Goal: Navigation & Orientation: Find specific page/section

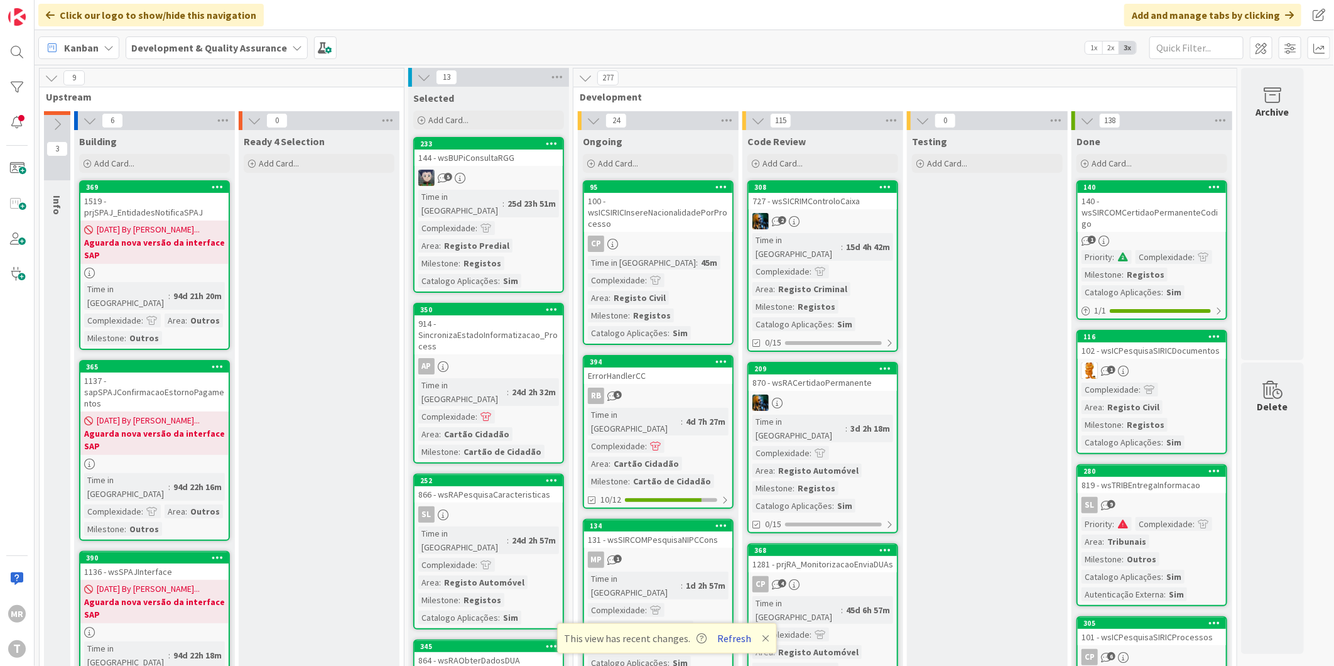
click at [735, 639] on button "Refresh" at bounding box center [734, 638] width 43 height 16
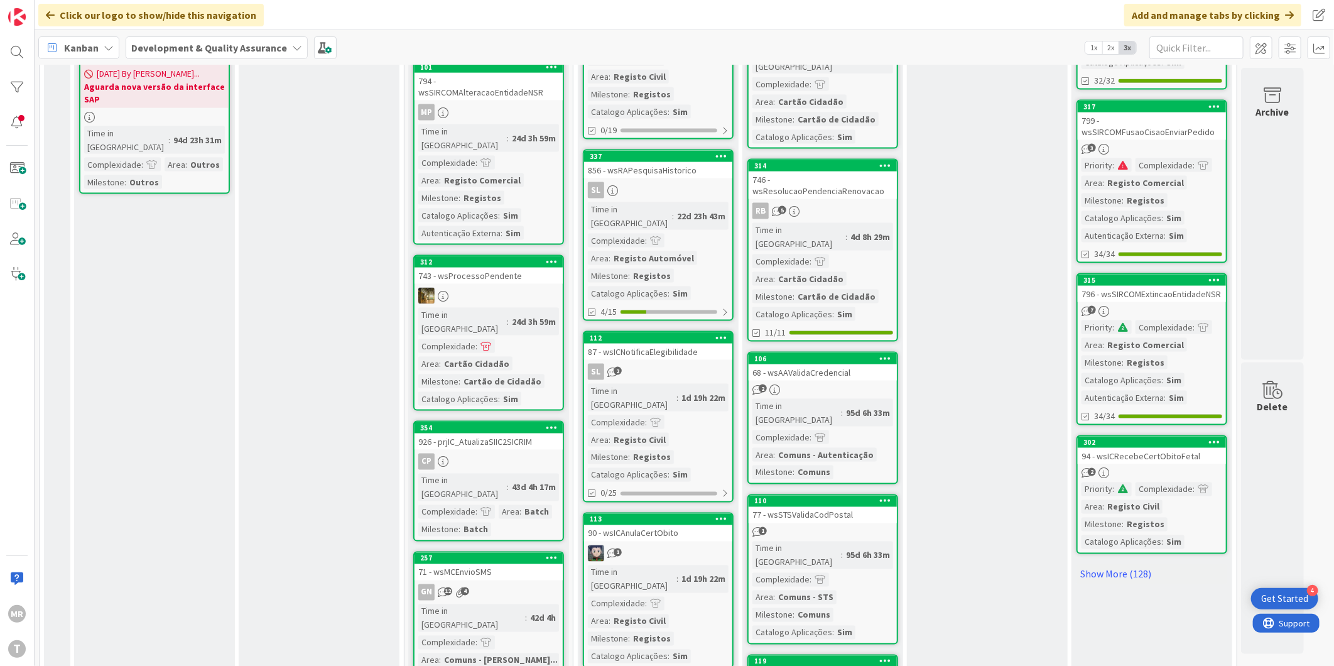
scroll to position [1165, 0]
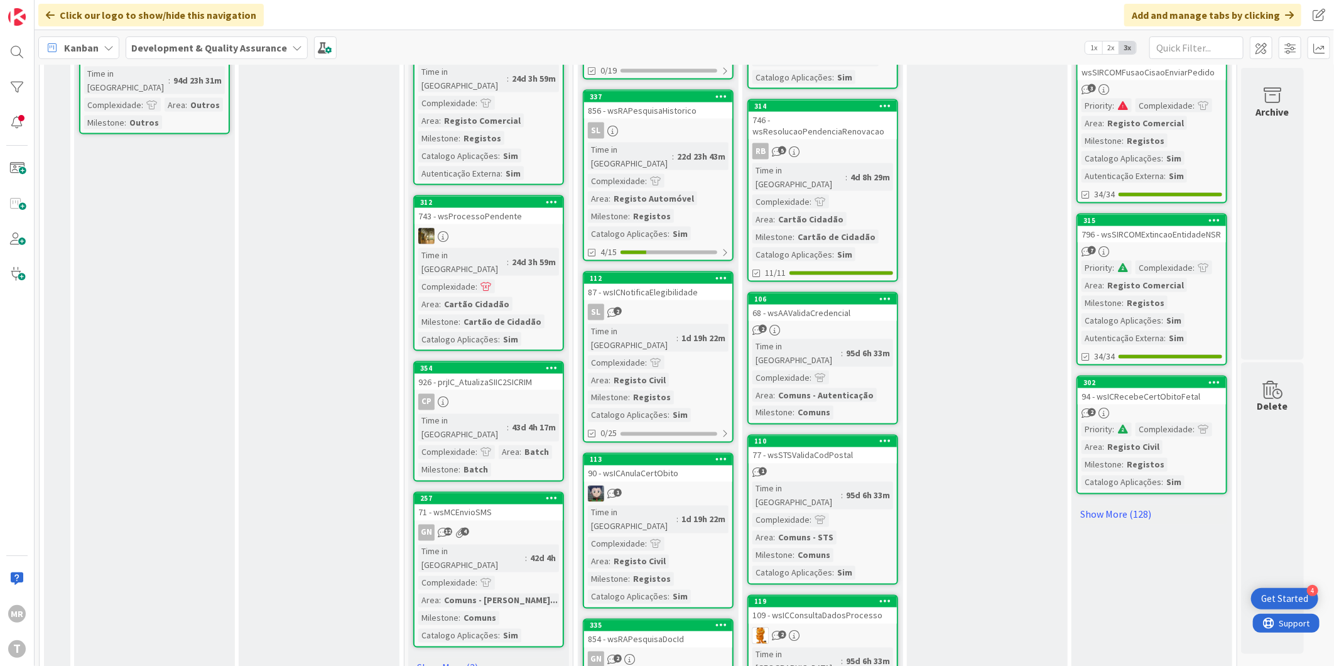
click at [1108, 504] on link "Show More (128)" at bounding box center [1151, 514] width 151 height 20
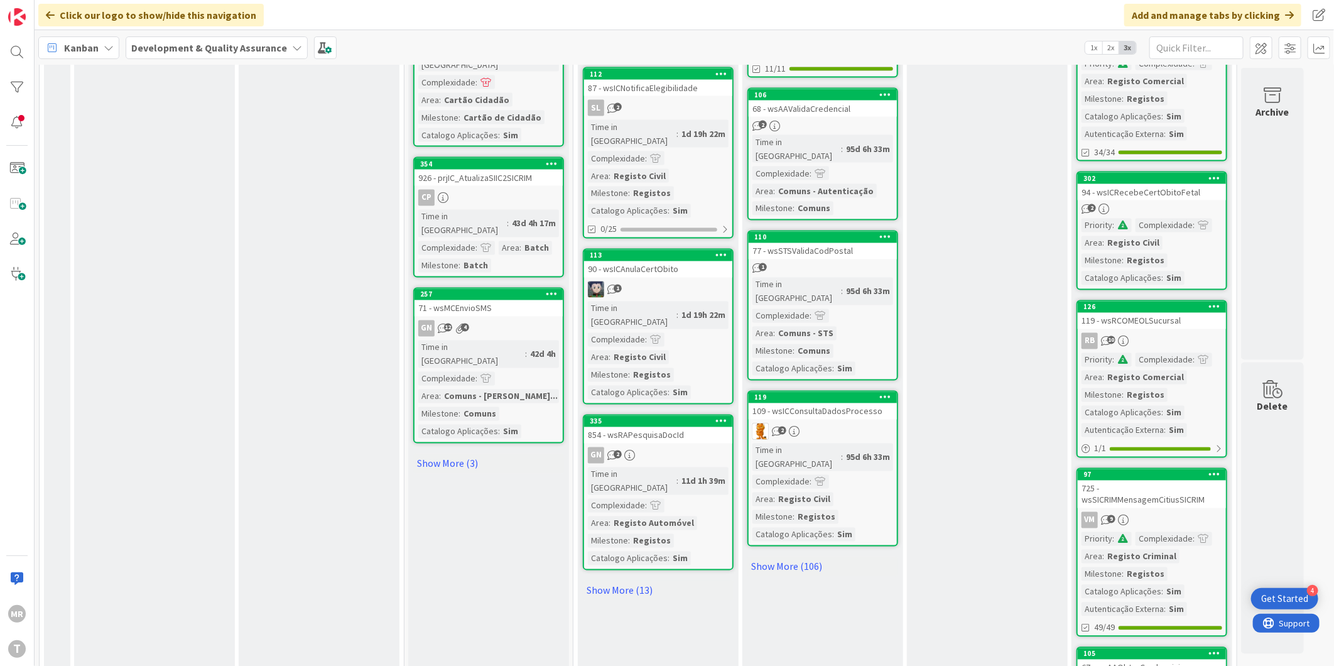
scroll to position [1374, 0]
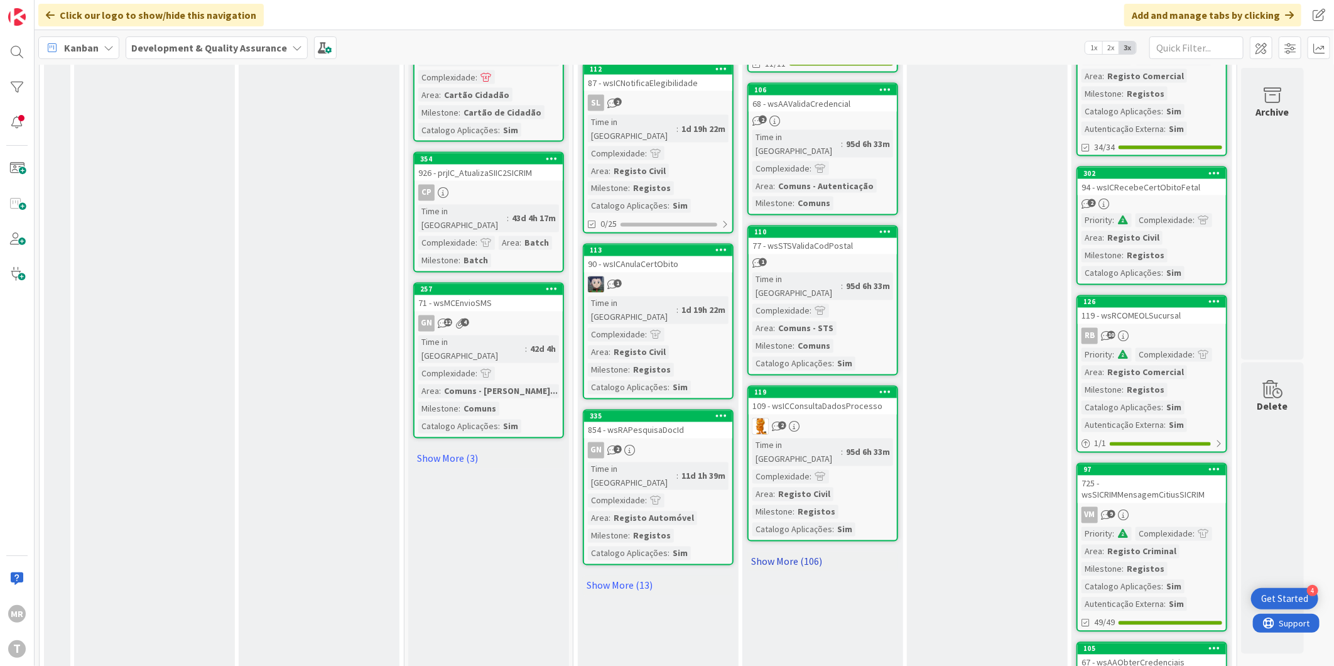
click at [782, 551] on link "Show More (106)" at bounding box center [822, 561] width 151 height 20
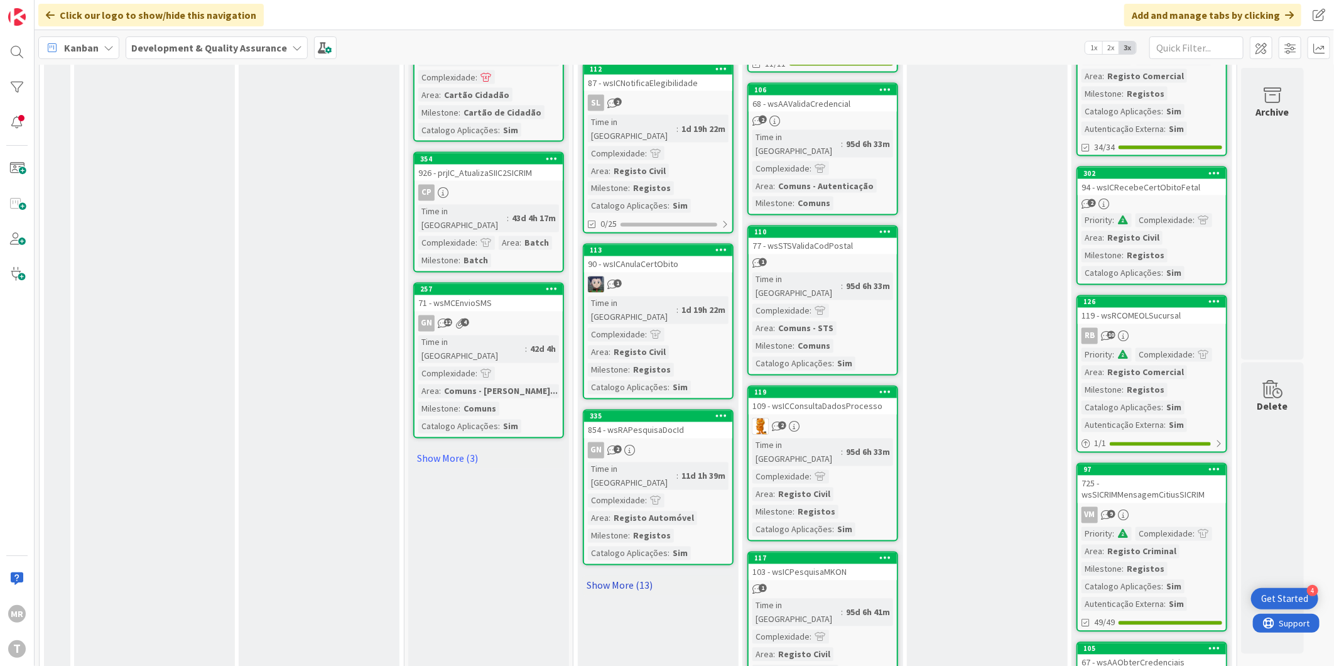
click at [620, 575] on link "Show More (13)" at bounding box center [658, 585] width 151 height 20
click at [460, 448] on link "Show More (3)" at bounding box center [488, 458] width 151 height 20
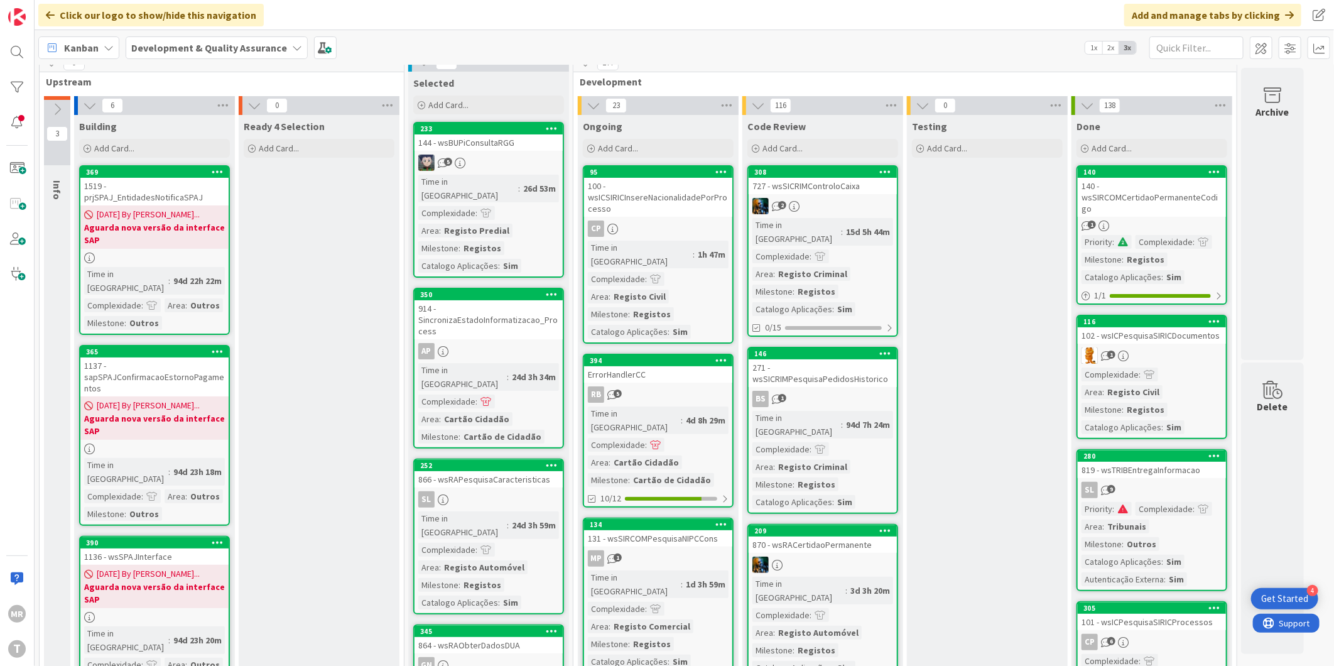
scroll to position [0, 0]
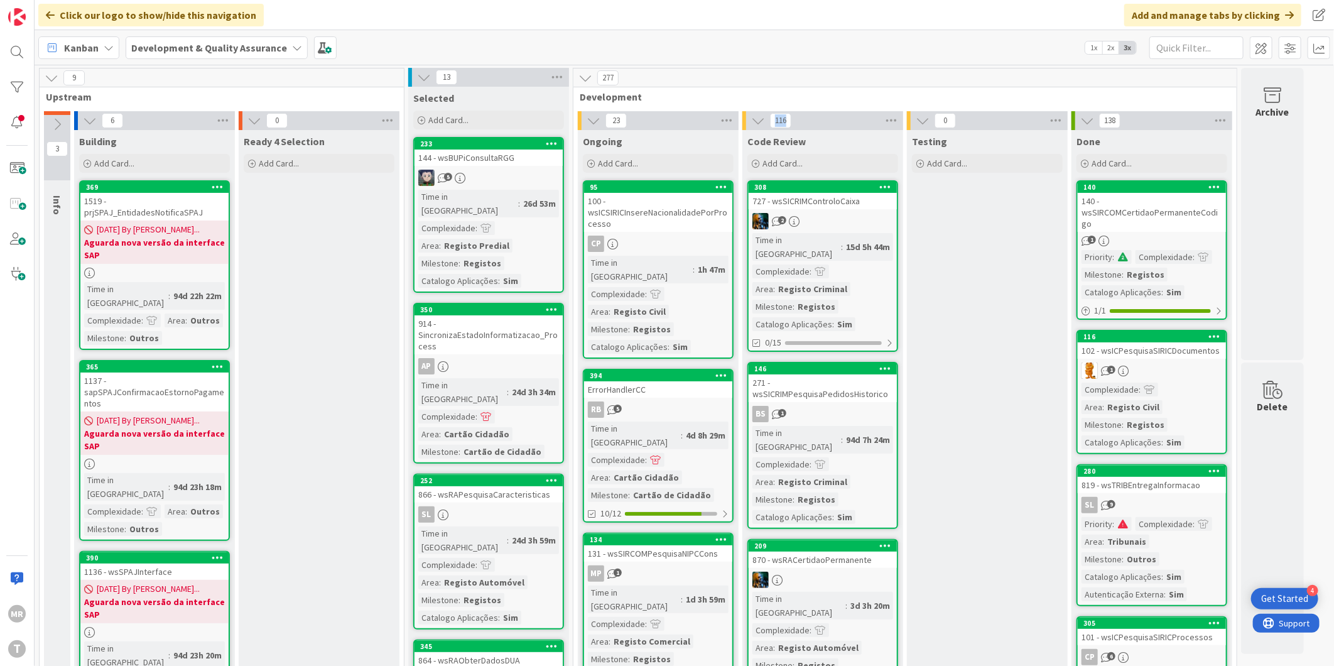
drag, startPoint x: 770, startPoint y: 124, endPoint x: 789, endPoint y: 122, distance: 19.6
click at [789, 122] on span "116" at bounding box center [780, 120] width 21 height 15
drag, startPoint x: 1101, startPoint y: 120, endPoint x: 1120, endPoint y: 120, distance: 18.2
click at [1120, 120] on span "138" at bounding box center [1109, 120] width 21 height 15
drag, startPoint x: 609, startPoint y: 119, endPoint x: 622, endPoint y: 119, distance: 13.2
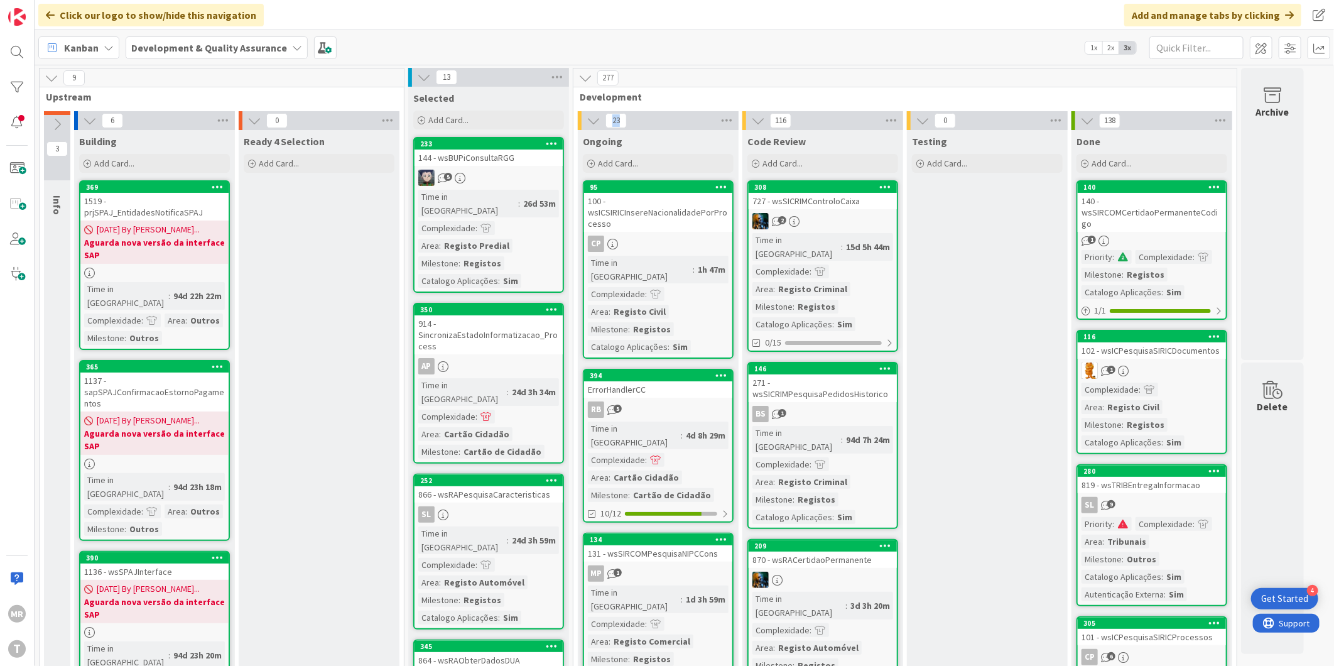
click at [622, 119] on span "23" at bounding box center [615, 120] width 21 height 15
drag, startPoint x: 452, startPoint y: 73, endPoint x: 440, endPoint y: 75, distance: 12.7
click at [440, 75] on span "13" at bounding box center [446, 77] width 21 height 15
click at [17, 88] on div at bounding box center [16, 87] width 25 height 25
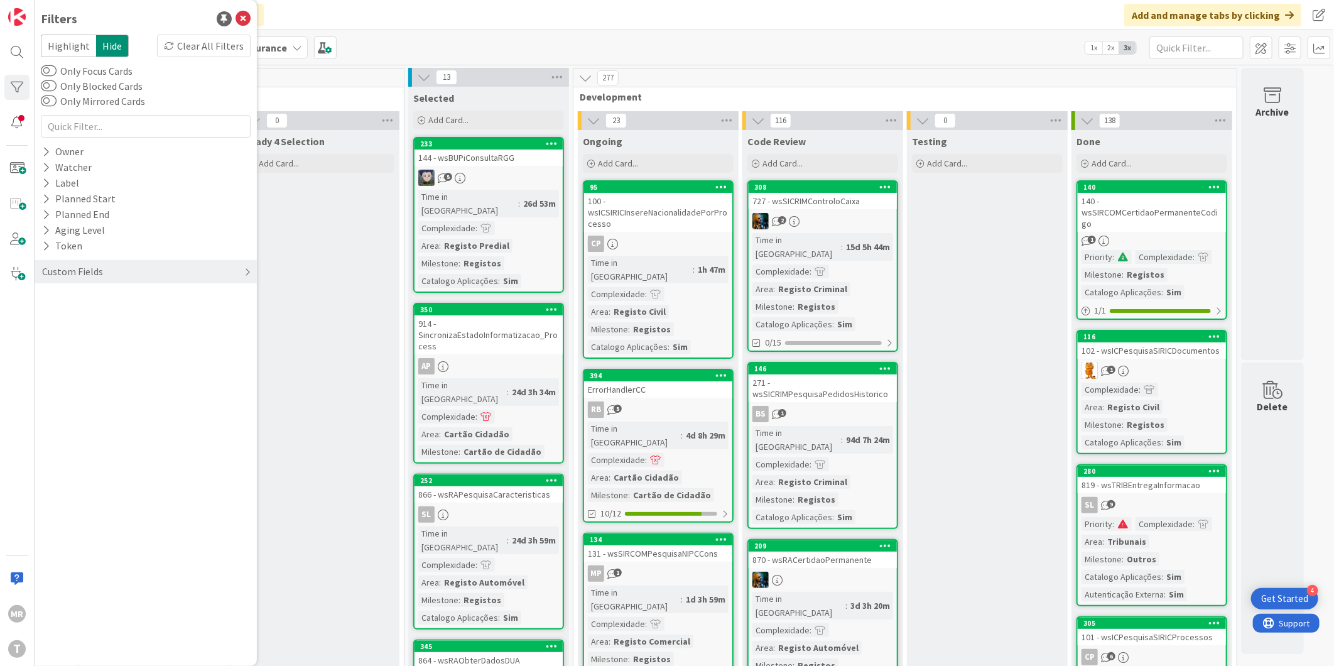
click at [59, 273] on div "Custom Fields" at bounding box center [72, 272] width 63 height 16
click at [87, 350] on button "Milestone" at bounding box center [70, 345] width 59 height 16
click at [68, 380] on span "Registos" at bounding box center [78, 380] width 38 height 16
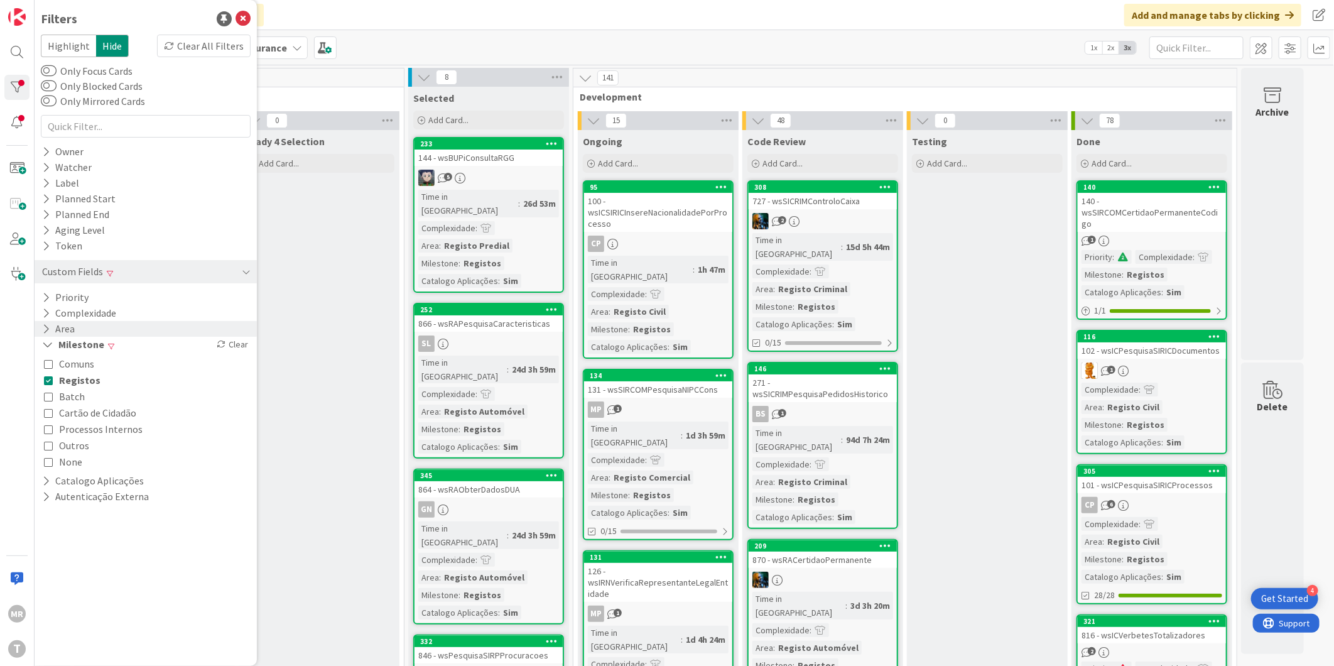
drag, startPoint x: 53, startPoint y: 377, endPoint x: 47, endPoint y: 328, distance: 49.3
click at [53, 378] on button "Registos" at bounding box center [72, 380] width 57 height 16
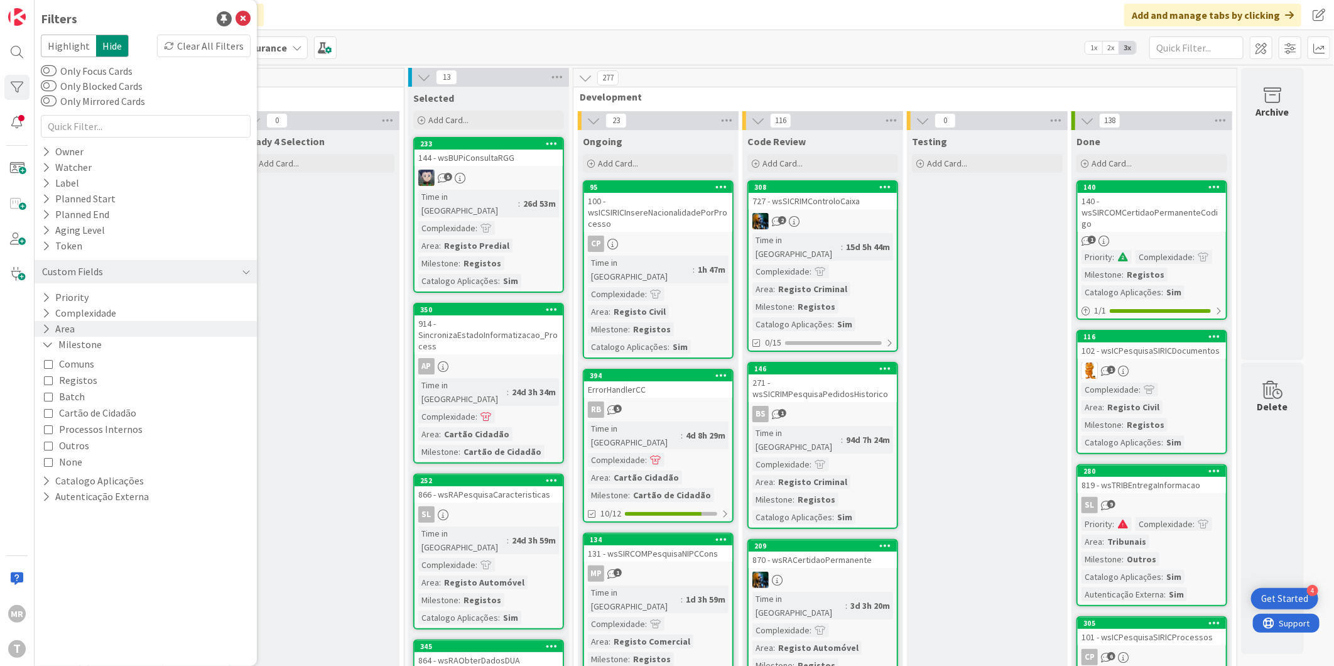
click at [47, 328] on icon at bounding box center [46, 328] width 8 height 11
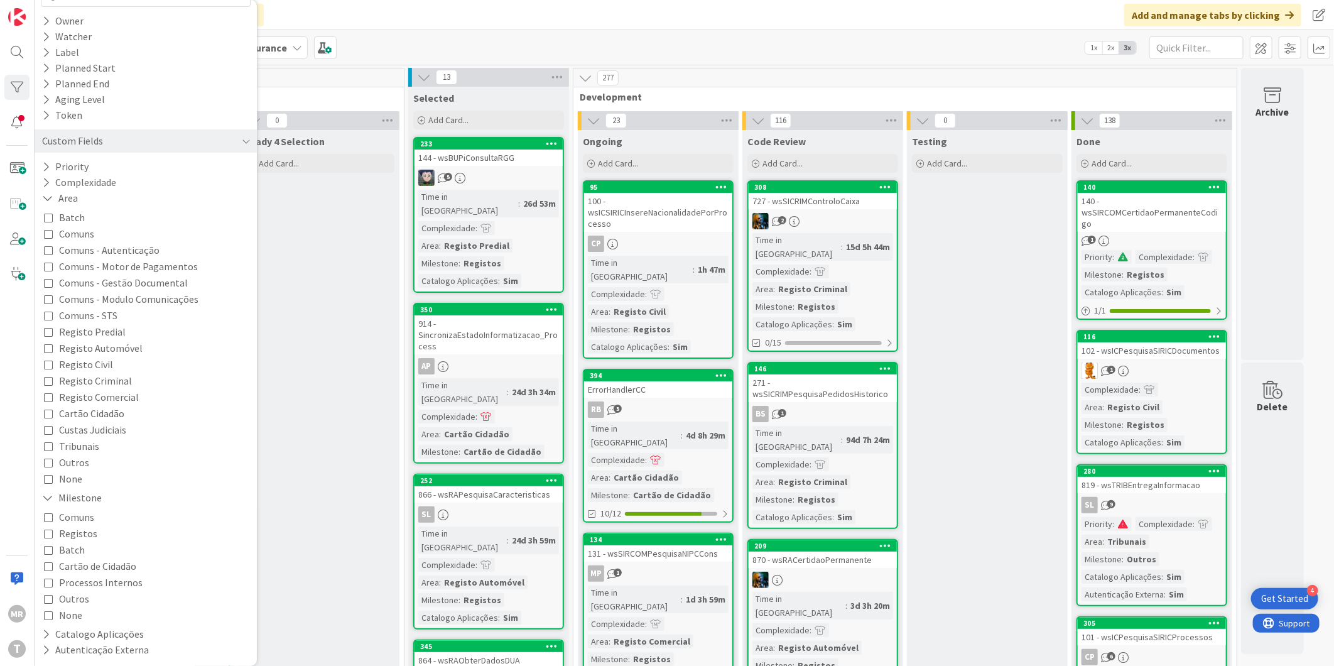
scroll to position [132, 0]
click at [95, 332] on span "Registo Predial" at bounding box center [92, 330] width 67 height 16
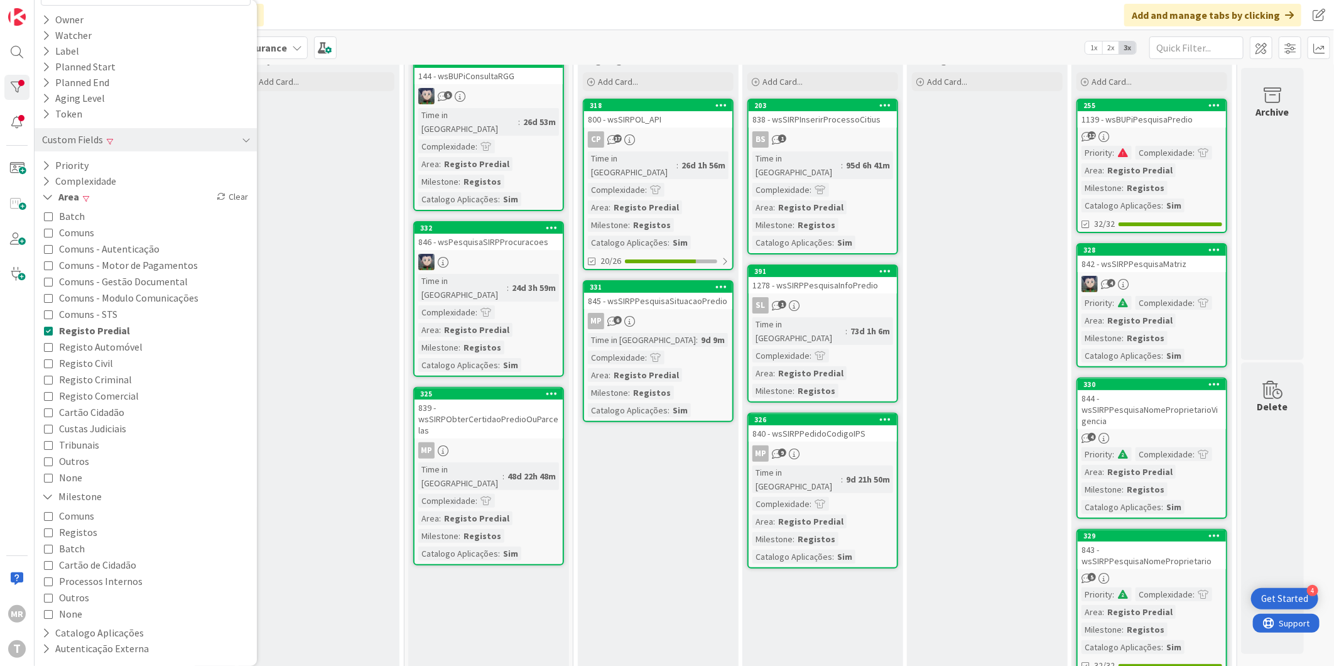
scroll to position [0, 0]
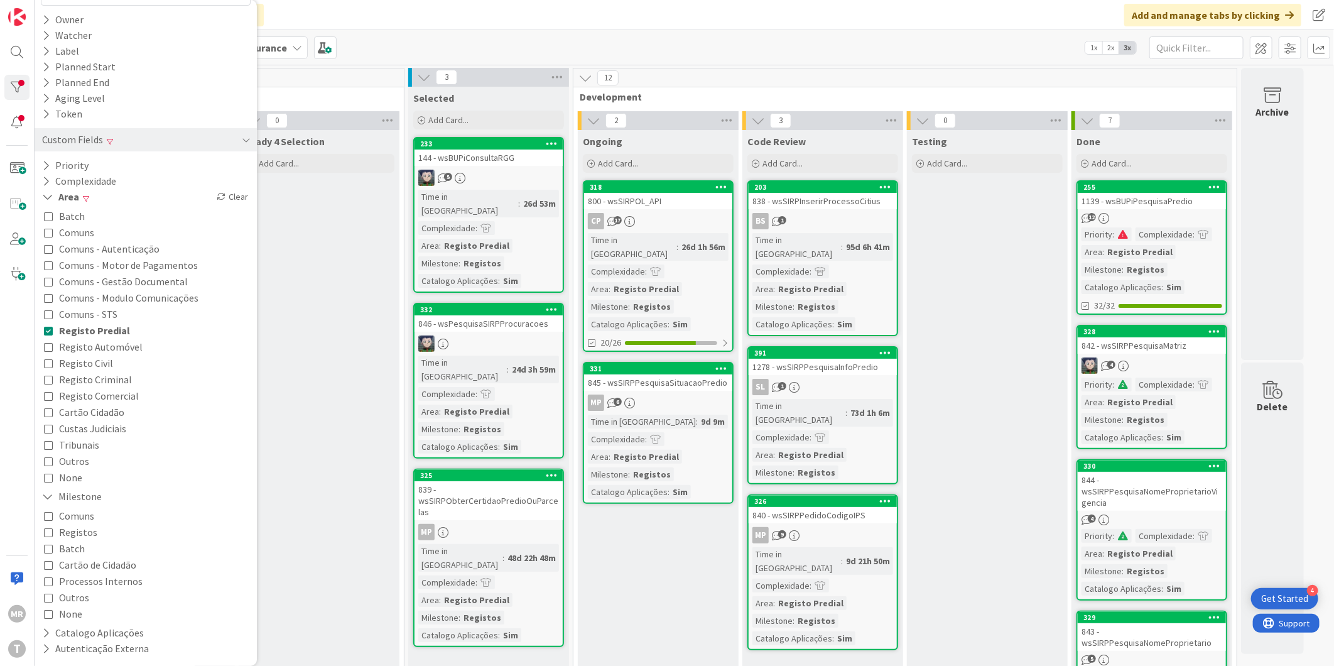
click at [97, 352] on span "Registo Automóvel" at bounding box center [101, 346] width 84 height 16
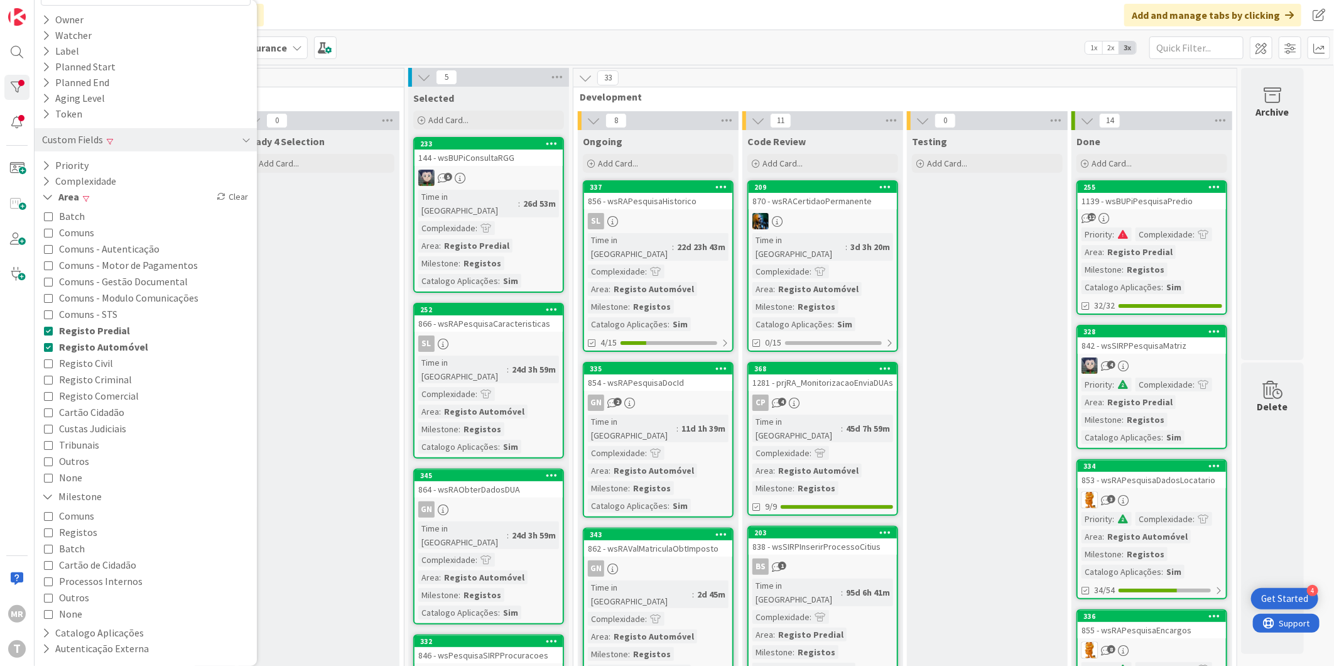
click at [85, 330] on span "Registo Predial" at bounding box center [94, 330] width 71 height 16
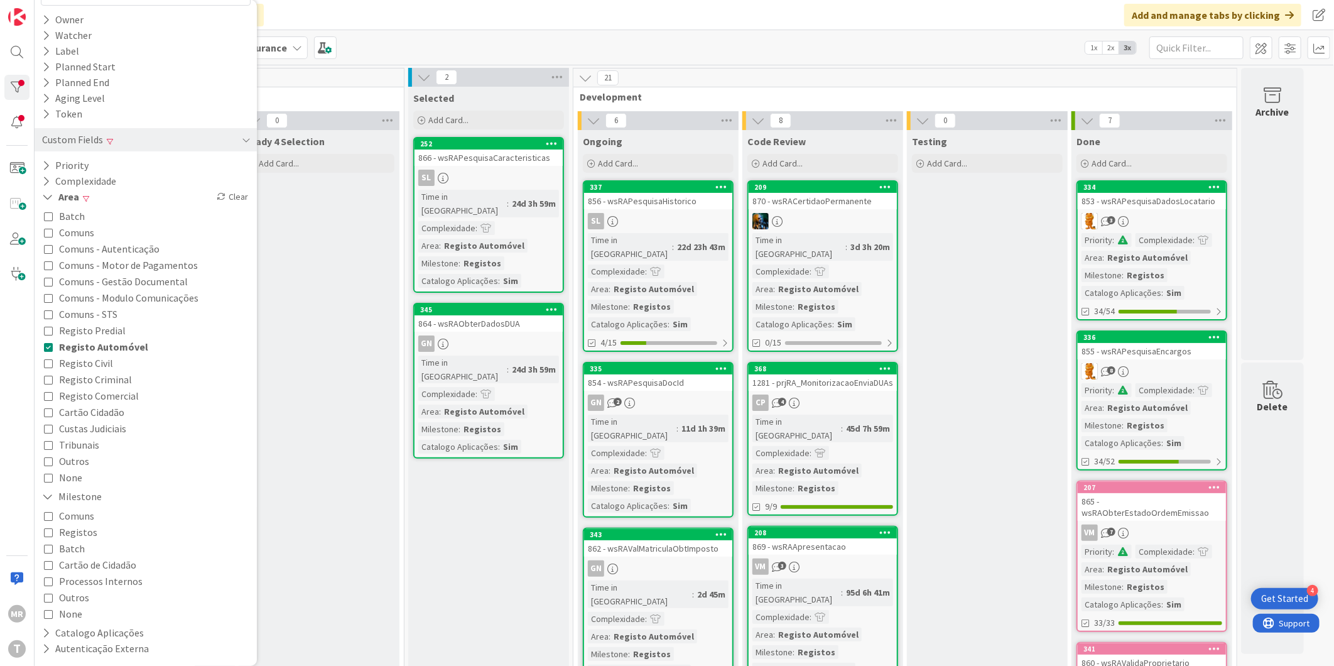
click at [89, 352] on span "Registo Automóvel" at bounding box center [103, 346] width 89 height 16
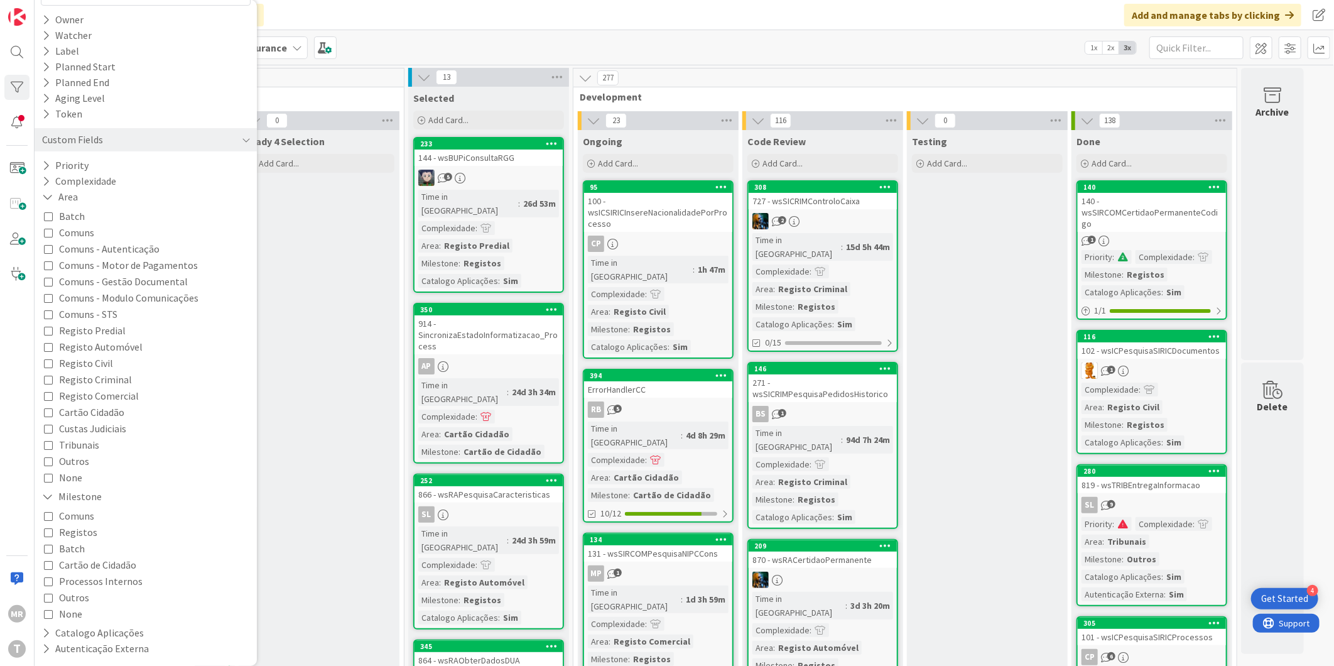
click at [80, 551] on span "Batch" at bounding box center [72, 548] width 26 height 16
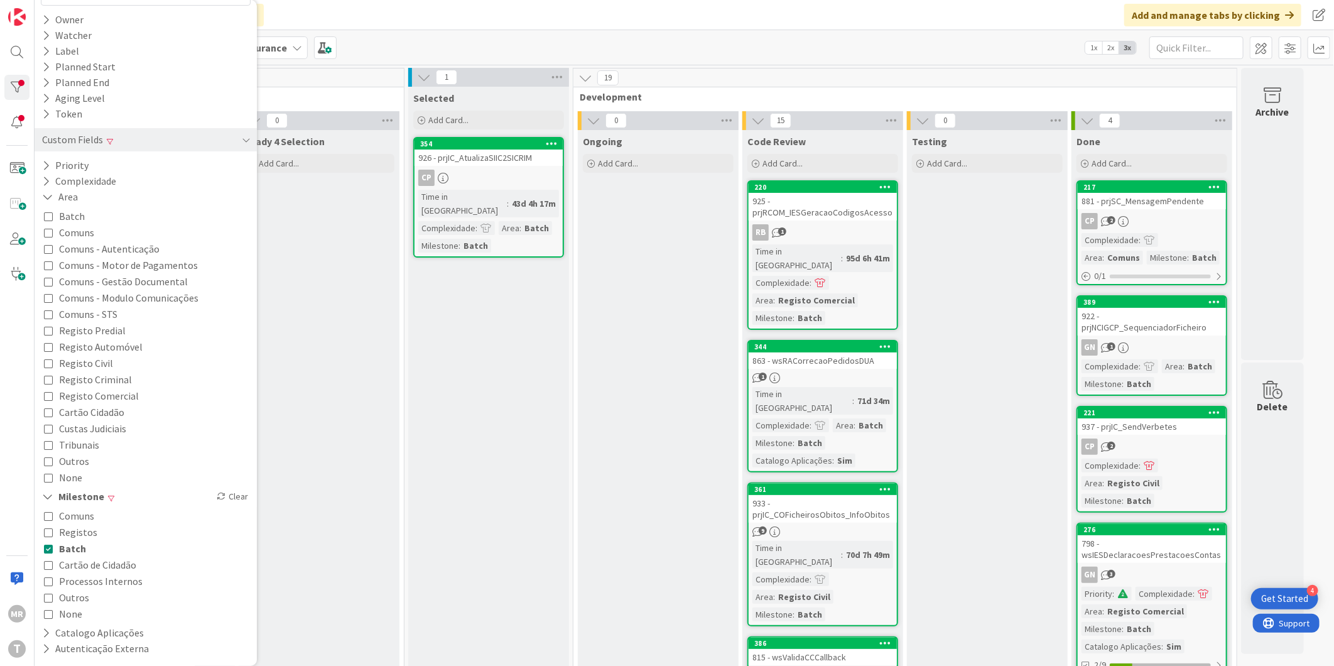
scroll to position [70, 0]
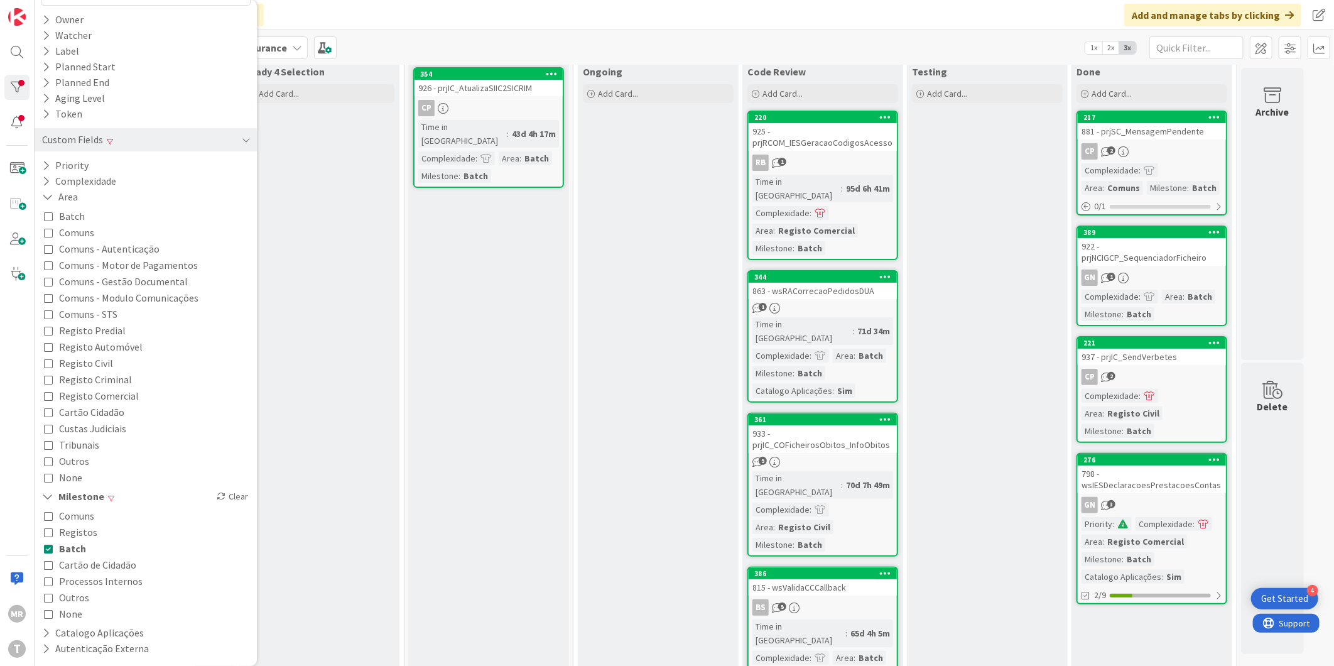
click at [84, 580] on span "Processos Internos" at bounding box center [101, 581] width 84 height 16
click at [59, 544] on span "Batch" at bounding box center [72, 548] width 27 height 16
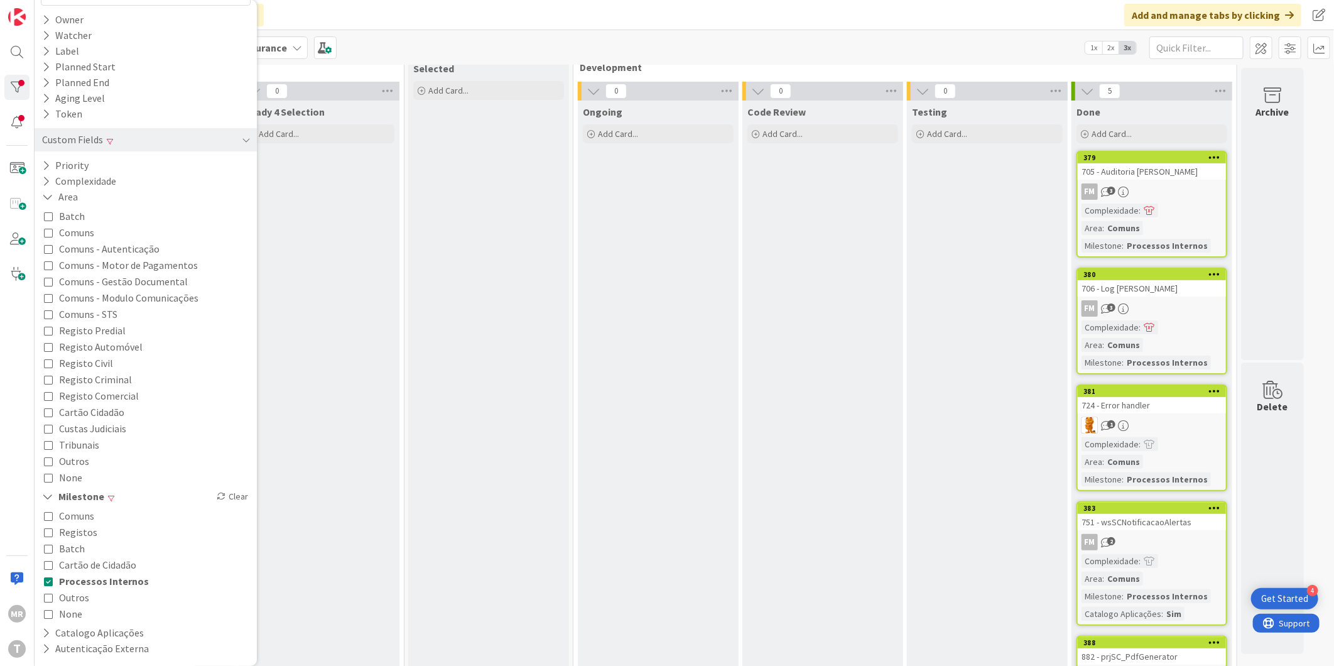
click at [93, 585] on span "Processos Internos" at bounding box center [104, 581] width 90 height 16
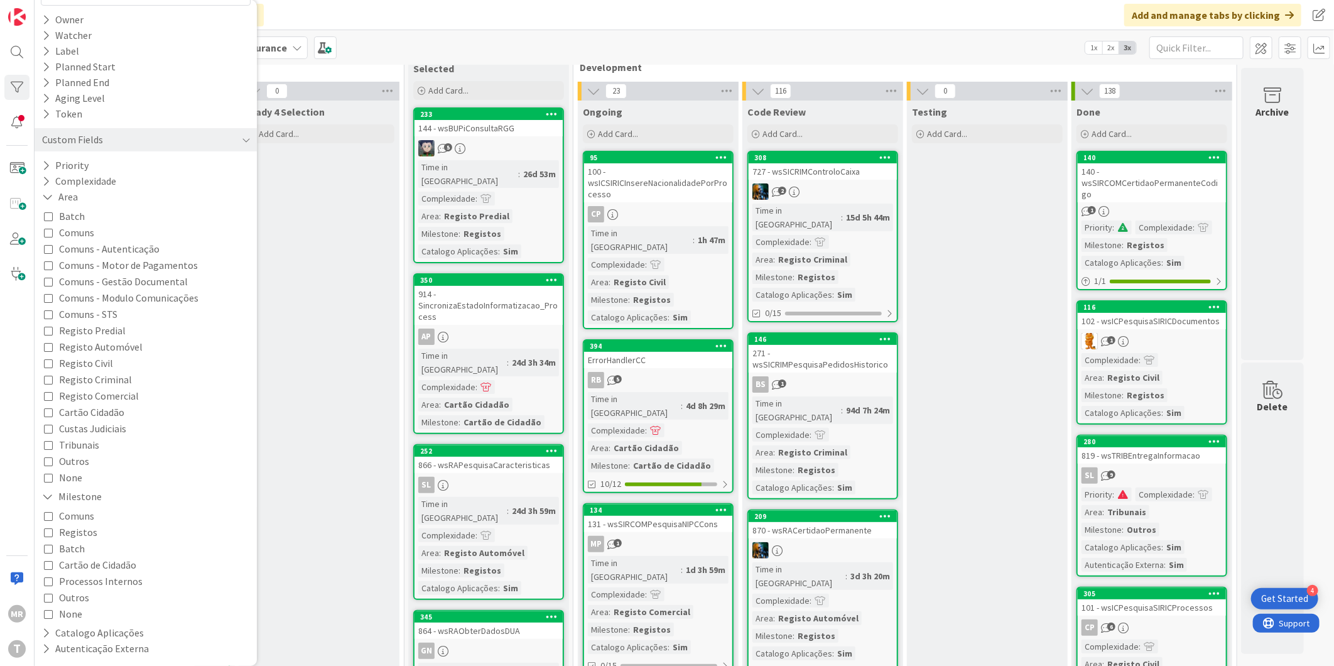
scroll to position [70, 0]
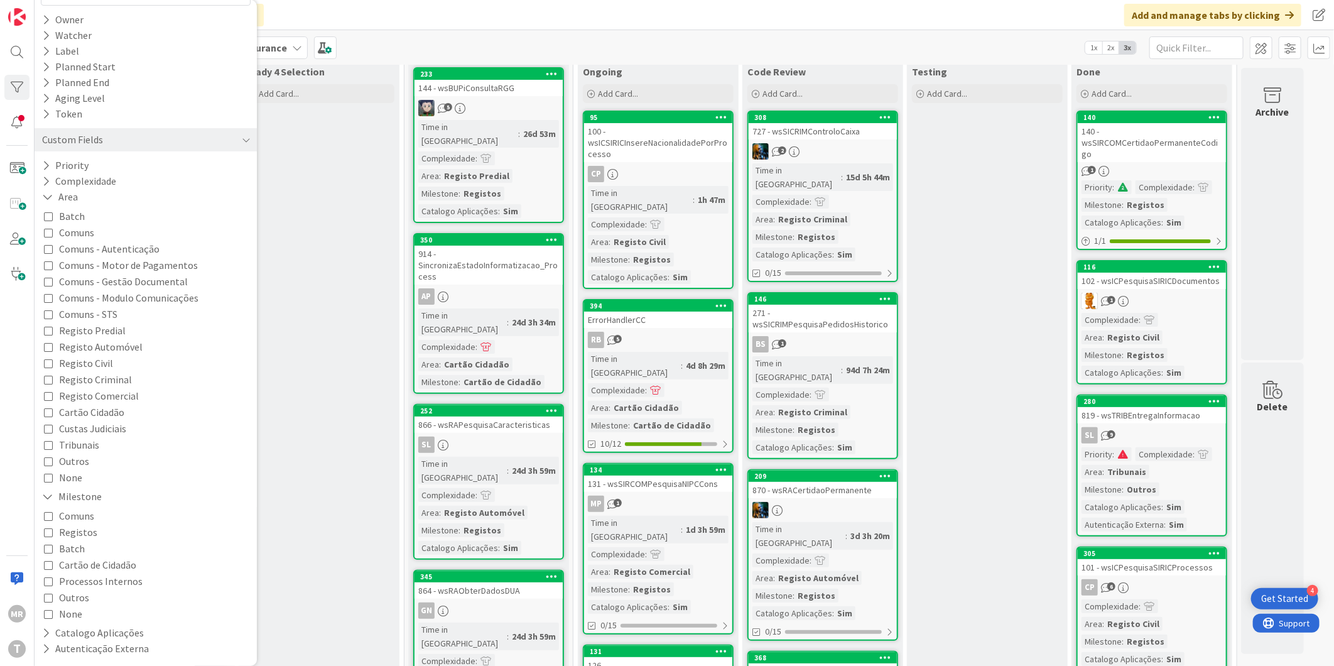
click at [76, 532] on span "Registos" at bounding box center [78, 532] width 38 height 16
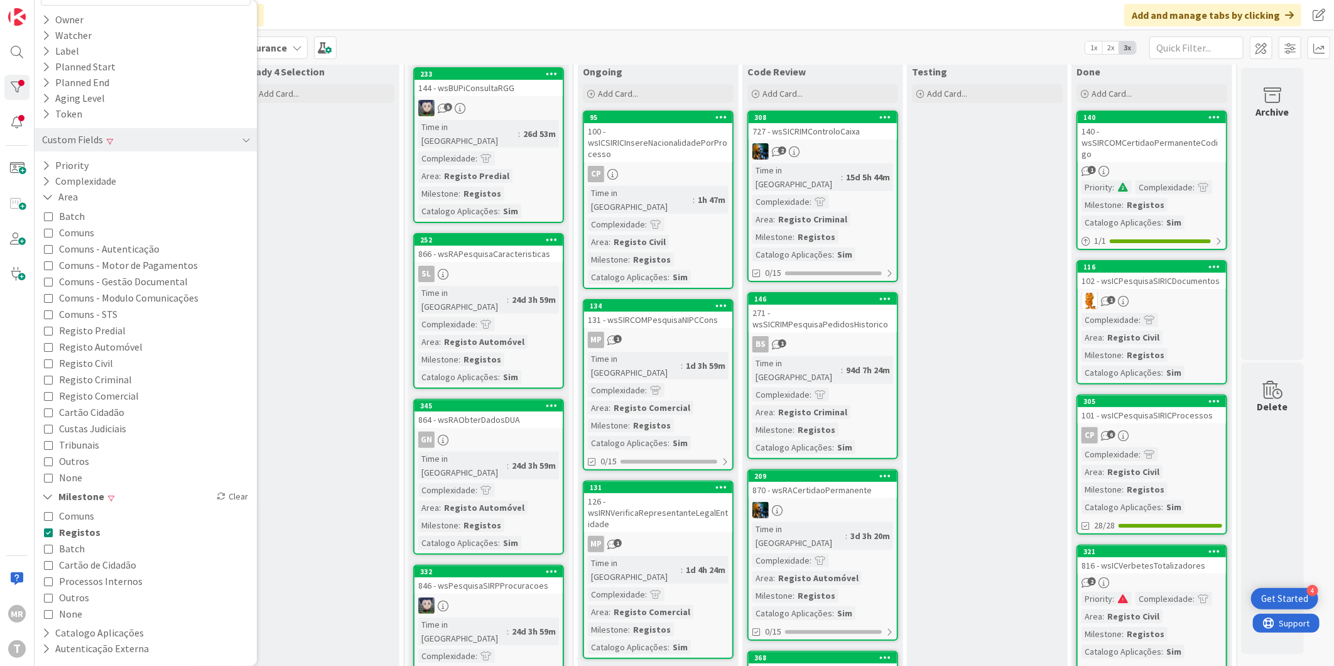
click at [76, 517] on span "Comuns" at bounding box center [76, 515] width 35 height 16
click at [85, 566] on span "Cartão de Cidadão" at bounding box center [97, 564] width 77 height 16
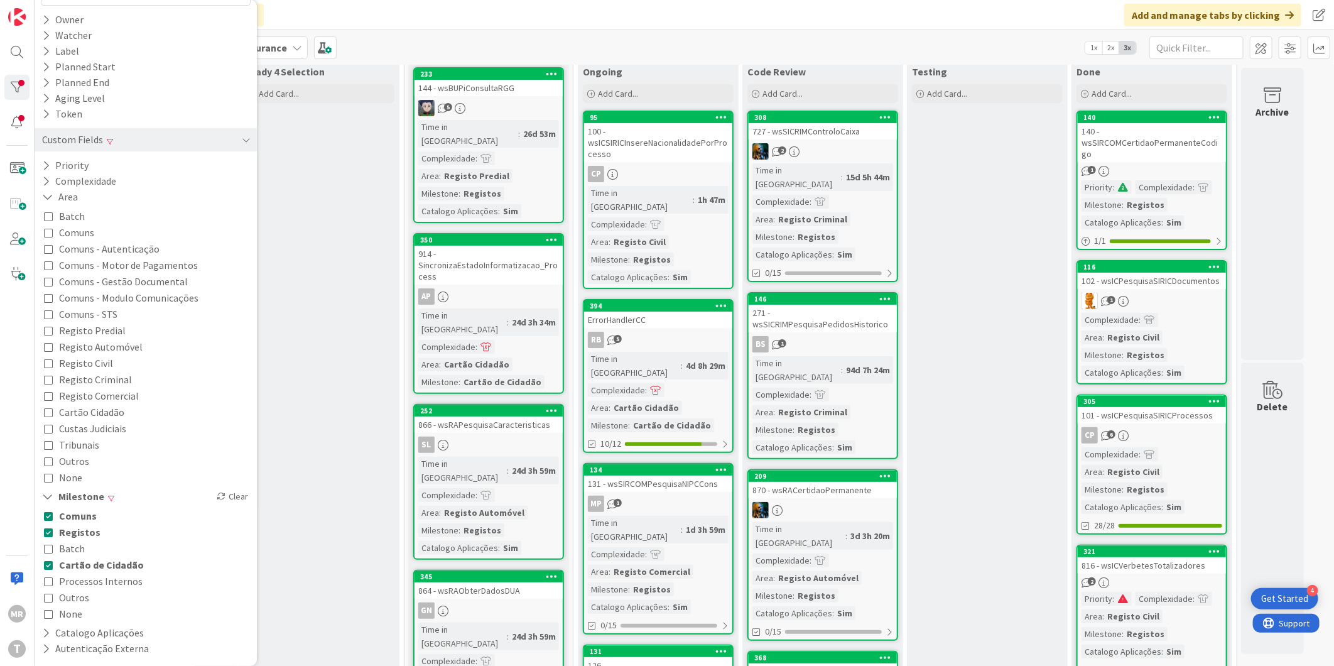
click at [79, 593] on span "Outros" at bounding box center [74, 597] width 30 height 16
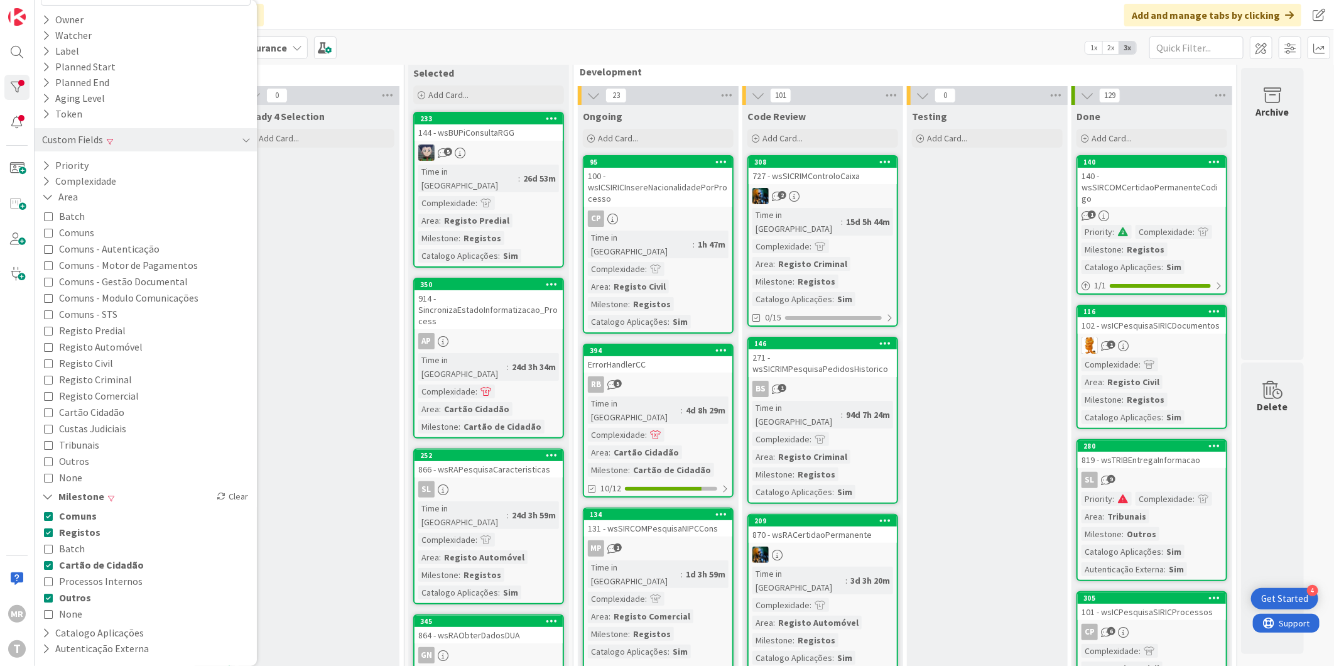
scroll to position [0, 0]
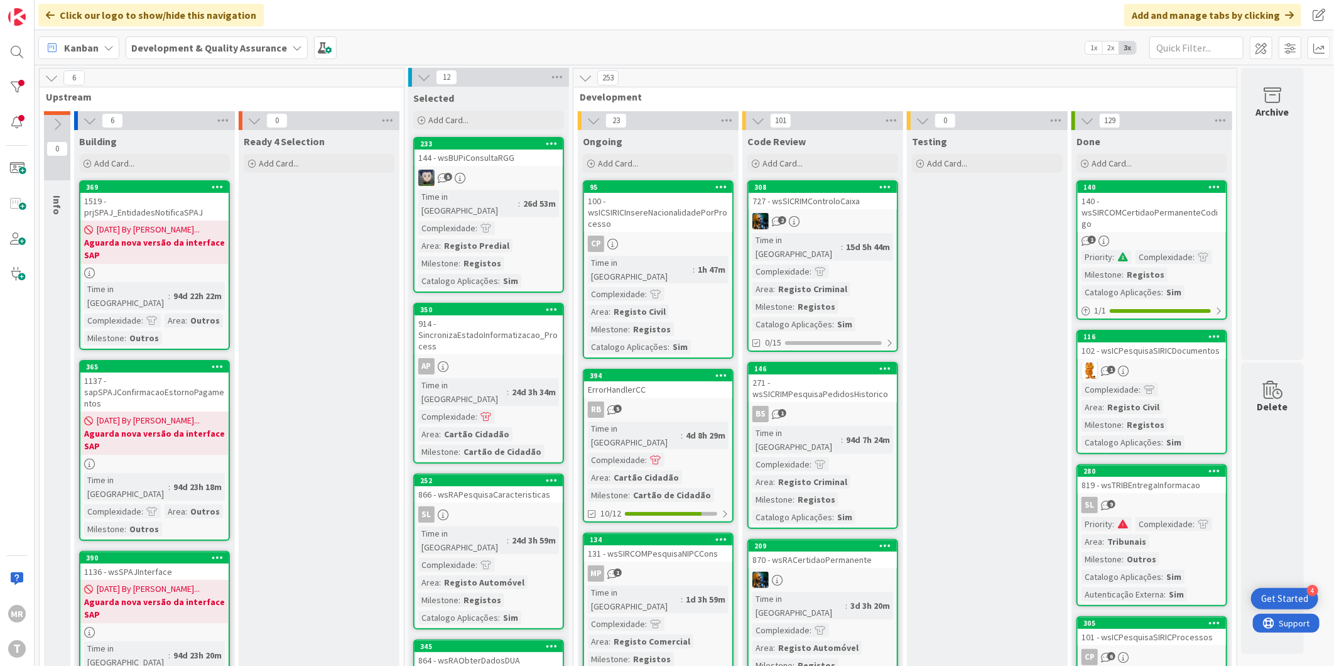
click at [11, 82] on div at bounding box center [16, 87] width 25 height 25
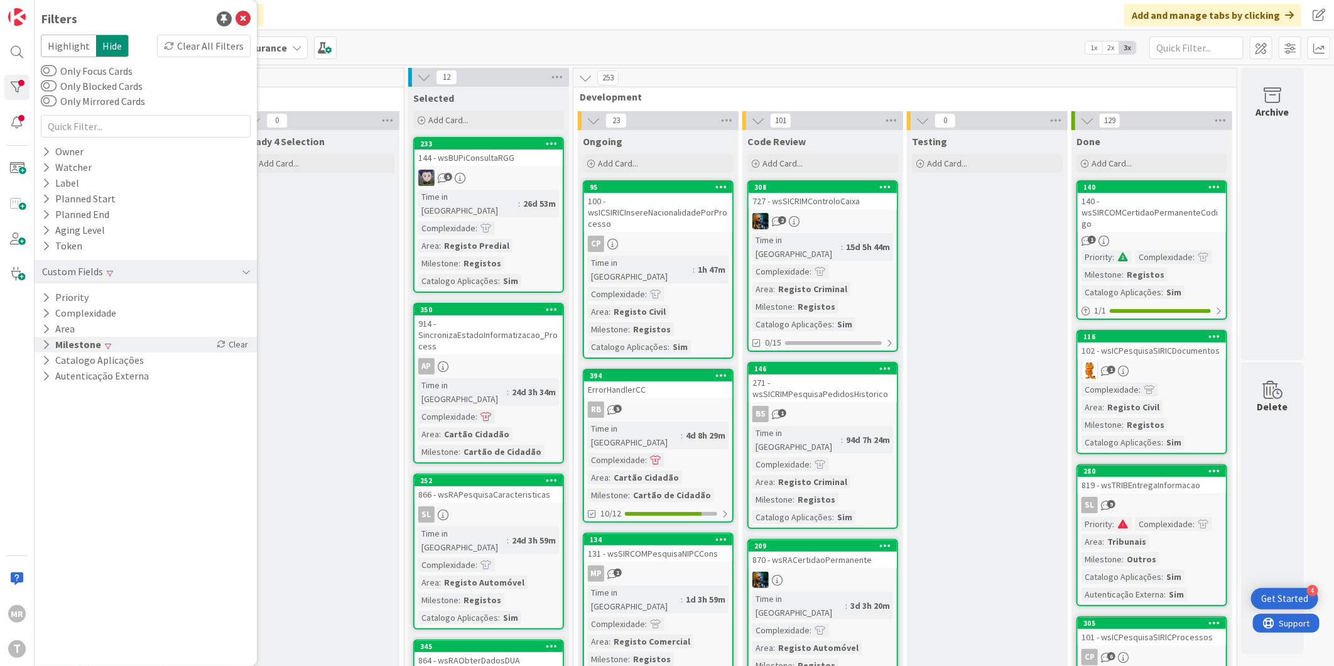
click at [65, 345] on button "Milestone" at bounding box center [72, 345] width 62 height 16
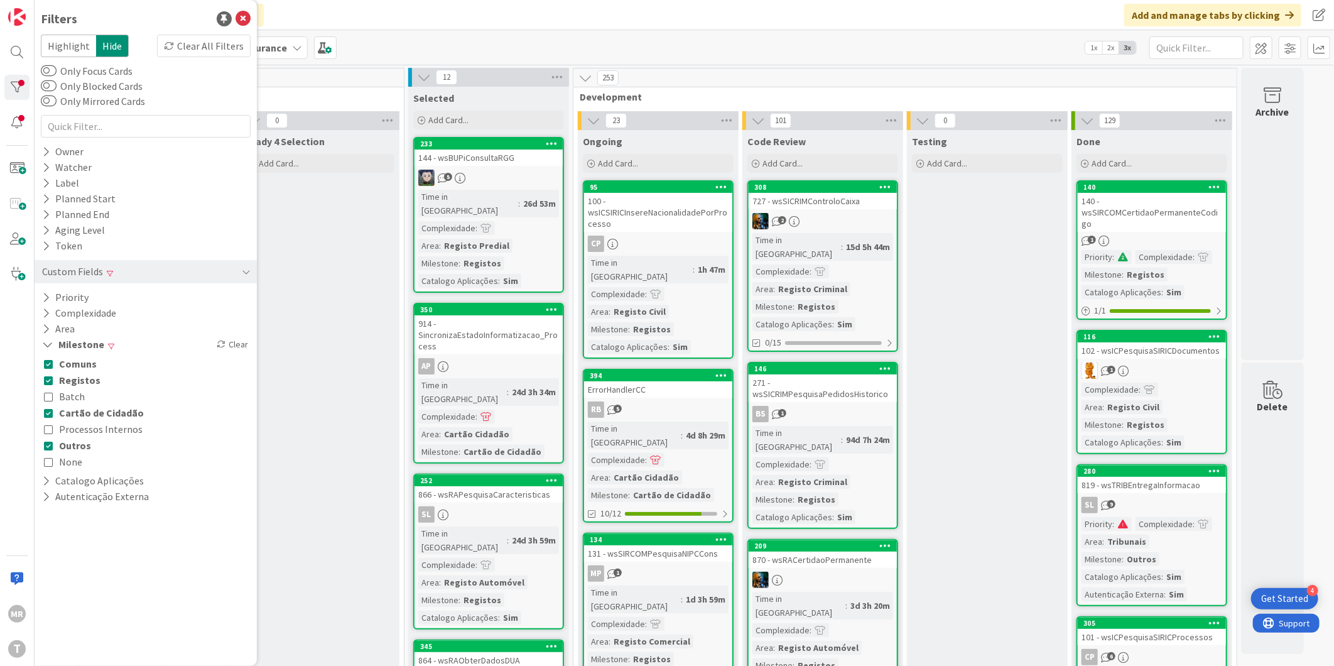
click at [78, 413] on span "Cartão de Cidadão" at bounding box center [101, 412] width 85 height 16
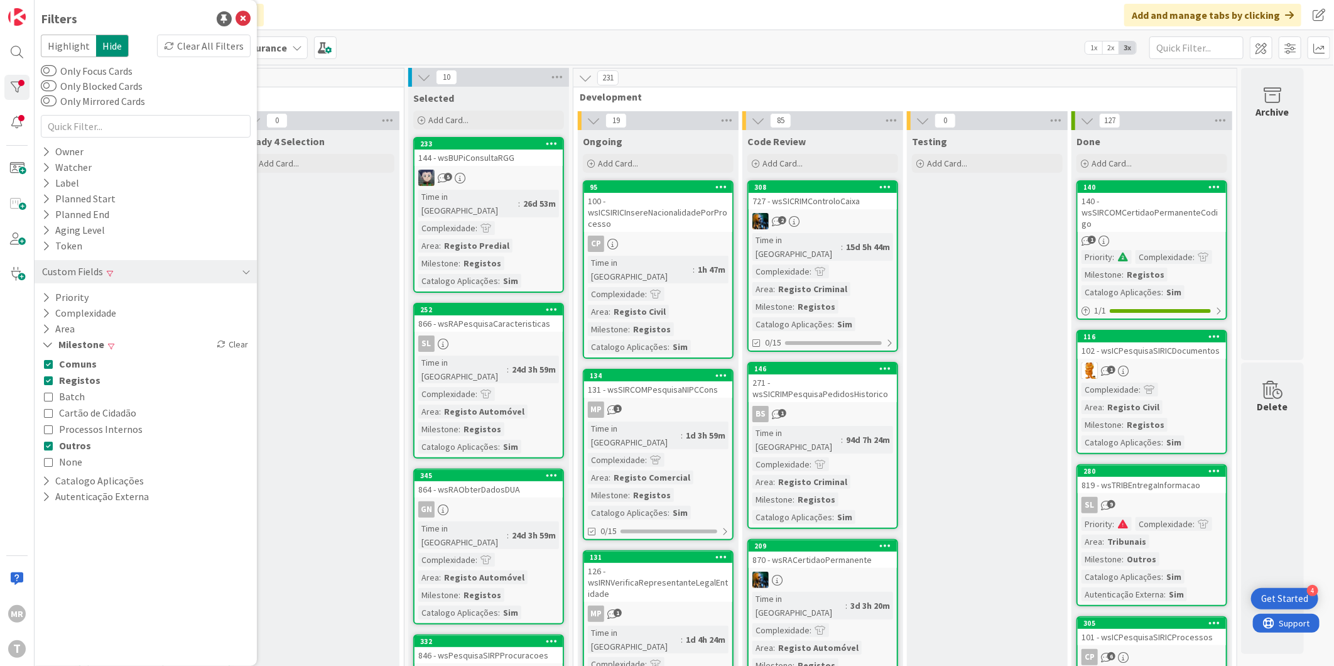
click at [70, 374] on span "Registos" at bounding box center [79, 380] width 41 height 16
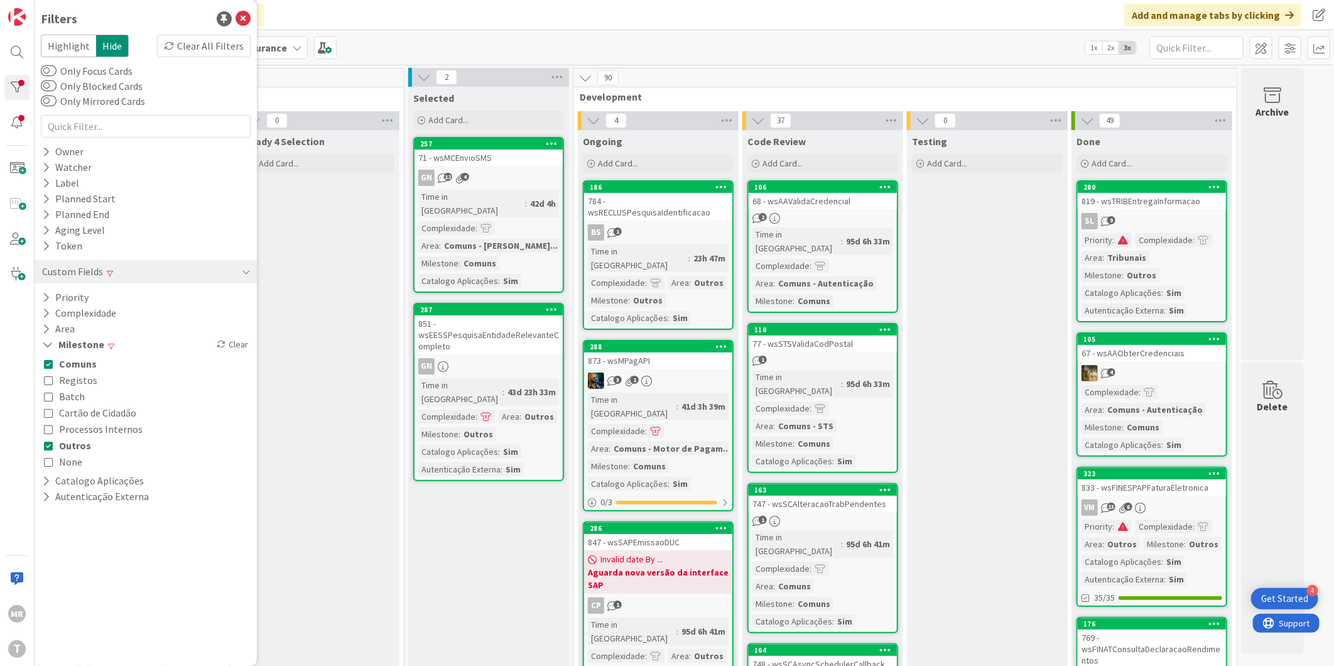
click at [70, 362] on span "Comuns" at bounding box center [78, 363] width 38 height 16
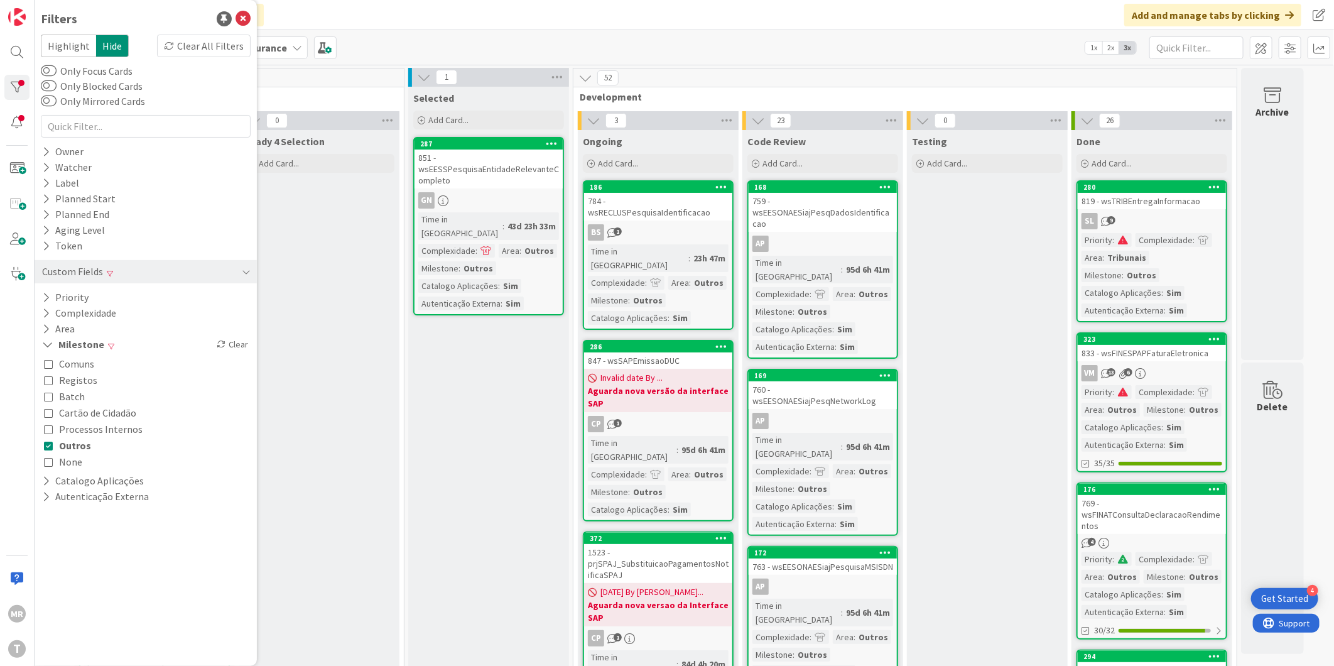
click at [77, 449] on span "Outros" at bounding box center [75, 445] width 32 height 16
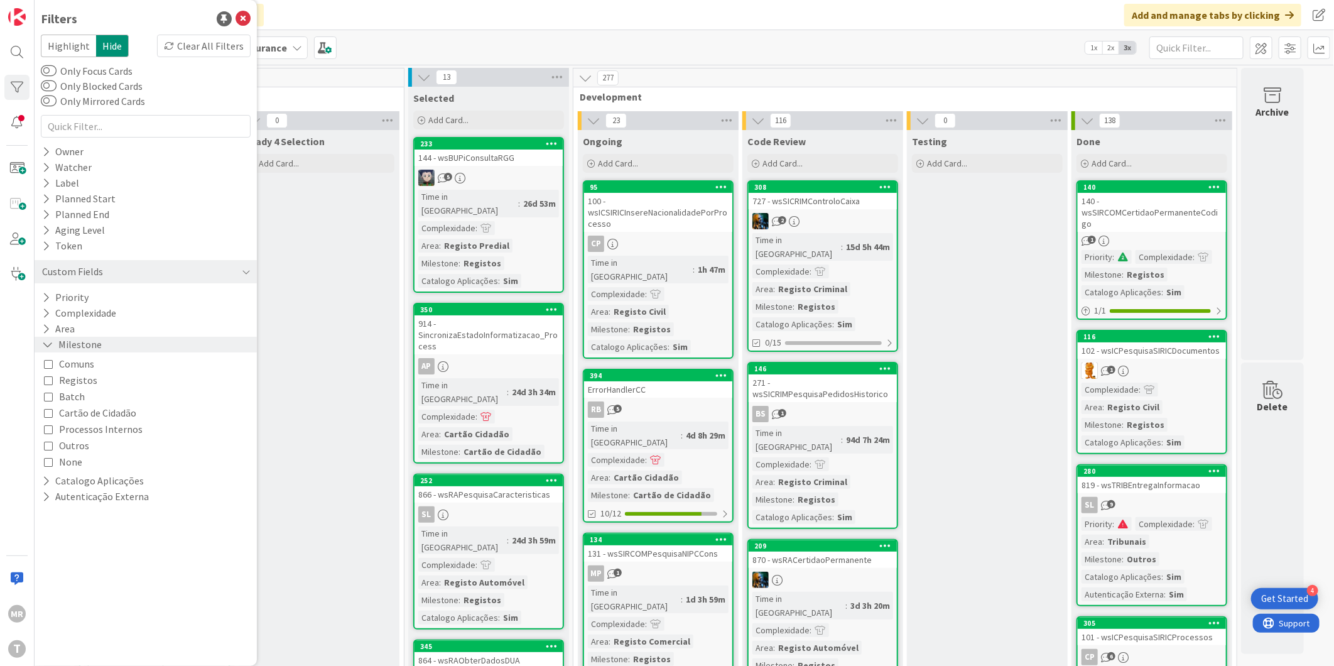
click at [48, 347] on icon at bounding box center [47, 344] width 11 height 11
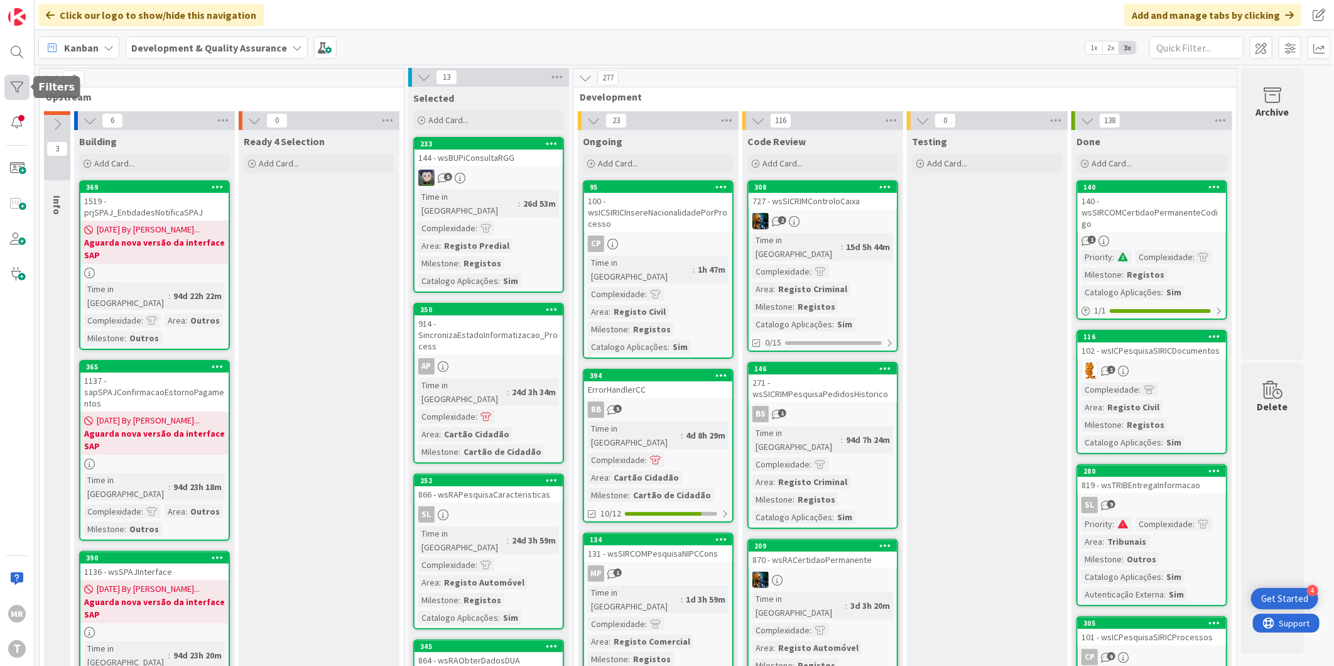
click at [16, 85] on div at bounding box center [16, 87] width 25 height 25
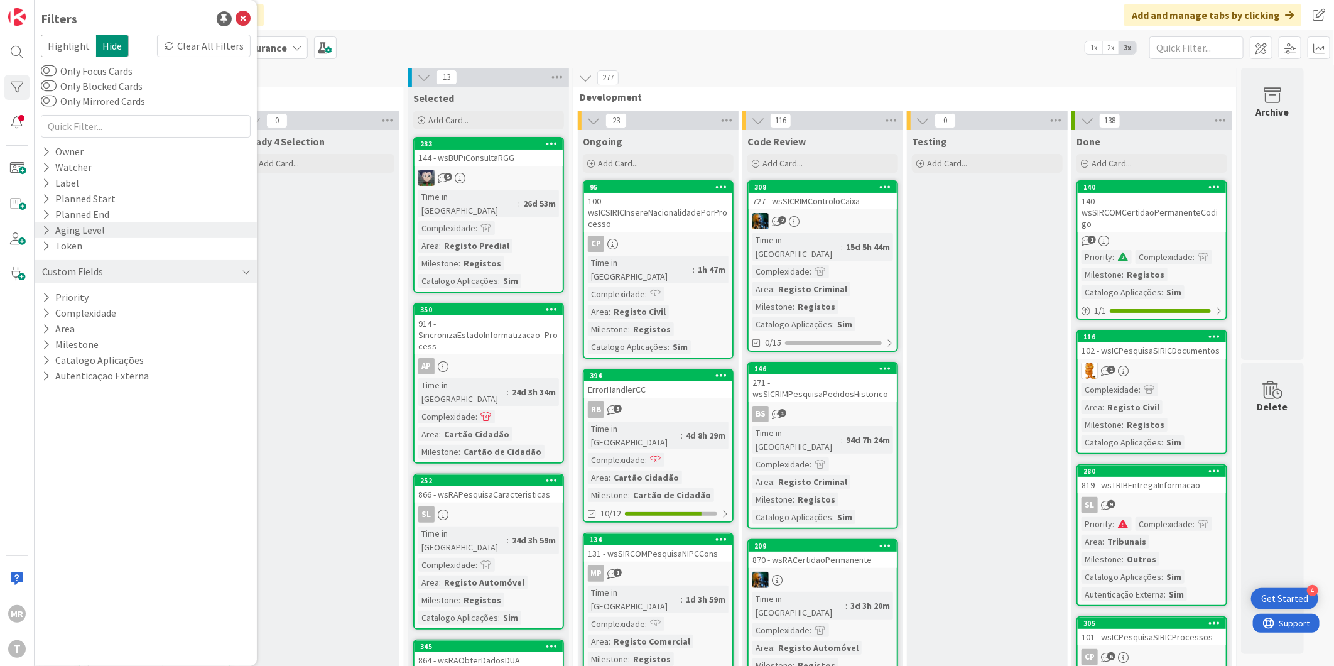
click at [46, 228] on icon at bounding box center [46, 230] width 8 height 11
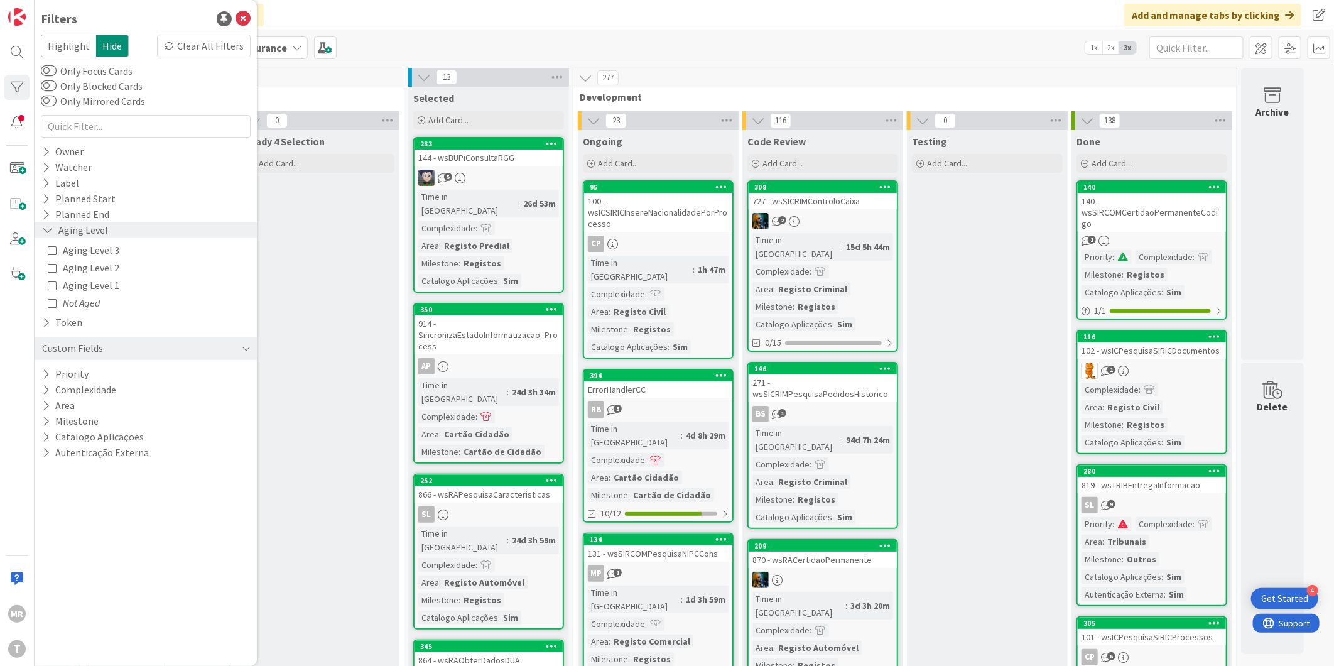
click at [46, 228] on icon at bounding box center [47, 230] width 11 height 11
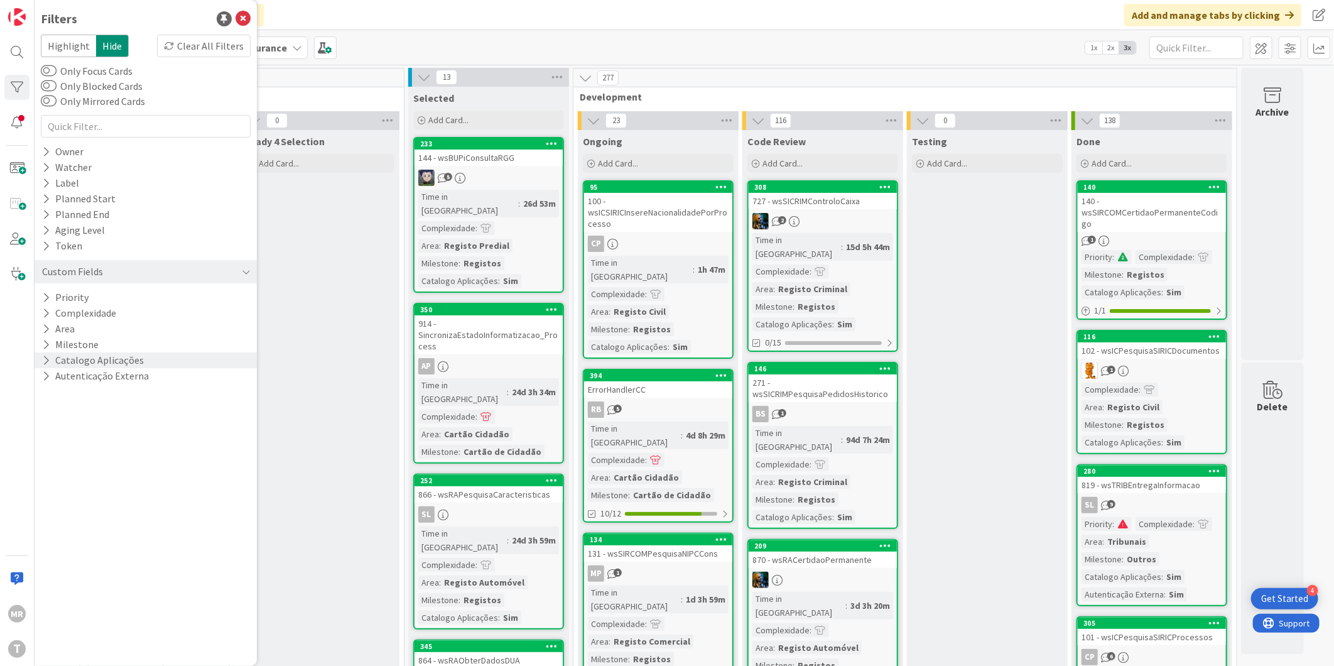
click at [45, 367] on button "Catalogo Aplicações" at bounding box center [93, 360] width 104 height 16
click at [45, 355] on icon at bounding box center [47, 360] width 11 height 11
click at [46, 380] on icon at bounding box center [46, 376] width 8 height 11
click at [46, 380] on icon at bounding box center [47, 376] width 11 height 11
click at [327, 41] on span at bounding box center [325, 47] width 23 height 23
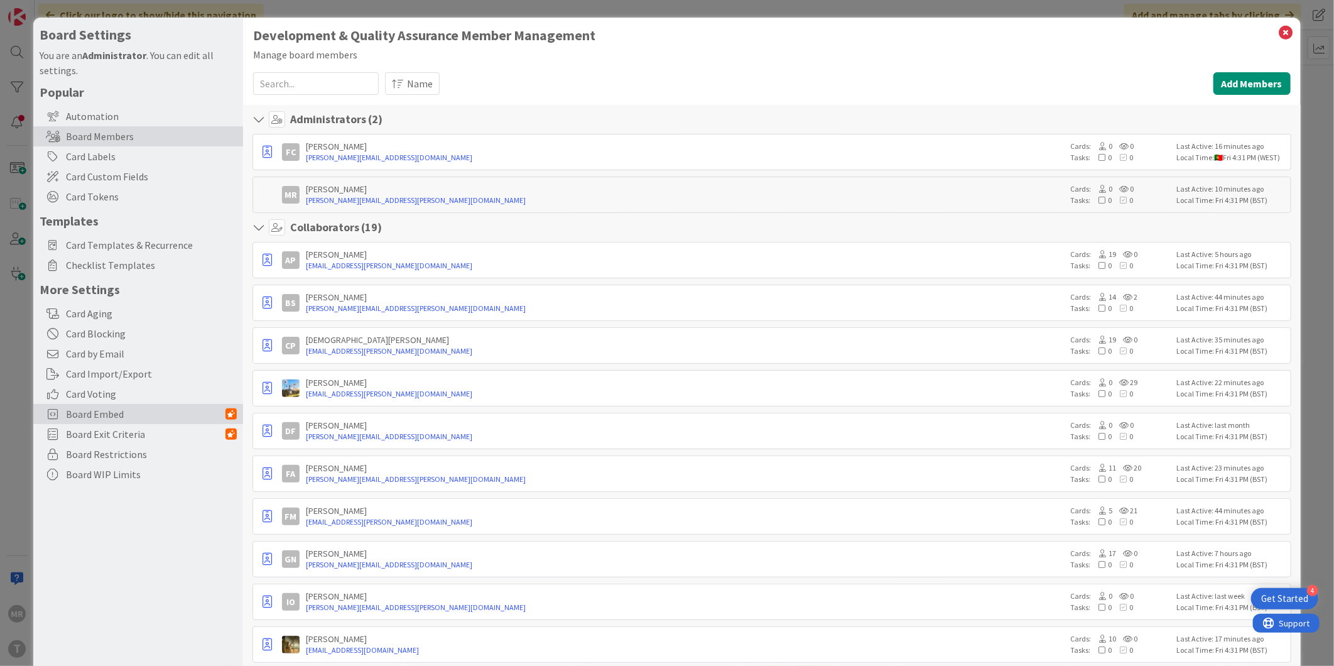
click at [191, 413] on span "Board Embed" at bounding box center [146, 413] width 160 height 15
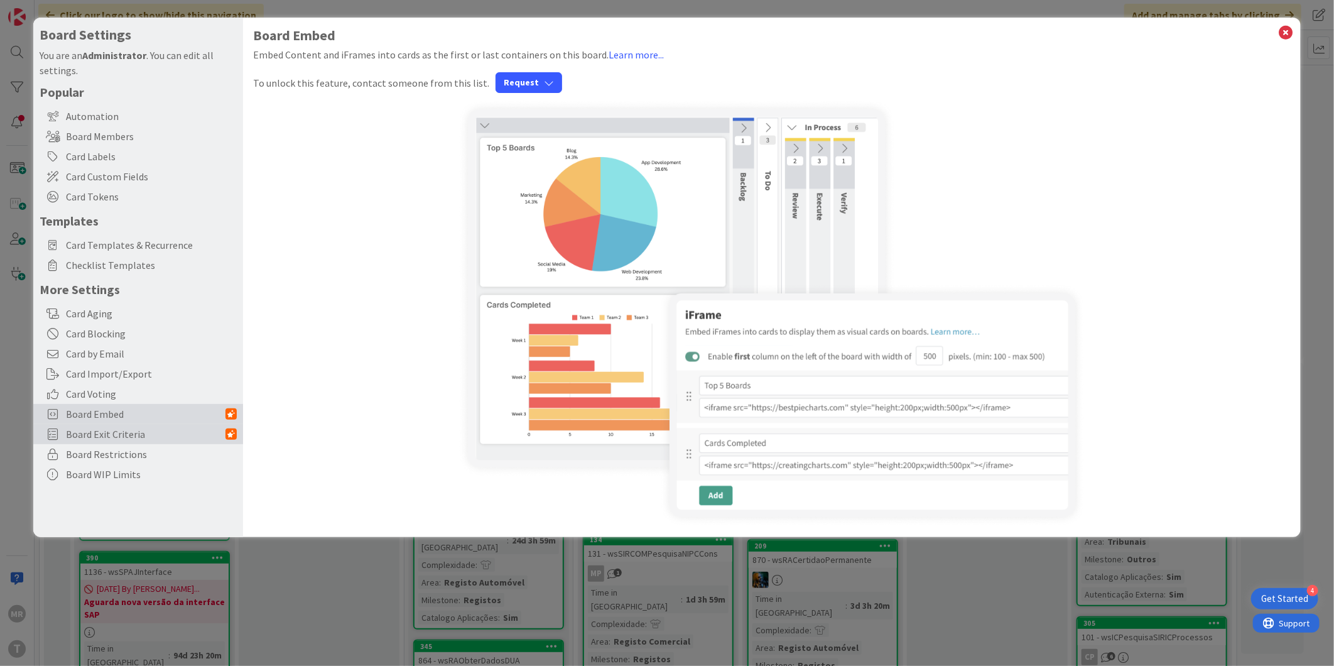
click at [172, 424] on div "Board Exit Criteria" at bounding box center [138, 434] width 210 height 20
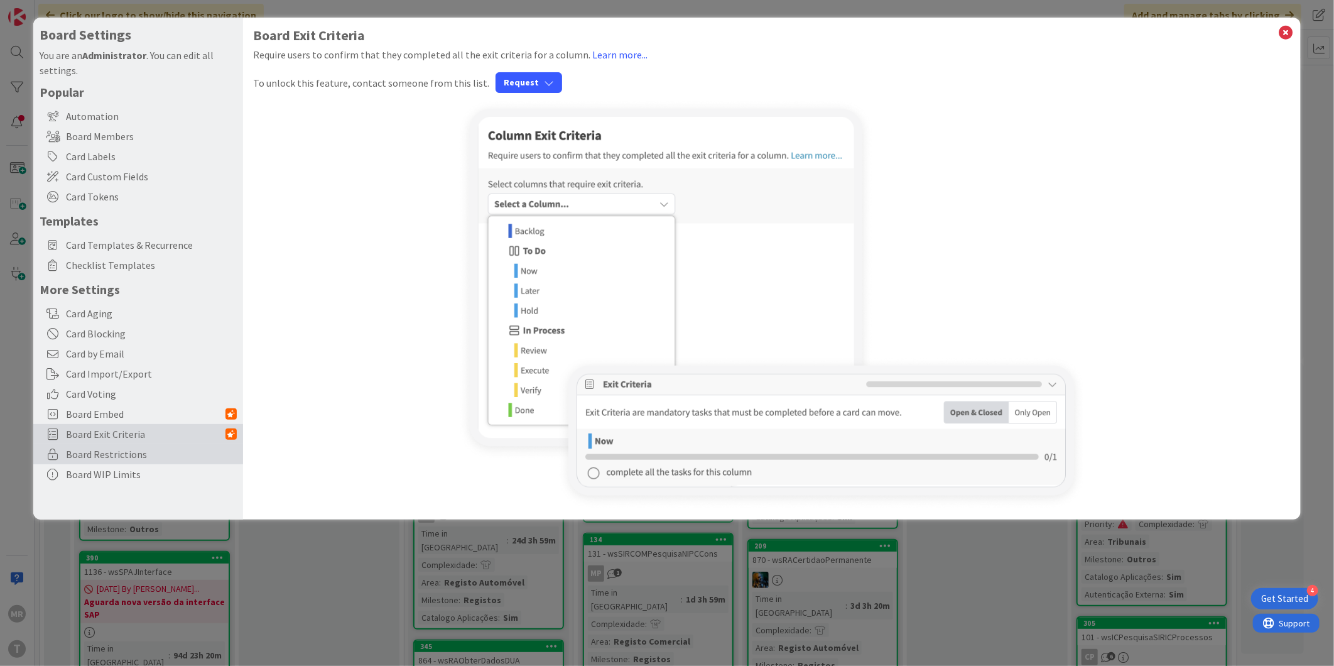
click at [149, 451] on span "Board Restrictions" at bounding box center [151, 453] width 171 height 15
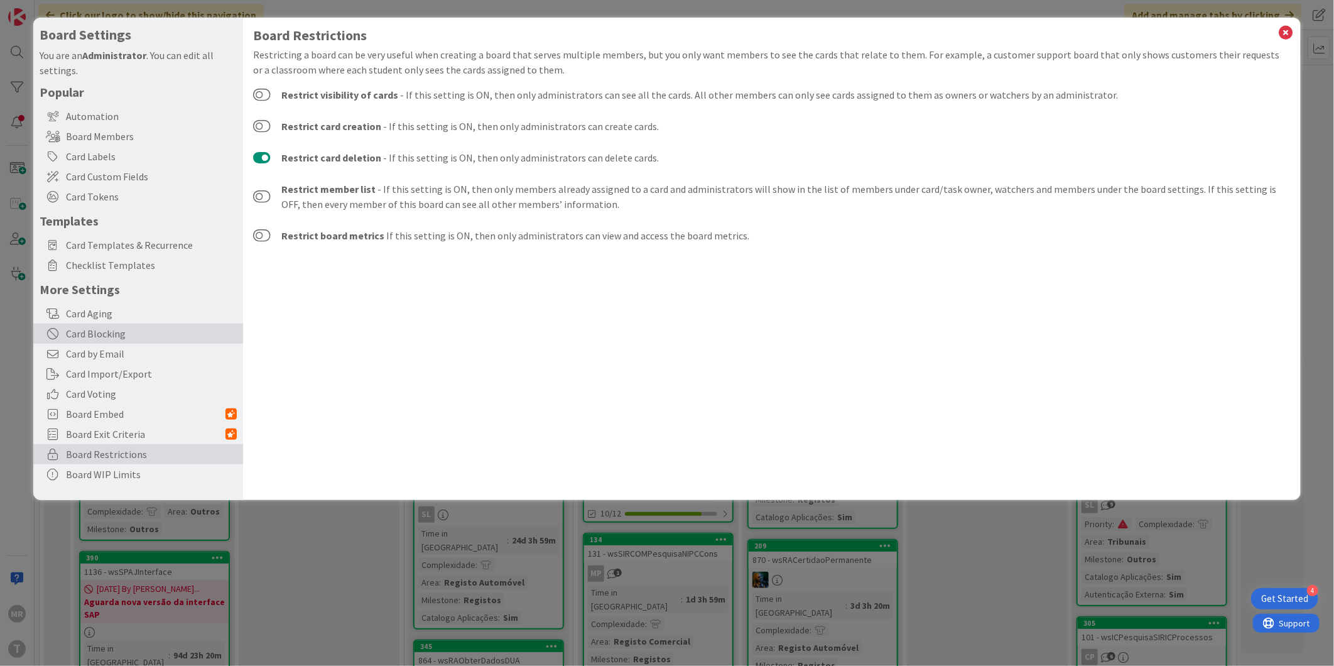
click at [107, 328] on div "Card Blocking" at bounding box center [138, 333] width 210 height 20
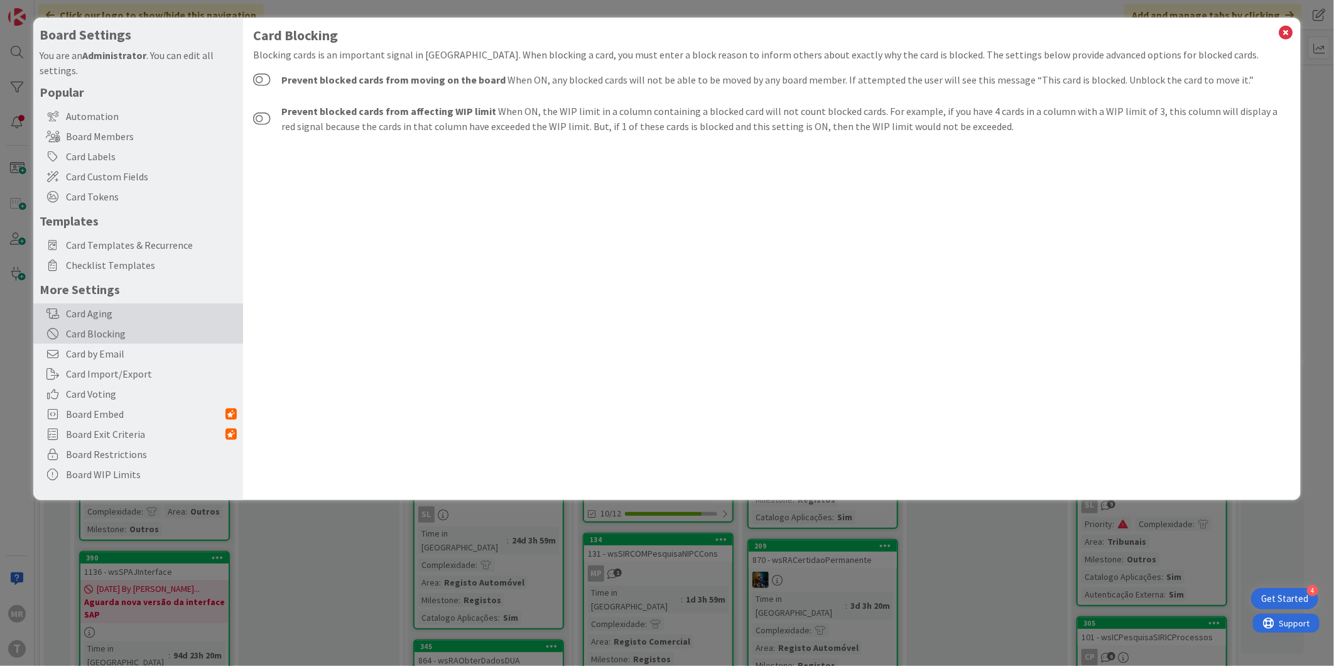
click at [104, 312] on div "Card Aging" at bounding box center [138, 313] width 210 height 20
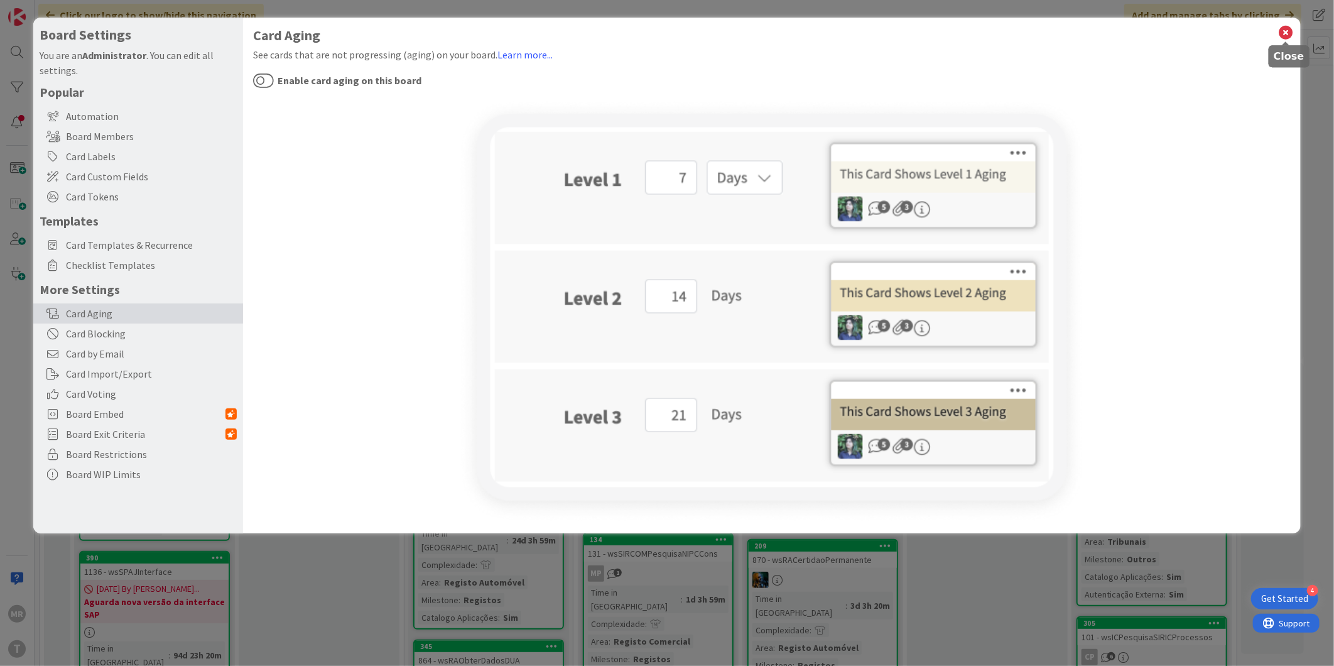
click at [1284, 35] on icon at bounding box center [1286, 33] width 16 height 18
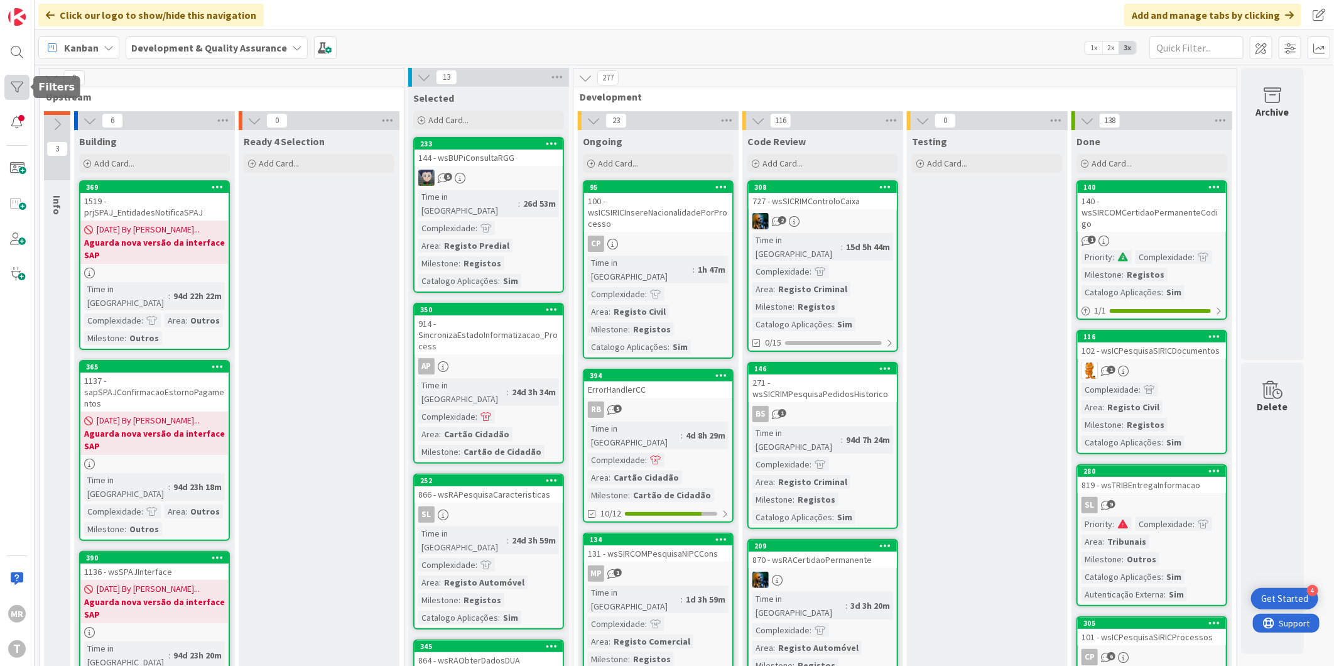
click at [22, 86] on div at bounding box center [16, 87] width 25 height 25
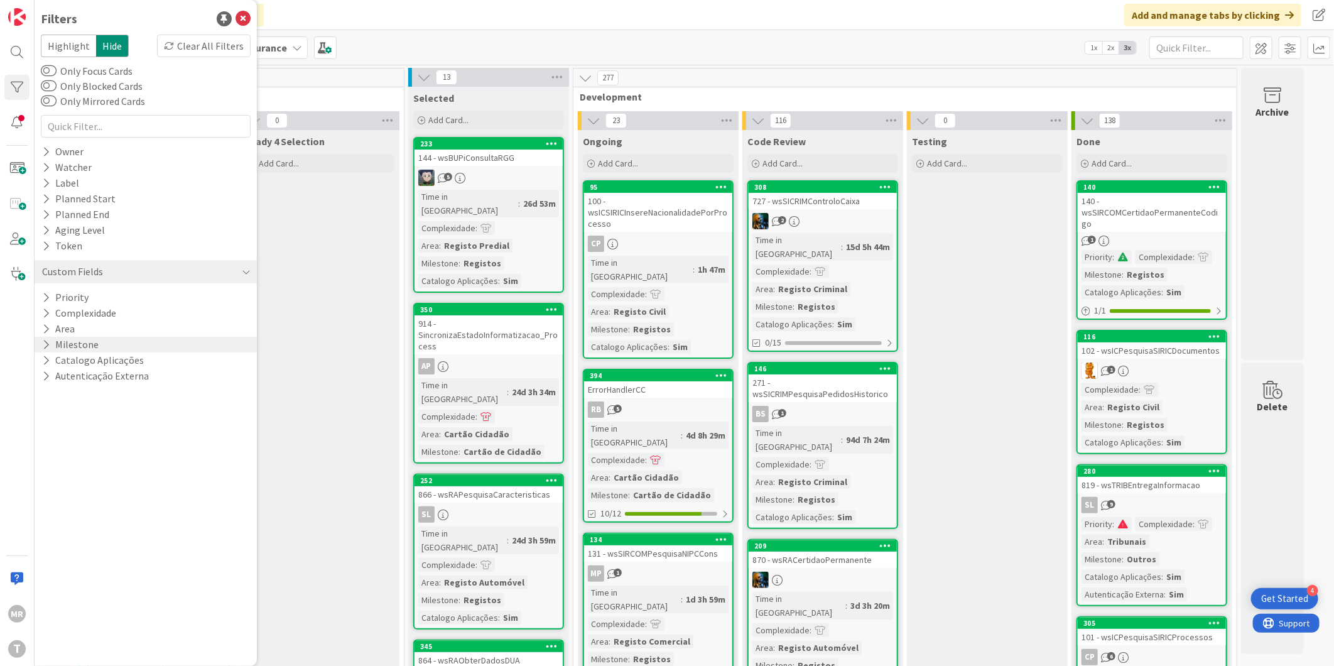
click at [42, 339] on icon at bounding box center [46, 344] width 8 height 11
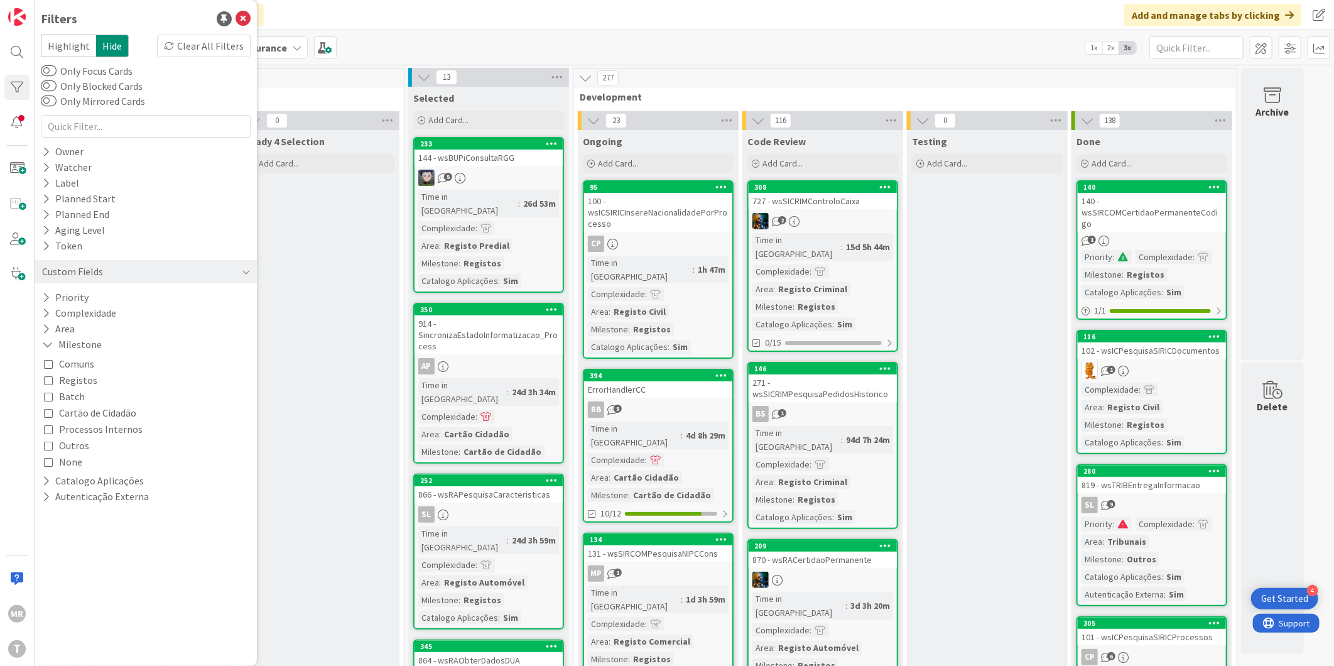
click at [80, 431] on span "Processos Internos" at bounding box center [101, 429] width 84 height 16
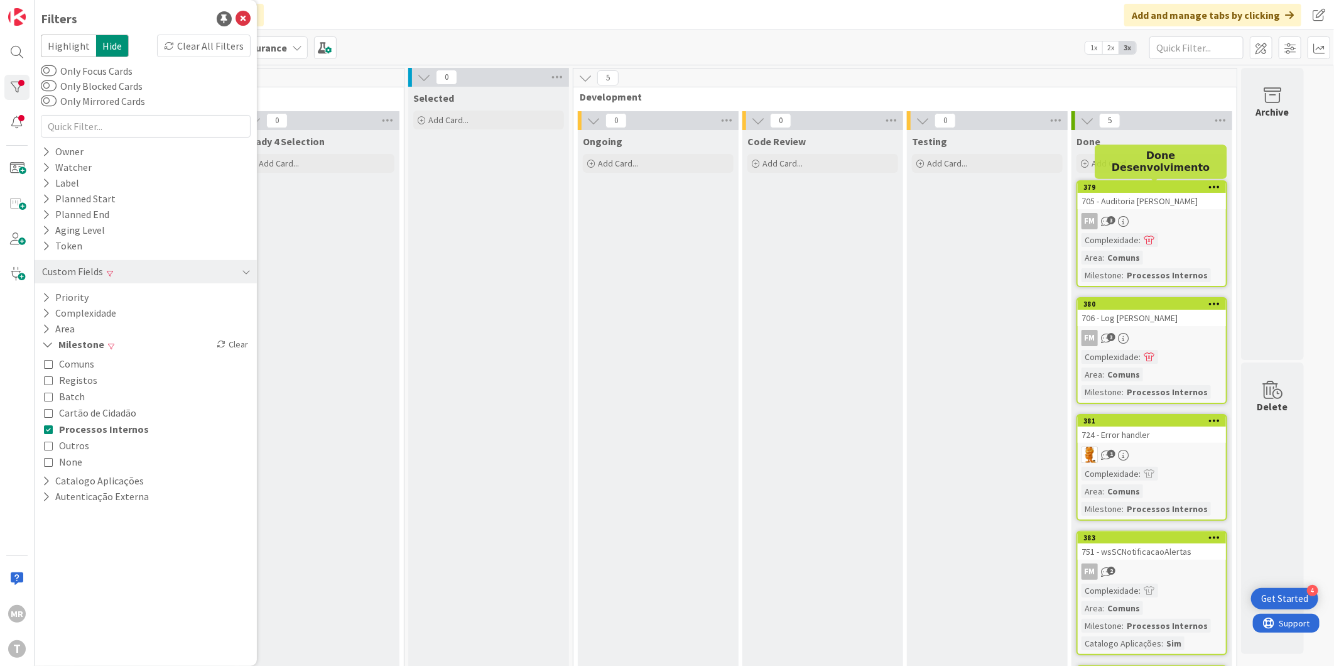
click at [1167, 185] on div "379" at bounding box center [1154, 187] width 143 height 9
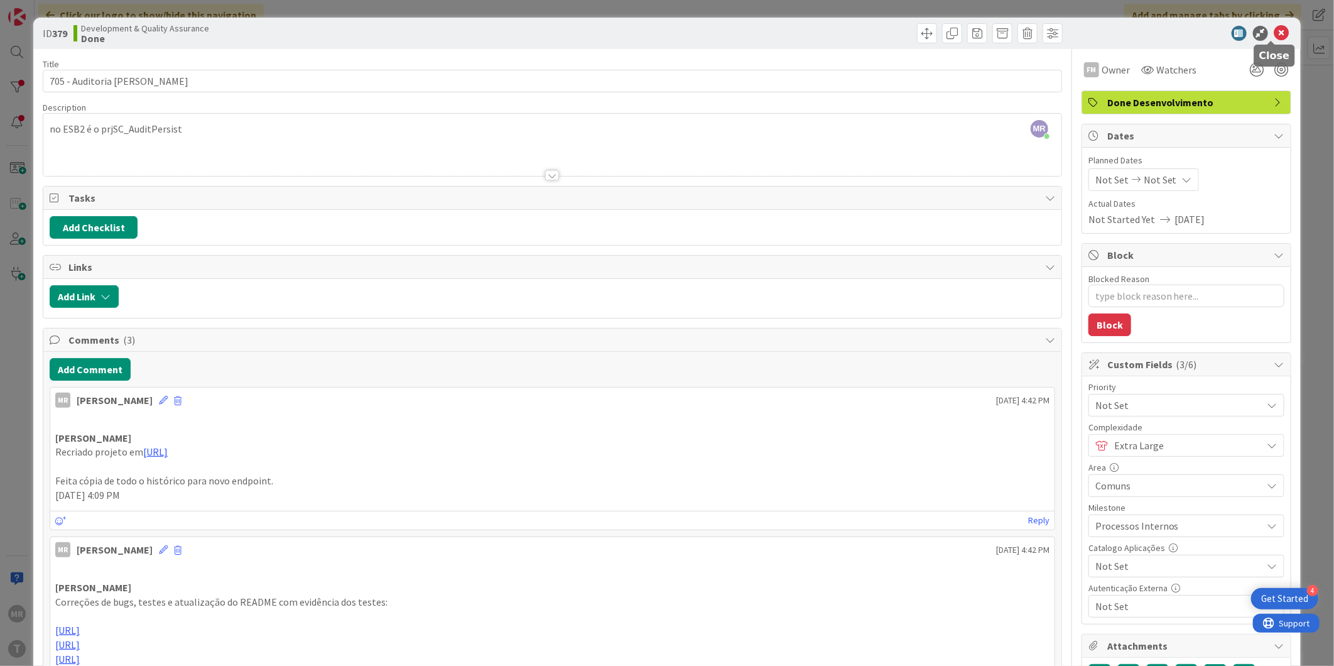
click at [1274, 35] on icon at bounding box center [1281, 33] width 15 height 15
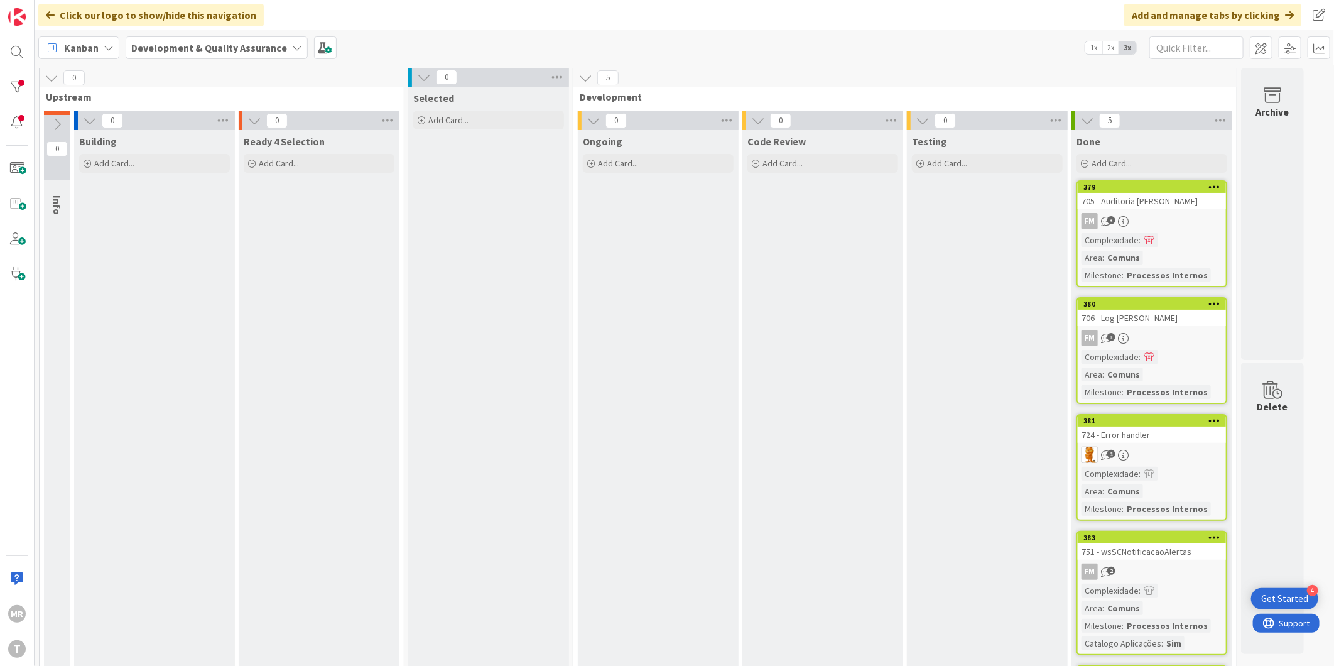
click at [3, 80] on div "MR T" at bounding box center [17, 333] width 35 height 666
click at [13, 84] on div at bounding box center [16, 87] width 25 height 25
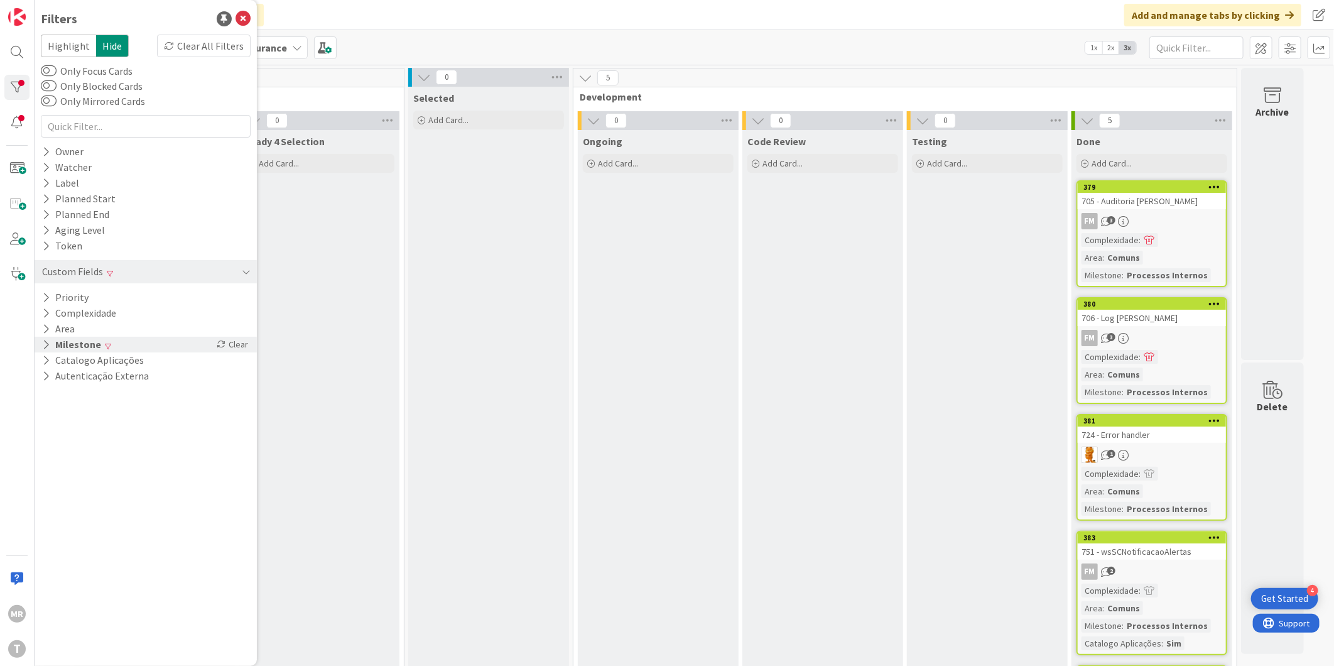
click at [71, 341] on button "Milestone" at bounding box center [72, 345] width 62 height 16
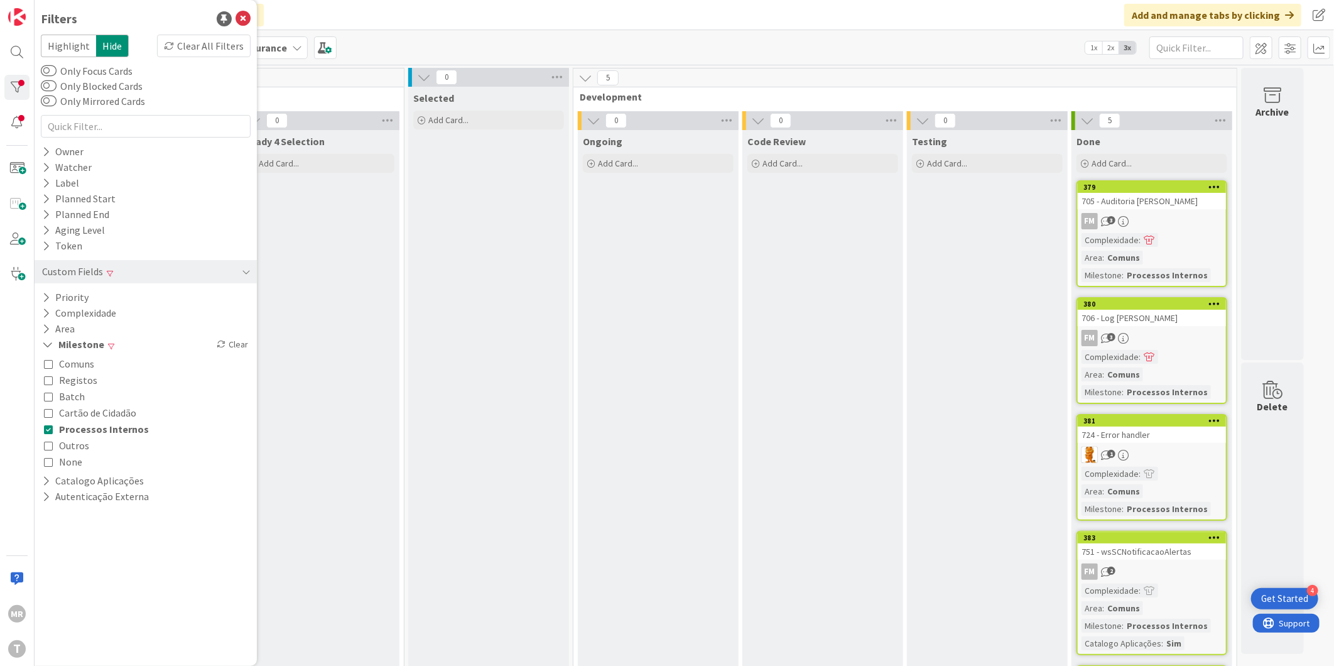
click at [84, 431] on span "Processos Internos" at bounding box center [104, 429] width 90 height 16
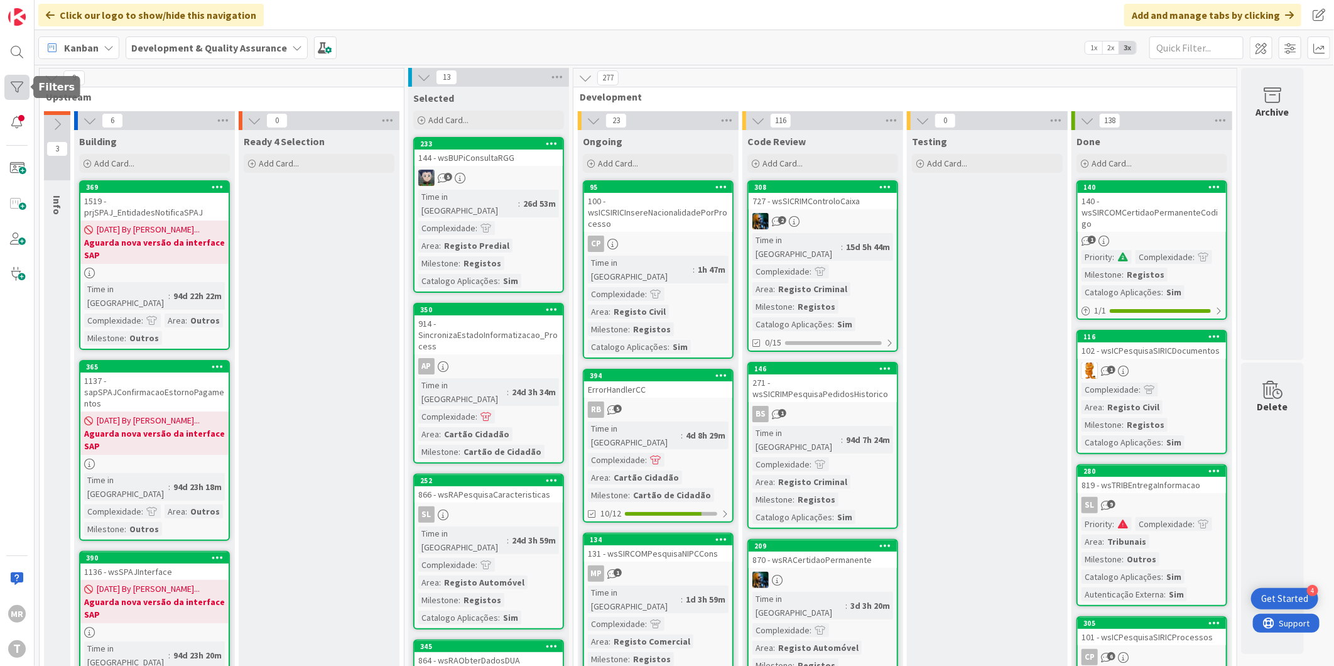
click at [28, 91] on div at bounding box center [16, 87] width 25 height 25
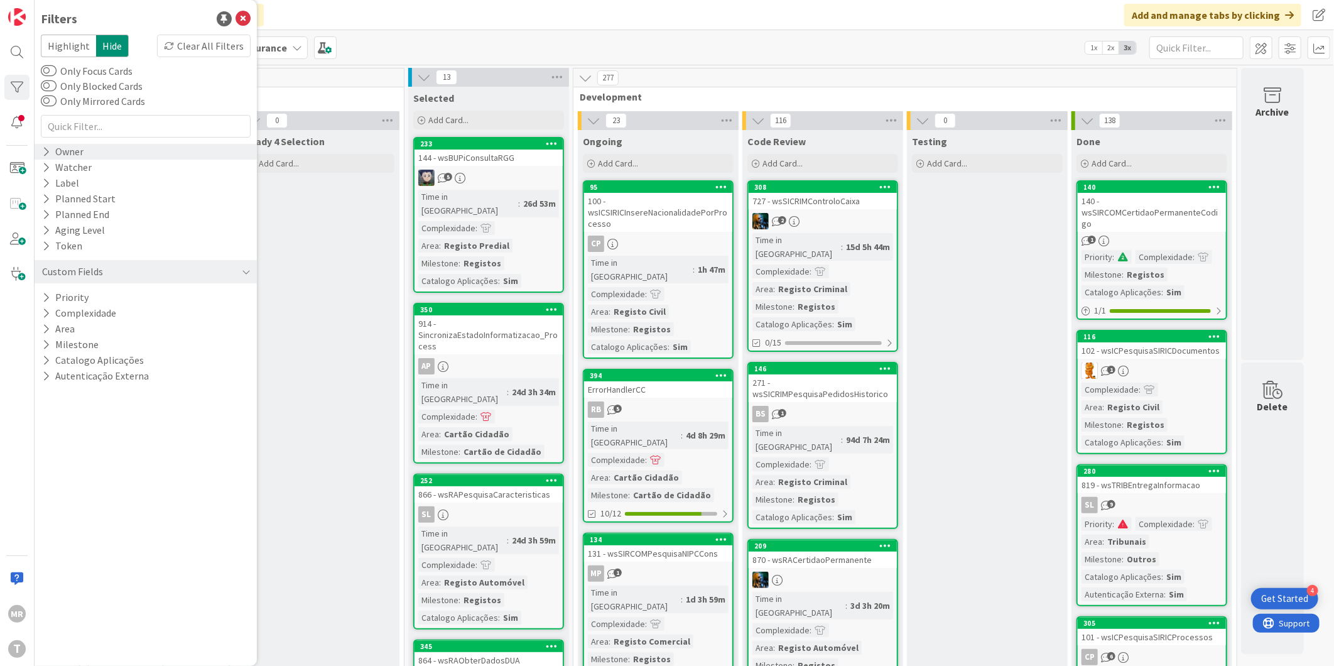
click at [54, 156] on div "Owner" at bounding box center [63, 152] width 44 height 16
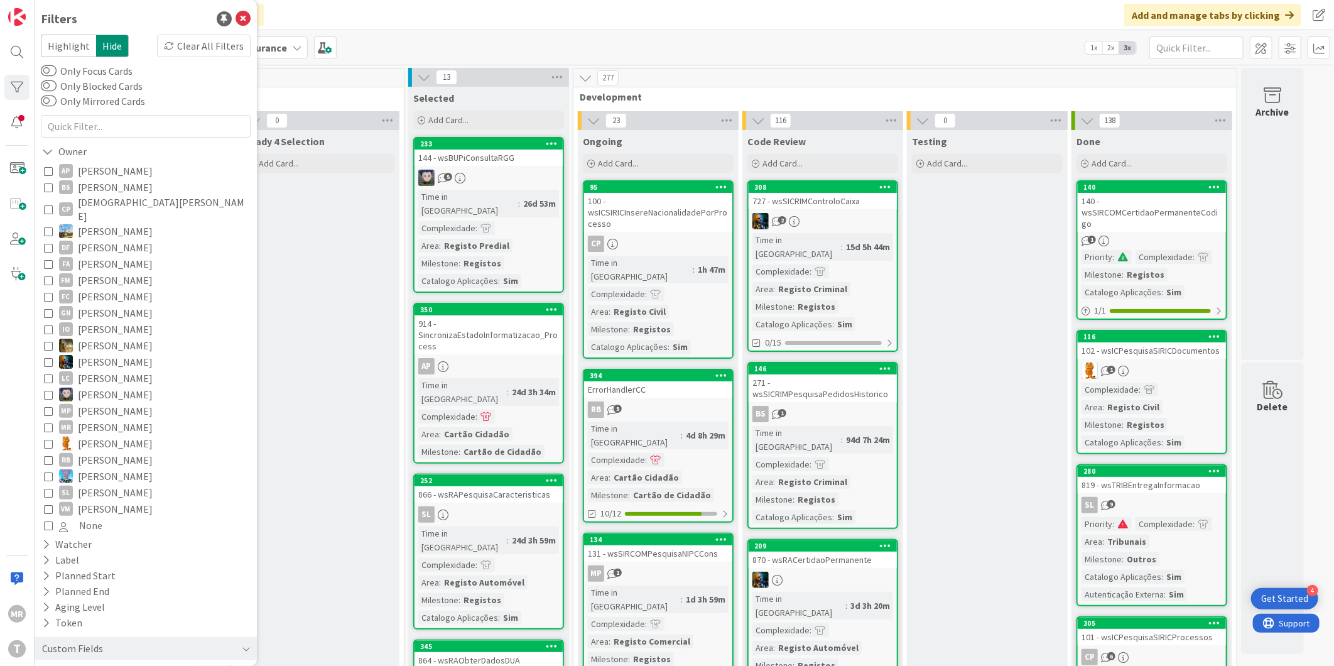
click at [85, 167] on span "[PERSON_NAME]" at bounding box center [115, 171] width 75 height 16
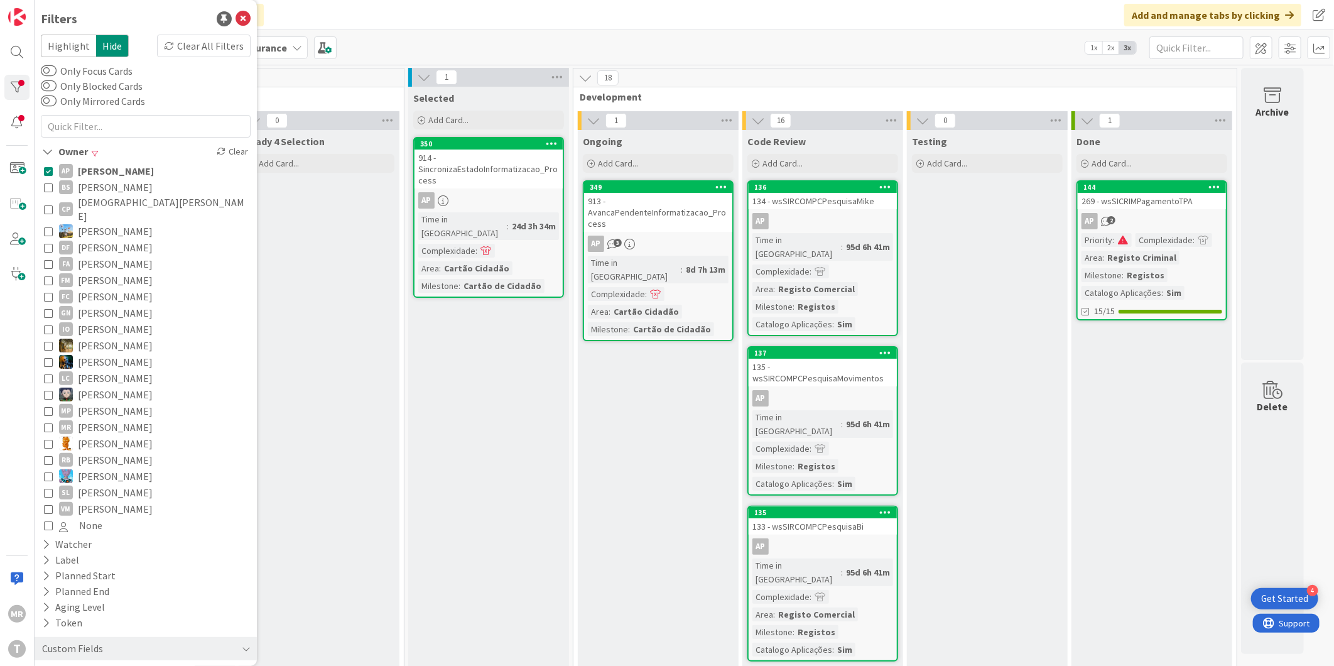
click at [85, 167] on span "[PERSON_NAME]" at bounding box center [116, 171] width 76 height 16
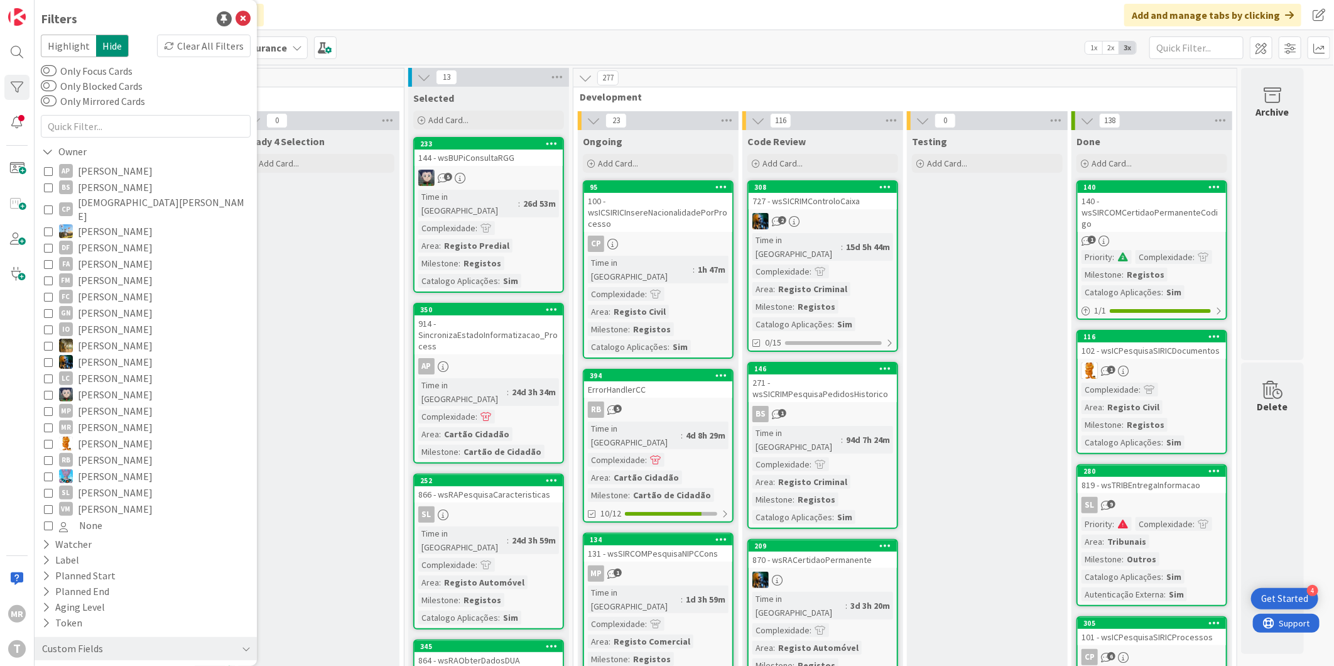
click at [93, 181] on span "[PERSON_NAME]" at bounding box center [115, 187] width 75 height 16
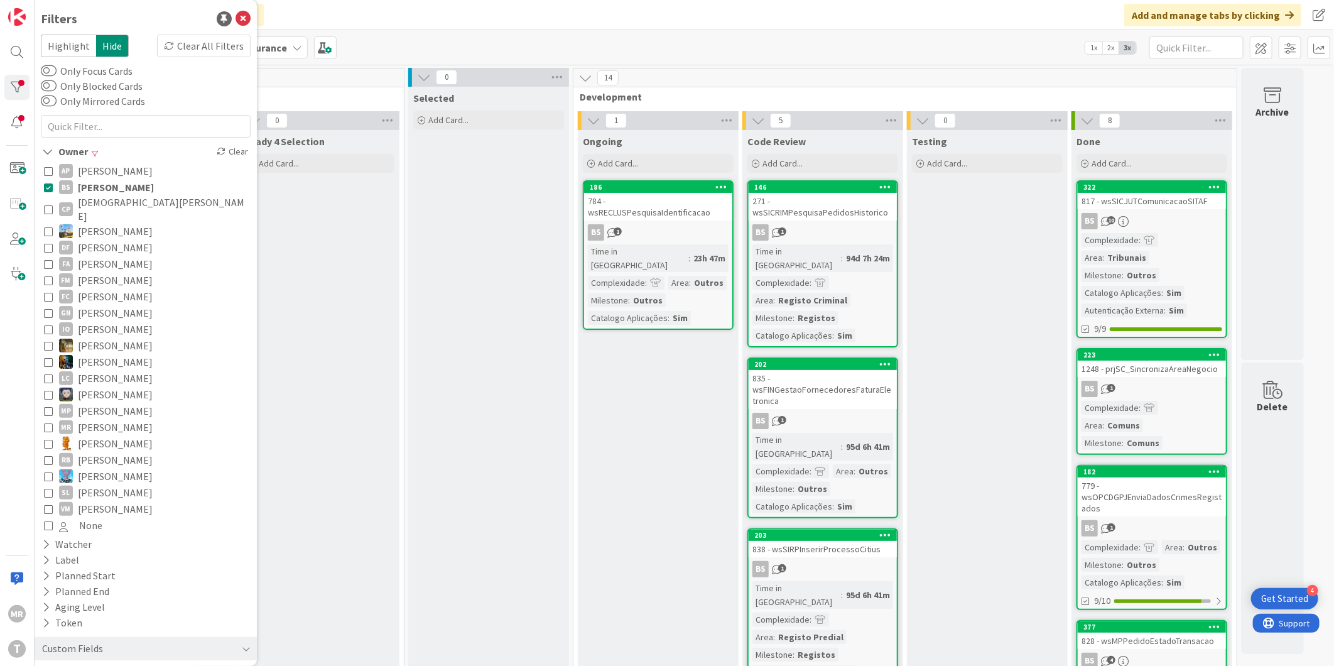
click at [97, 170] on span "[PERSON_NAME]" at bounding box center [115, 171] width 75 height 16
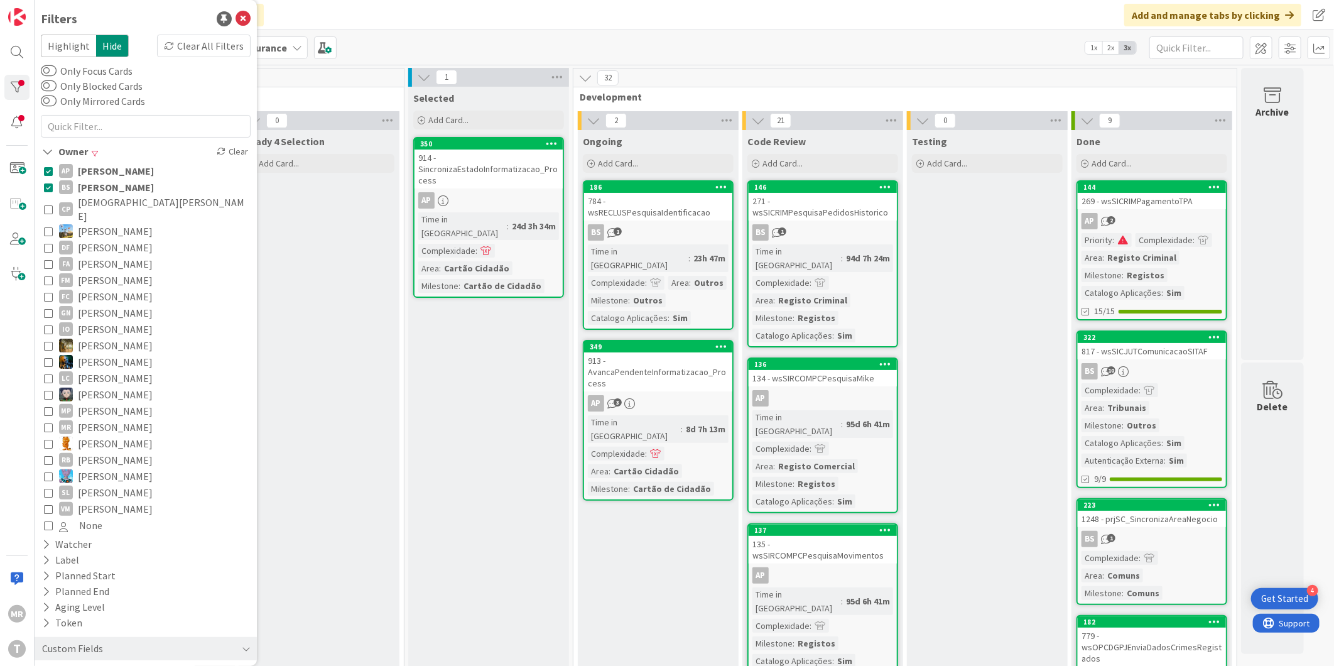
click at [97, 195] on span "[DEMOGRAPHIC_DATA][PERSON_NAME]" at bounding box center [163, 209] width 170 height 28
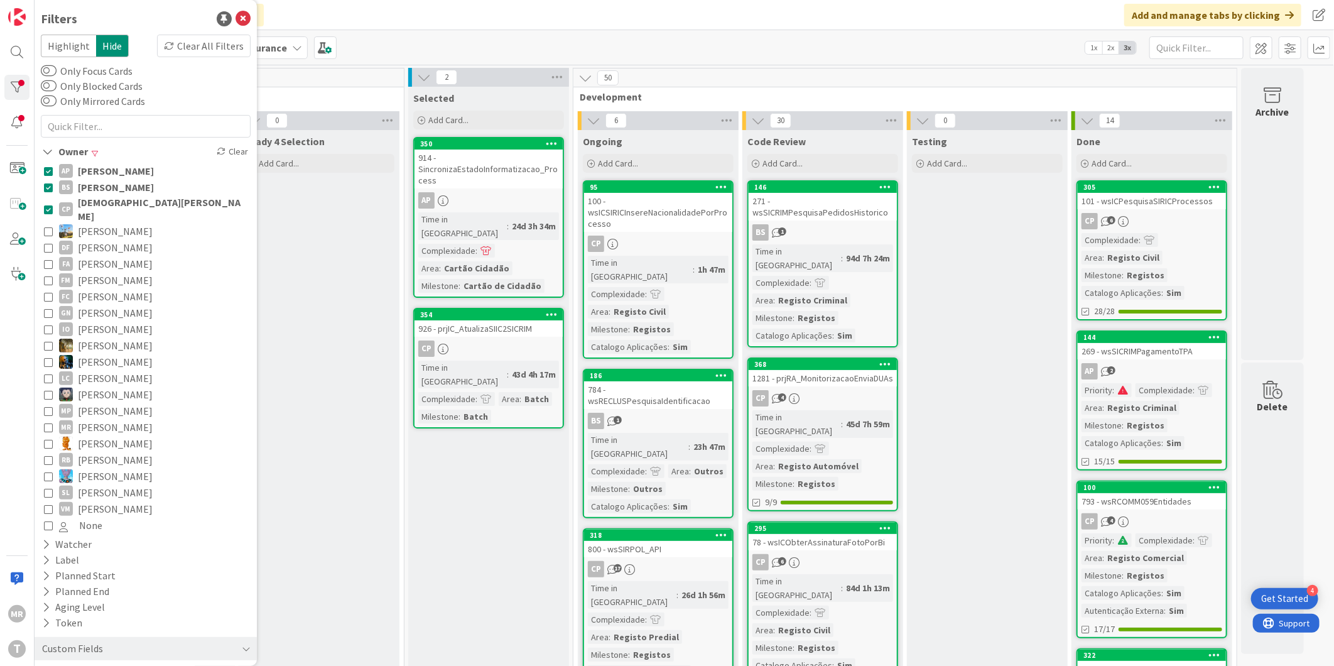
click at [98, 184] on span "[PERSON_NAME]" at bounding box center [116, 187] width 76 height 16
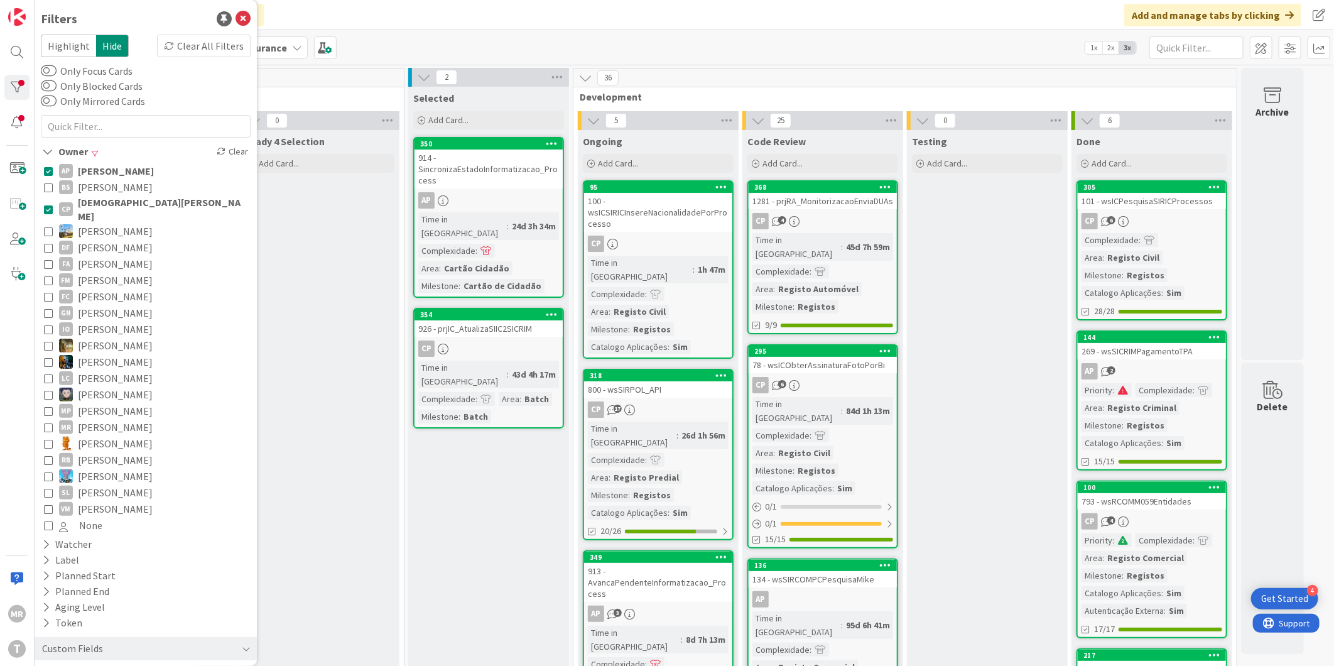
click at [99, 166] on span "[PERSON_NAME]" at bounding box center [116, 171] width 76 height 16
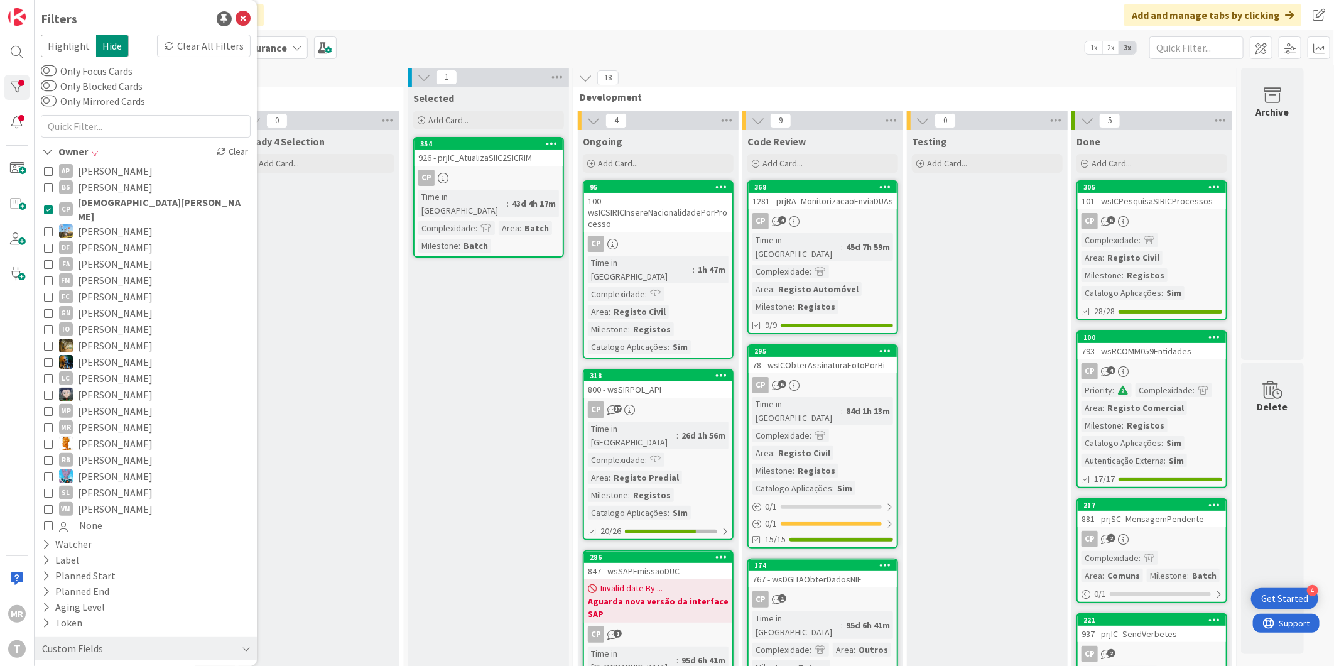
click at [91, 205] on span "[DEMOGRAPHIC_DATA][PERSON_NAME]" at bounding box center [163, 209] width 170 height 28
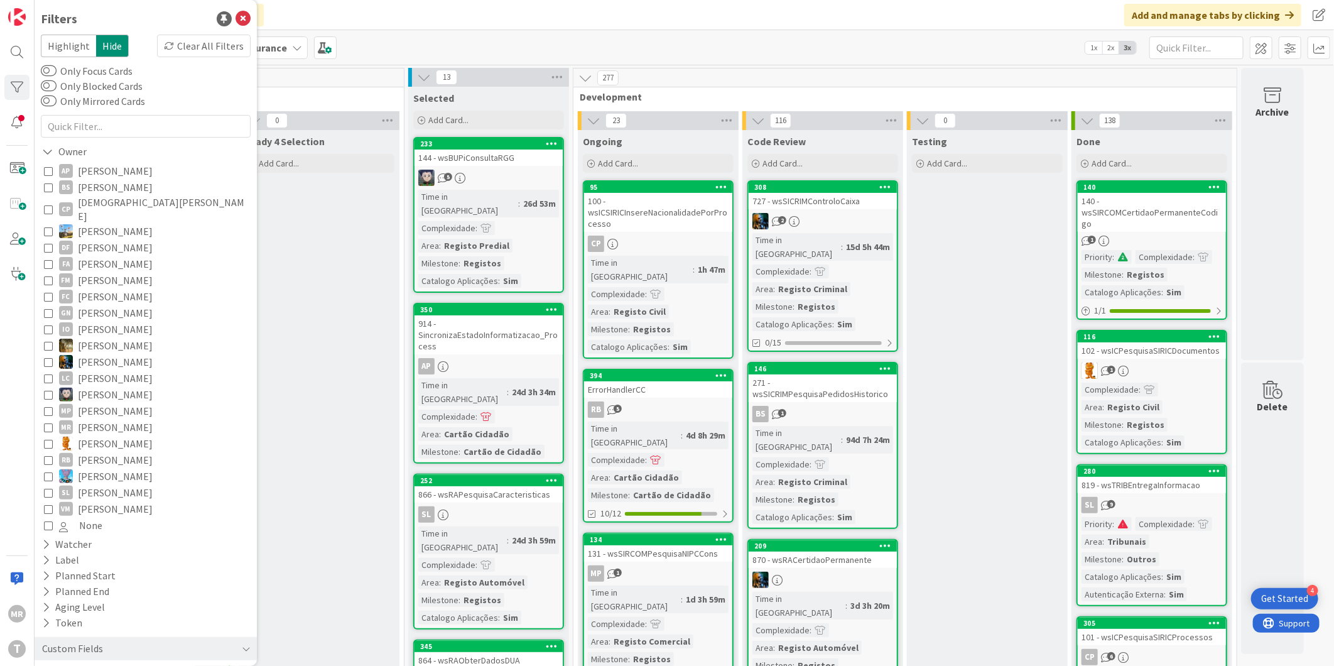
click at [91, 202] on span "[DEMOGRAPHIC_DATA][PERSON_NAME]" at bounding box center [163, 209] width 170 height 28
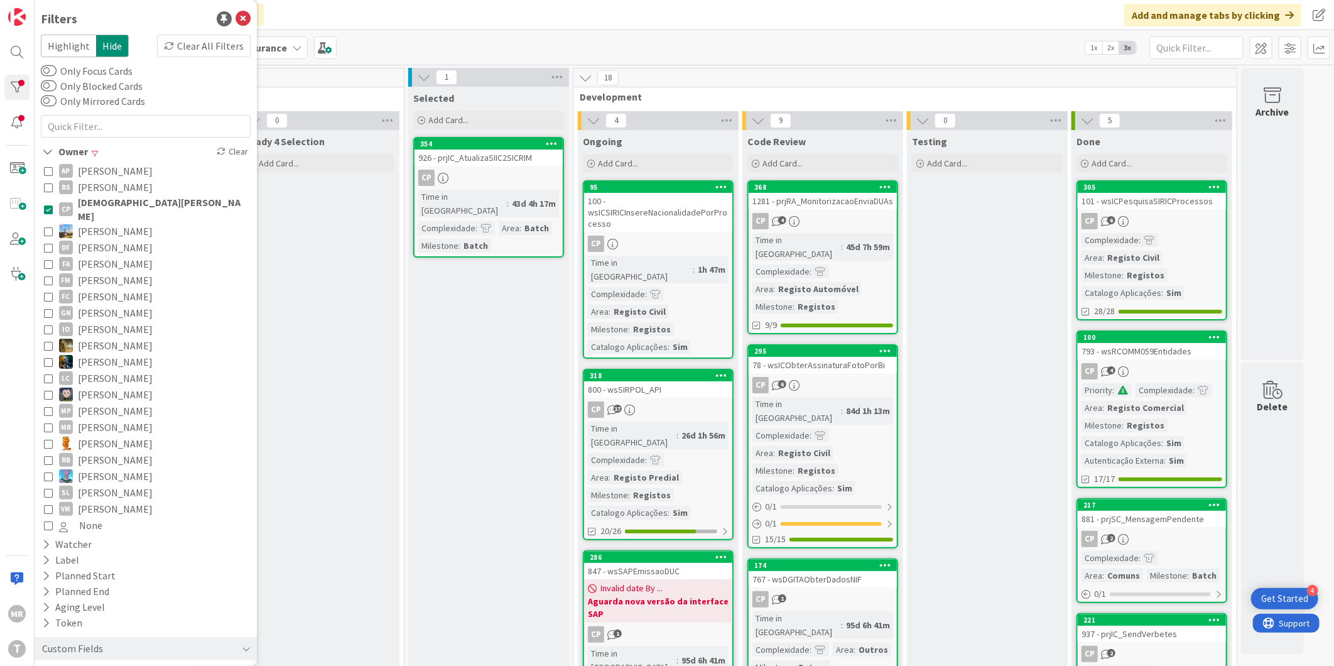
click at [115, 256] on span "[PERSON_NAME]" at bounding box center [115, 264] width 75 height 16
click at [122, 200] on span "[DEMOGRAPHIC_DATA][PERSON_NAME]" at bounding box center [163, 209] width 170 height 28
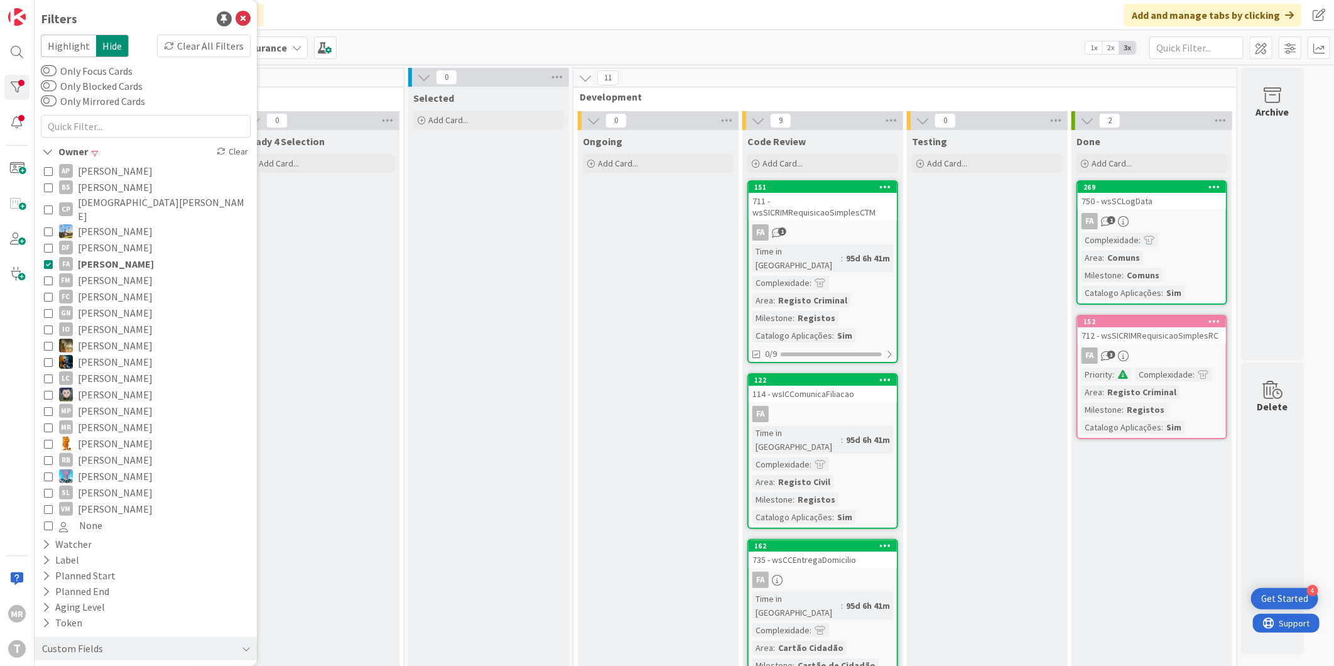
click at [117, 273] on span "[PERSON_NAME]" at bounding box center [115, 280] width 75 height 16
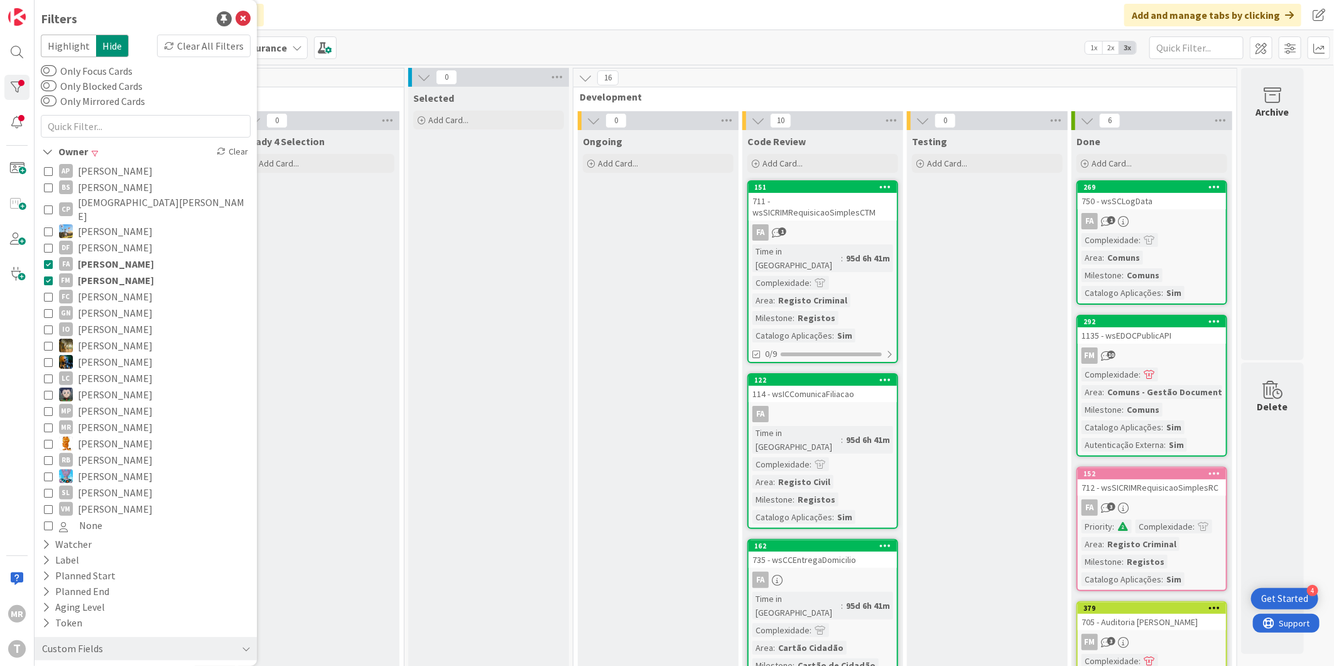
click at [117, 256] on span "[PERSON_NAME]" at bounding box center [116, 264] width 76 height 16
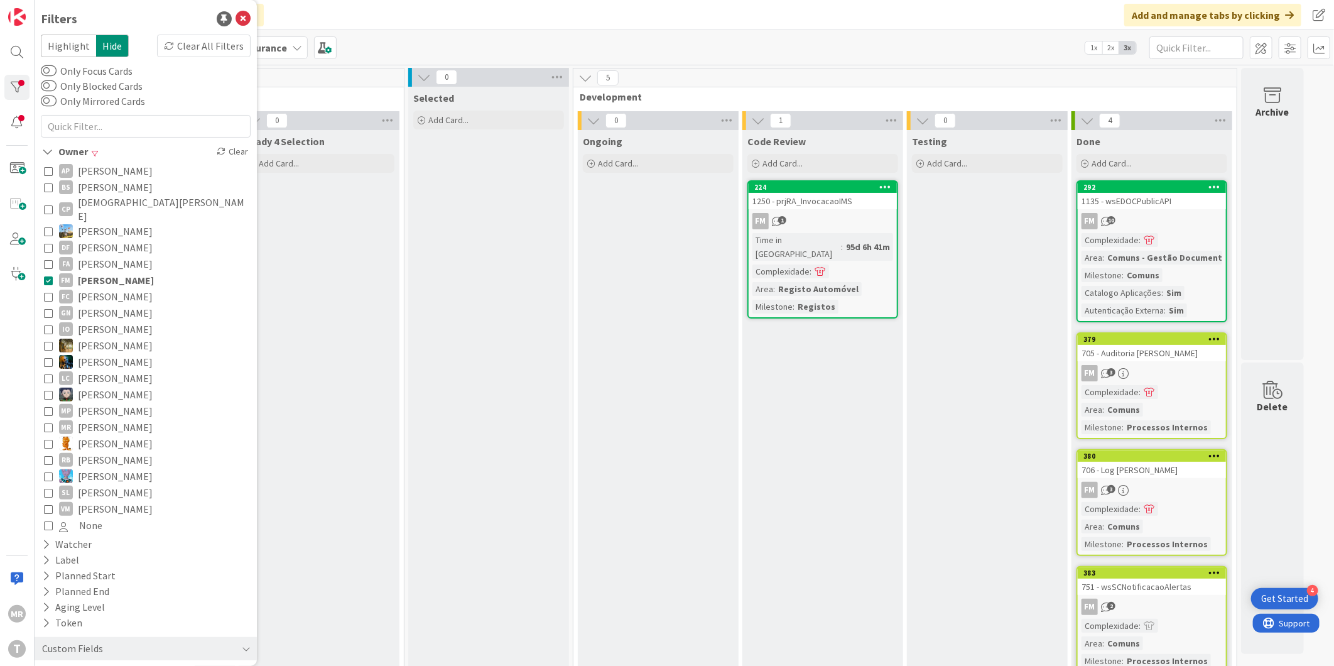
click at [115, 288] on span "[PERSON_NAME]" at bounding box center [115, 296] width 75 height 16
click at [114, 272] on span "[PERSON_NAME]" at bounding box center [116, 280] width 76 height 16
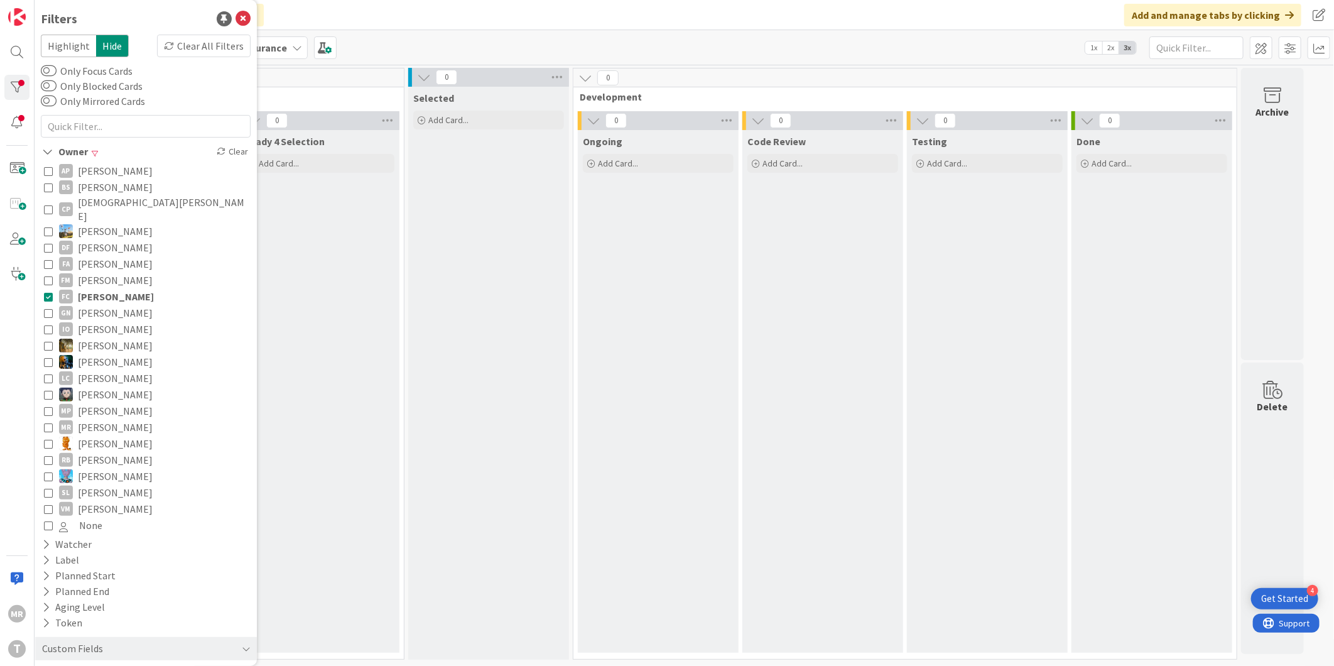
click at [104, 305] on span "[PERSON_NAME]" at bounding box center [115, 313] width 75 height 16
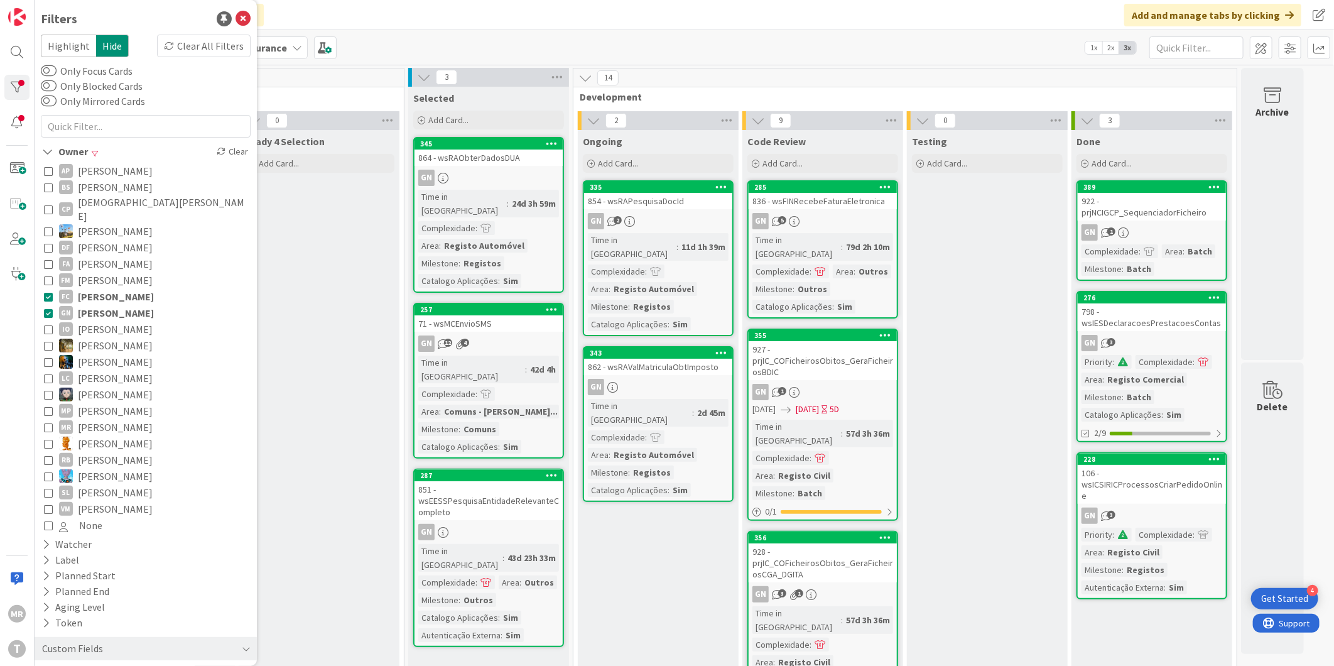
click at [109, 288] on span "[PERSON_NAME]" at bounding box center [116, 296] width 76 height 16
click at [116, 288] on span "[PERSON_NAME]" at bounding box center [115, 296] width 75 height 16
click at [84, 288] on span "[PERSON_NAME]" at bounding box center [116, 296] width 76 height 16
click at [655, 190] on div "335" at bounding box center [661, 187] width 143 height 9
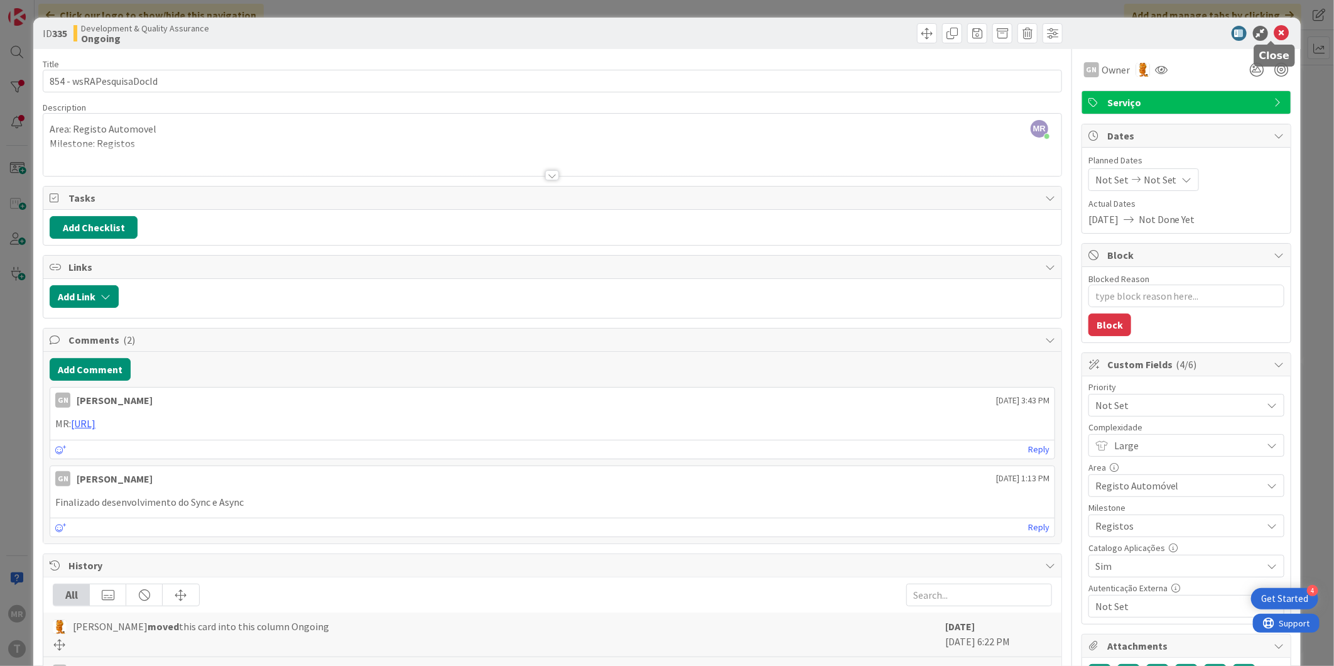
click at [1274, 38] on icon at bounding box center [1281, 33] width 15 height 15
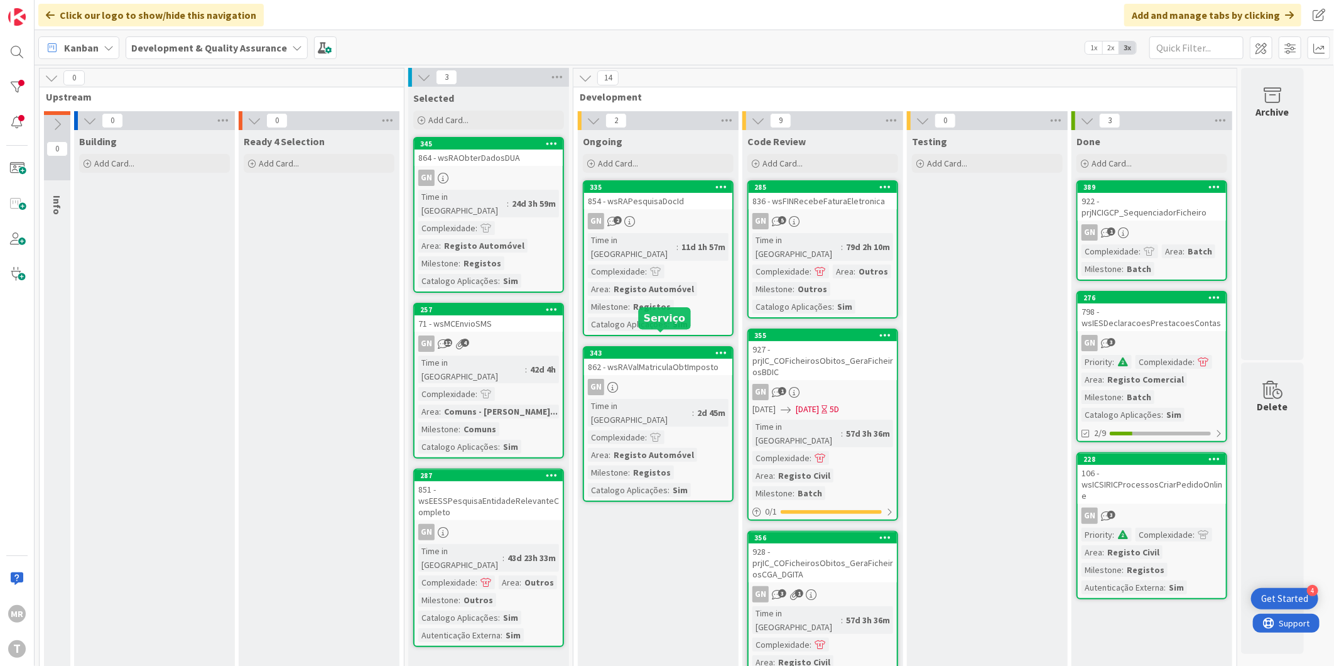
click at [651, 349] on div "343" at bounding box center [661, 353] width 143 height 9
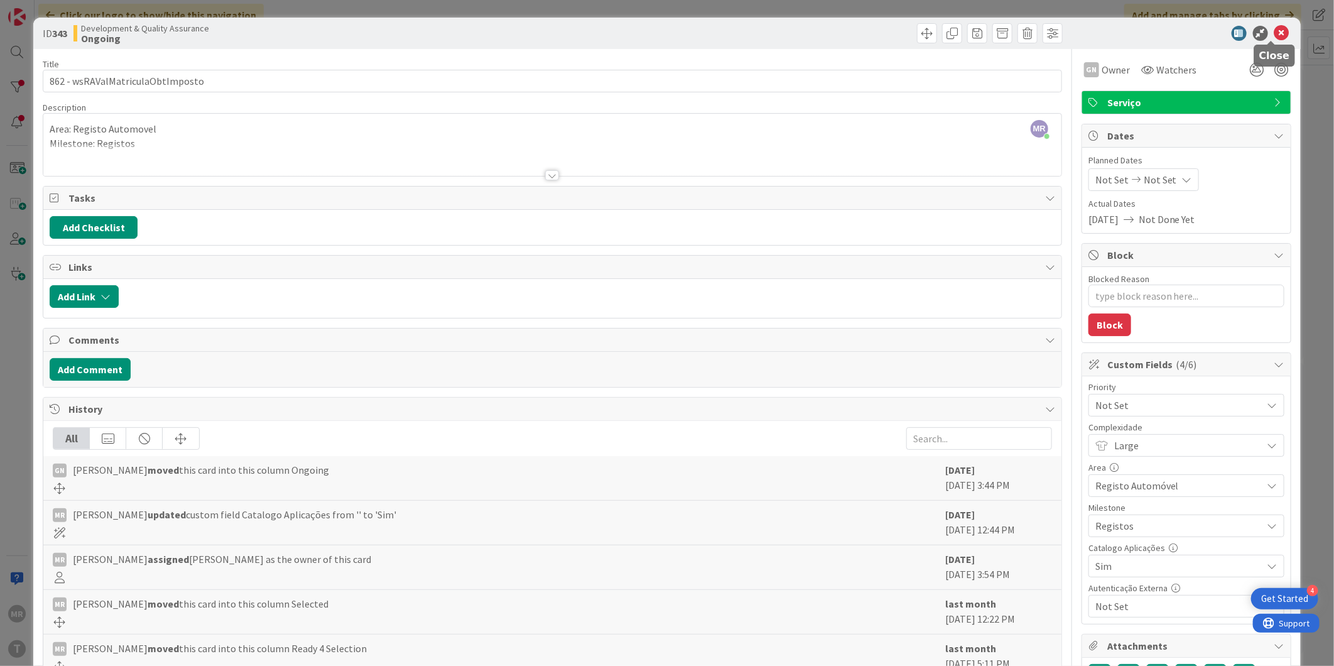
click at [1275, 28] on icon at bounding box center [1281, 33] width 15 height 15
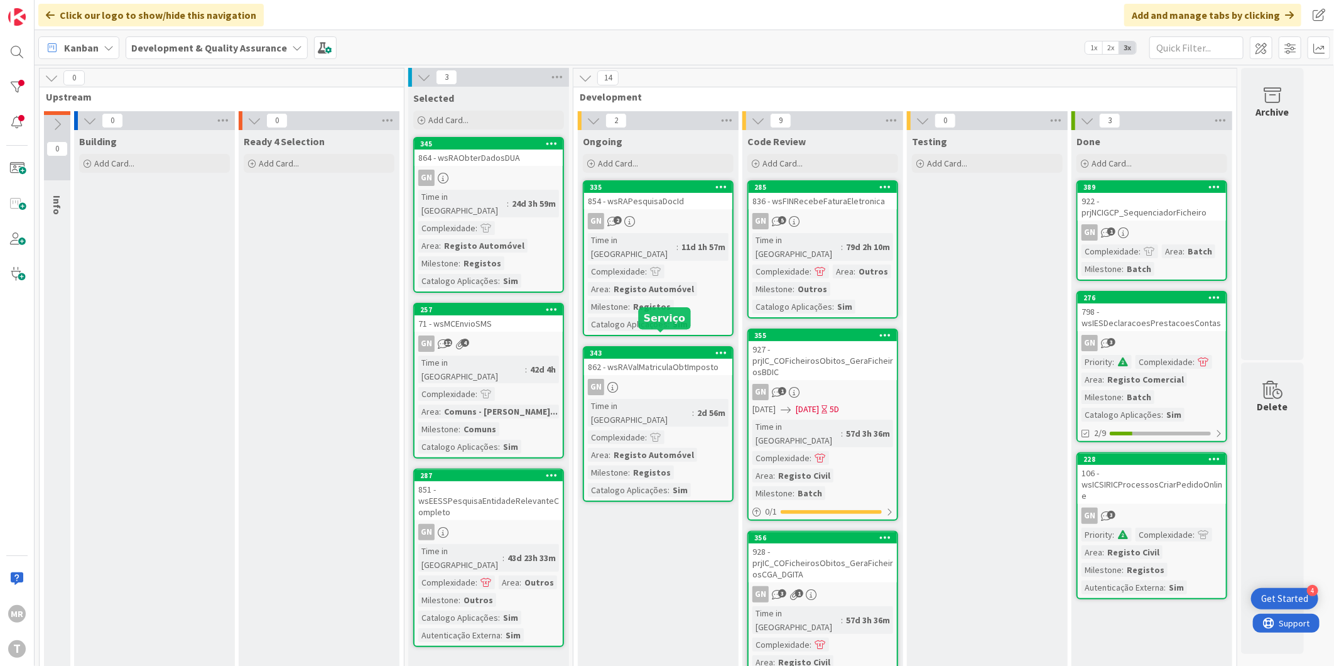
click at [688, 349] on div "343" at bounding box center [661, 353] width 143 height 9
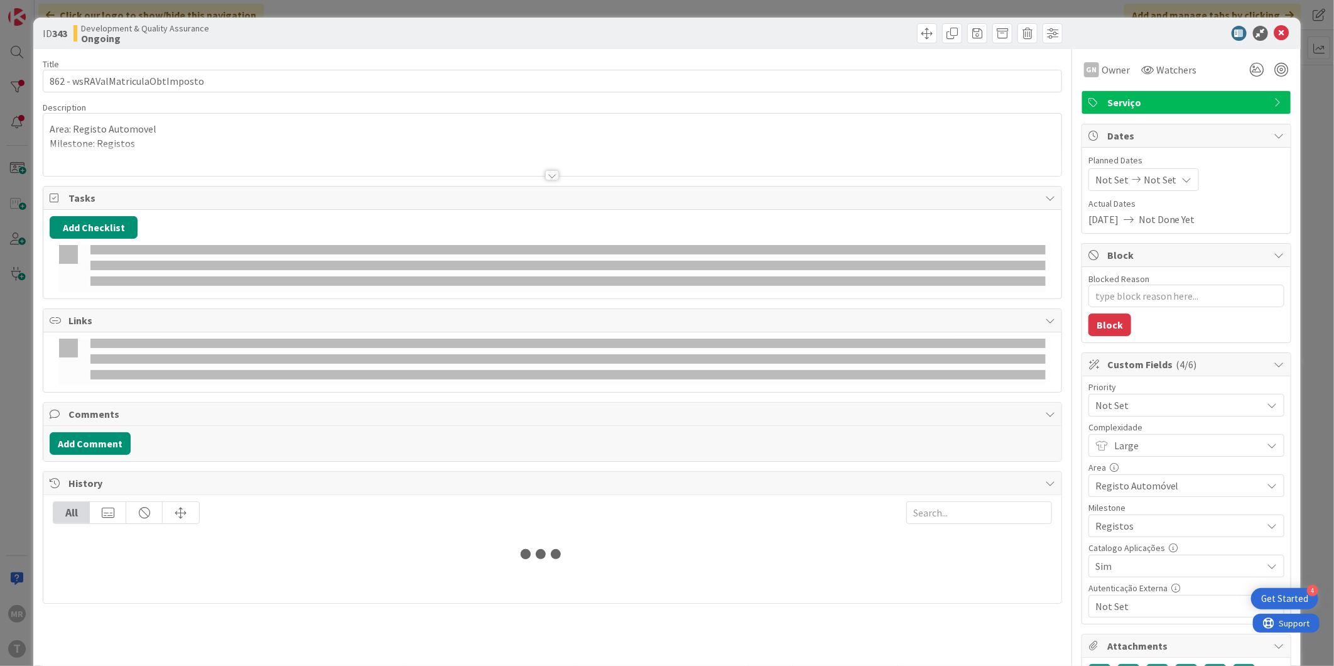
type textarea "x"
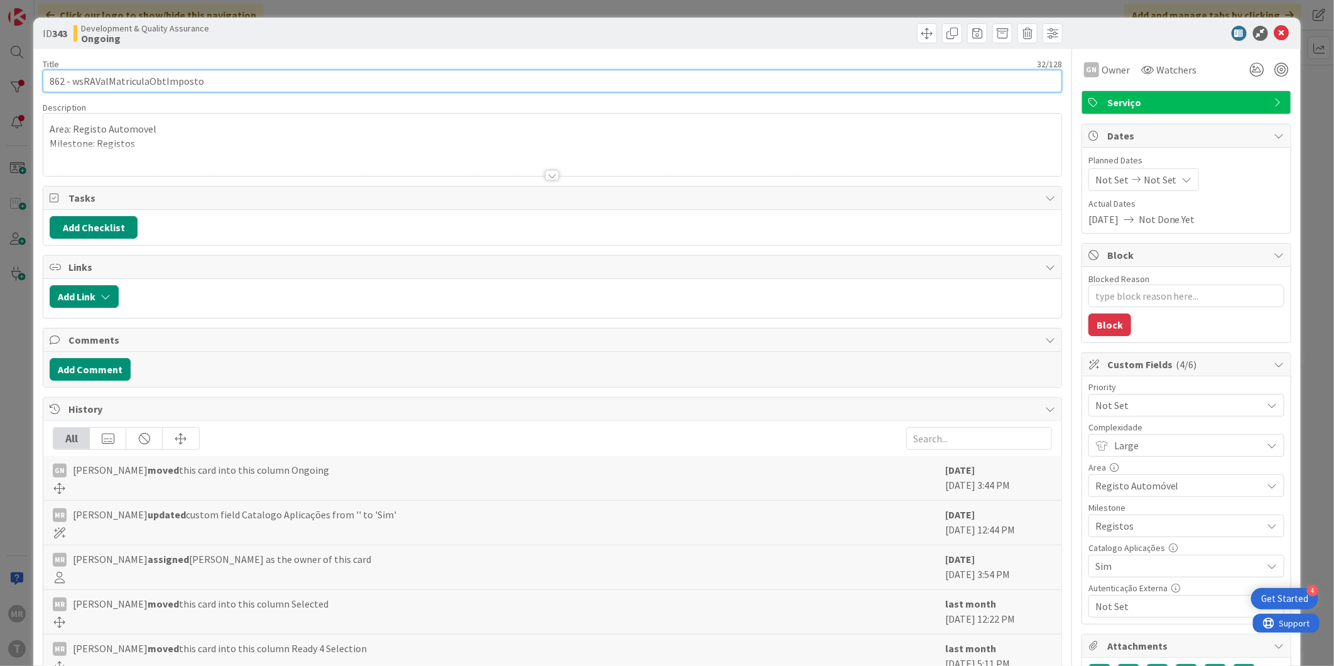
drag, startPoint x: 208, startPoint y: 78, endPoint x: 73, endPoint y: 73, distance: 135.1
click at [73, 73] on input "862 - wsRAValMatriculaObtImposto" at bounding box center [552, 81] width 1019 height 23
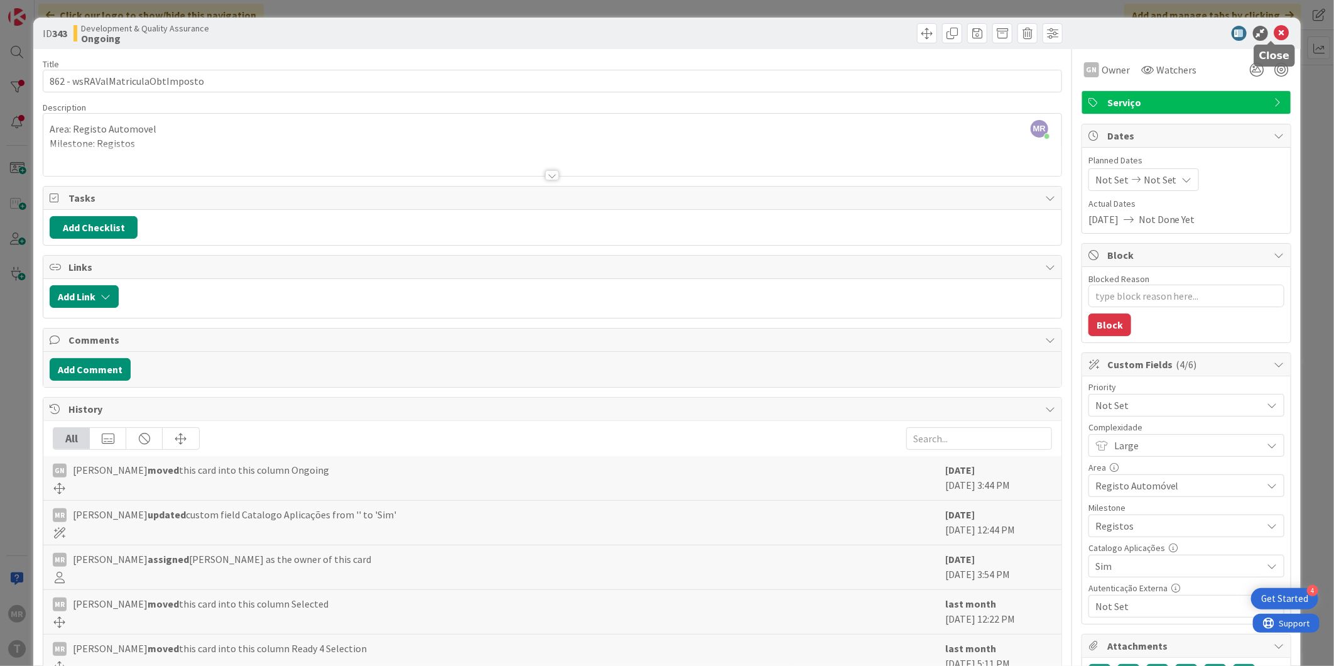
click at [1274, 32] on icon at bounding box center [1281, 33] width 15 height 15
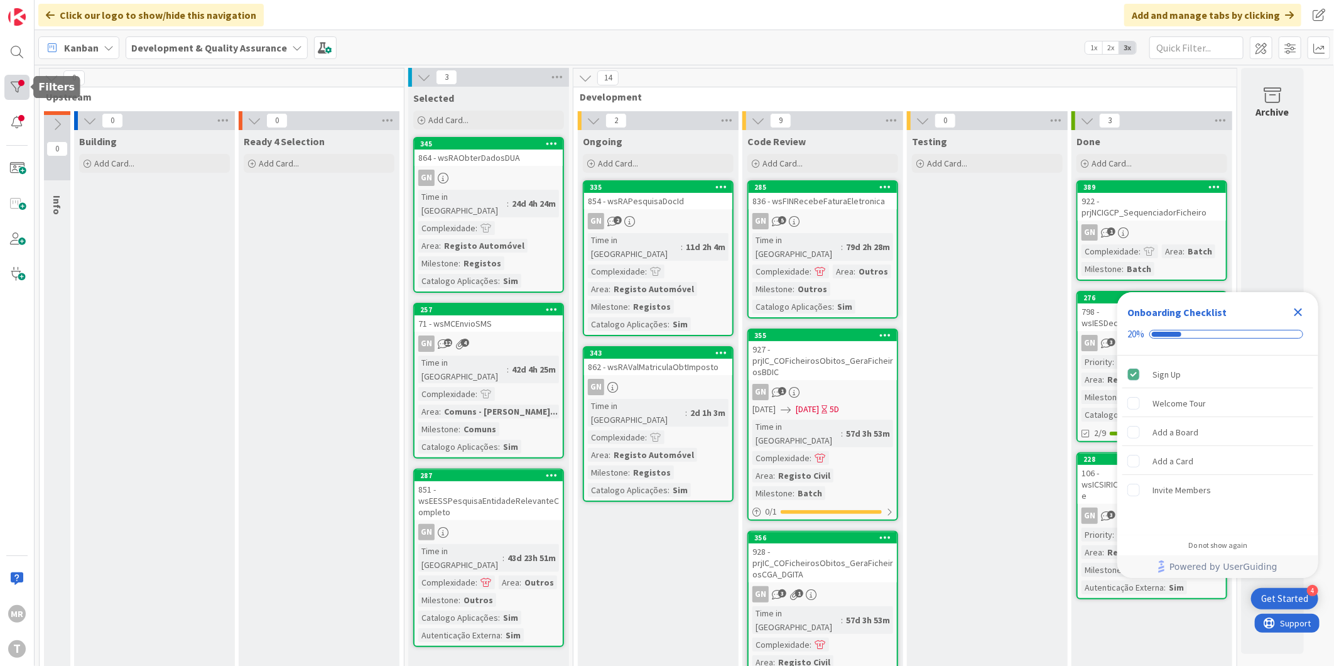
click at [19, 92] on div at bounding box center [16, 87] width 25 height 25
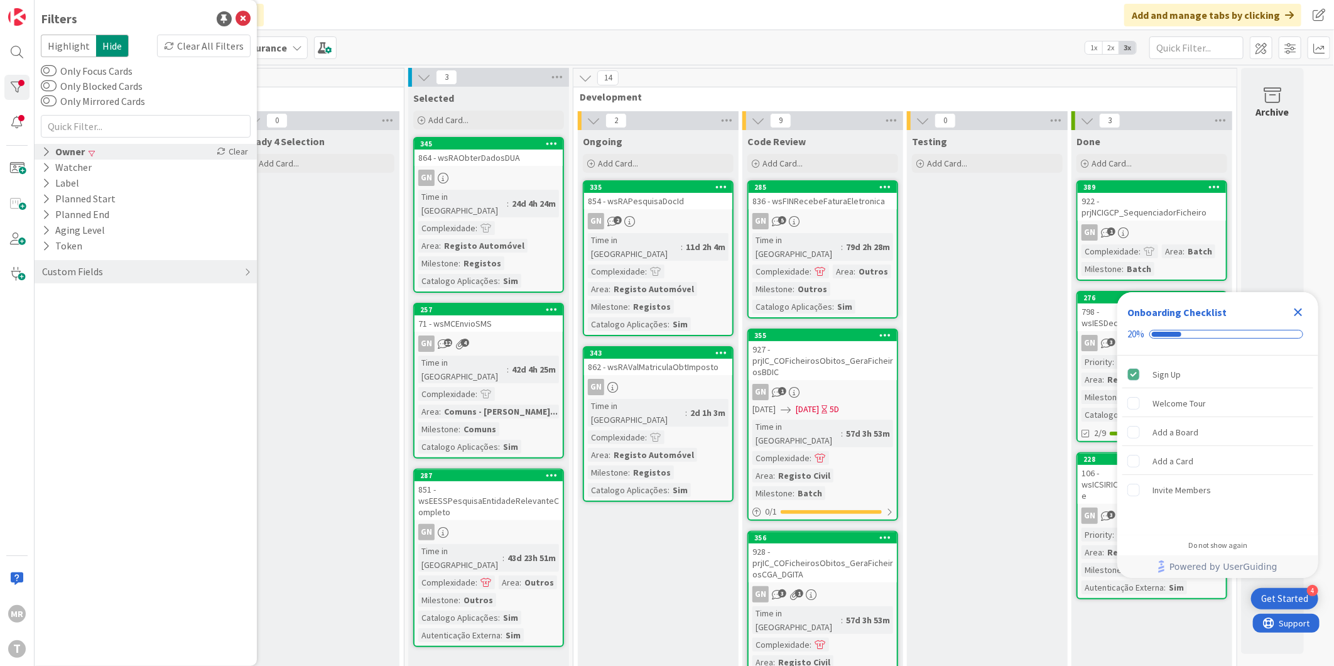
click at [45, 155] on icon at bounding box center [46, 151] width 8 height 11
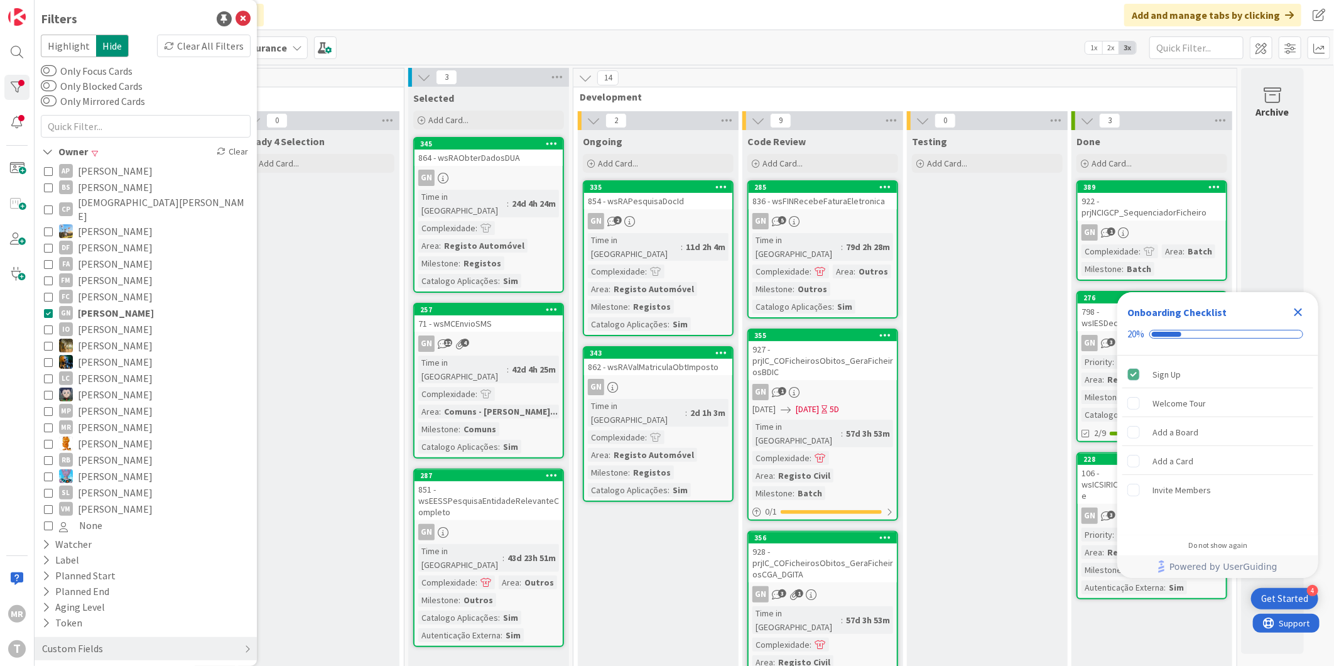
click at [106, 202] on span "[DEMOGRAPHIC_DATA][PERSON_NAME]" at bounding box center [163, 209] width 170 height 28
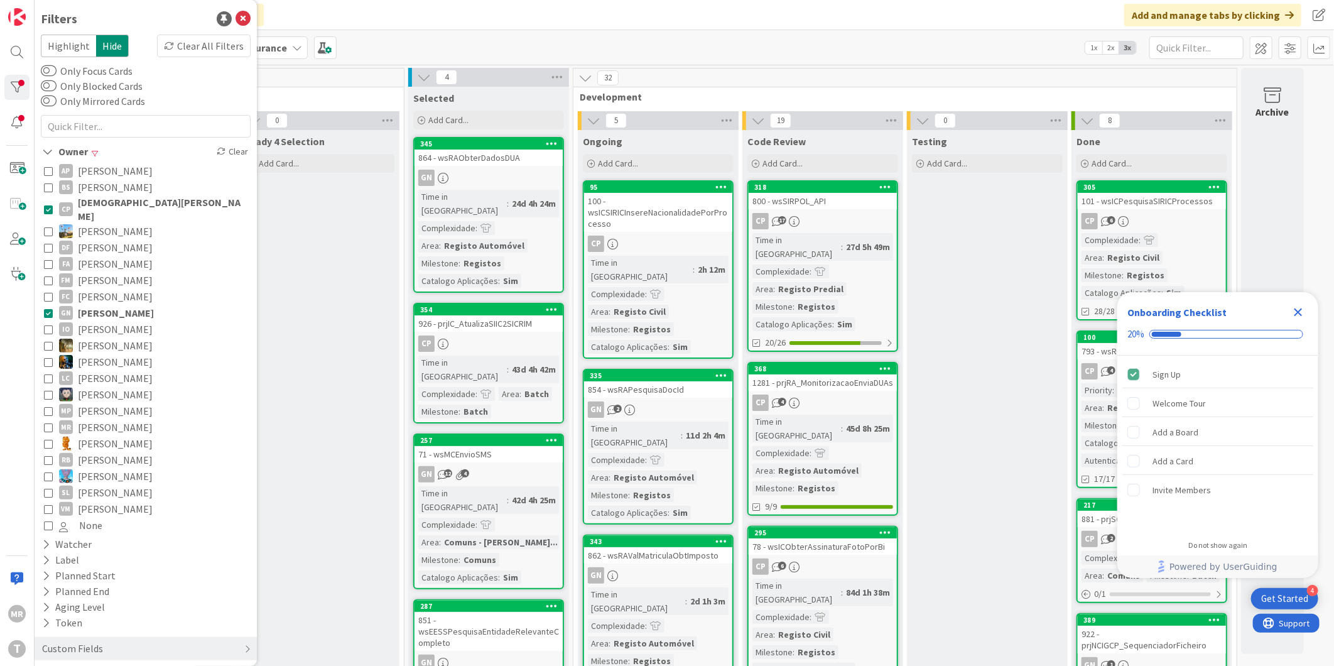
click at [124, 305] on span "[PERSON_NAME]" at bounding box center [116, 313] width 76 height 16
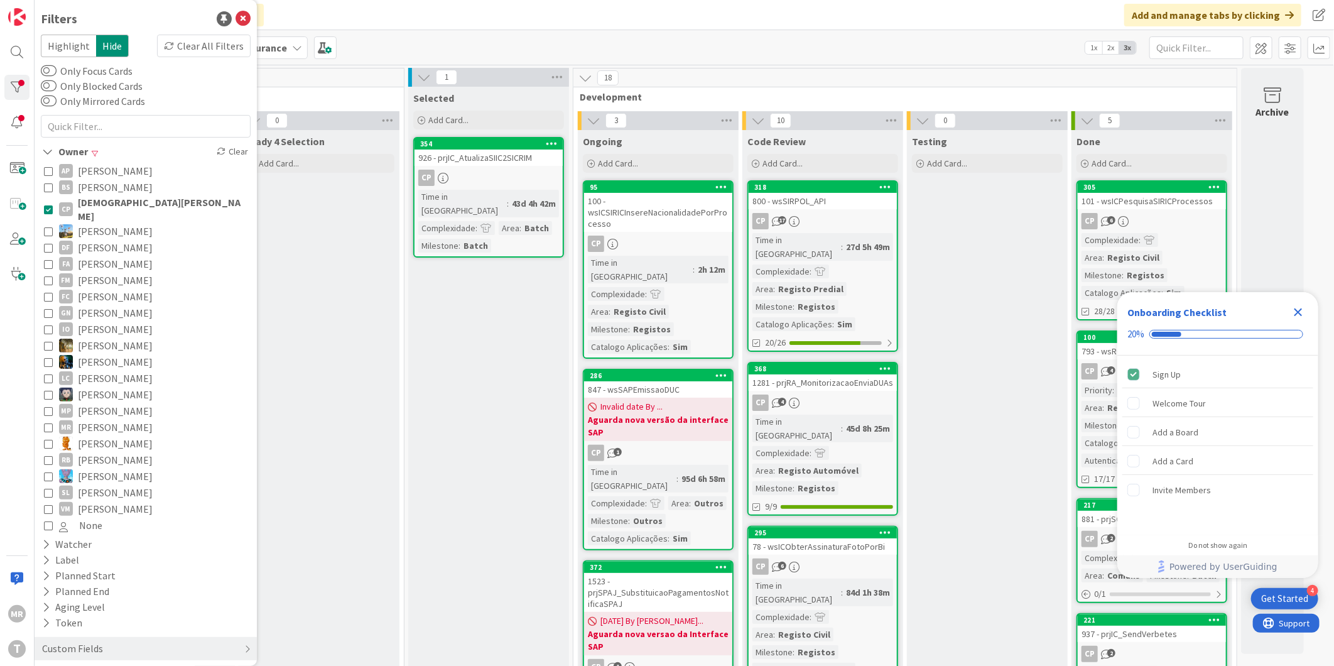
click at [1291, 310] on icon "Close Checklist" at bounding box center [1298, 312] width 15 height 15
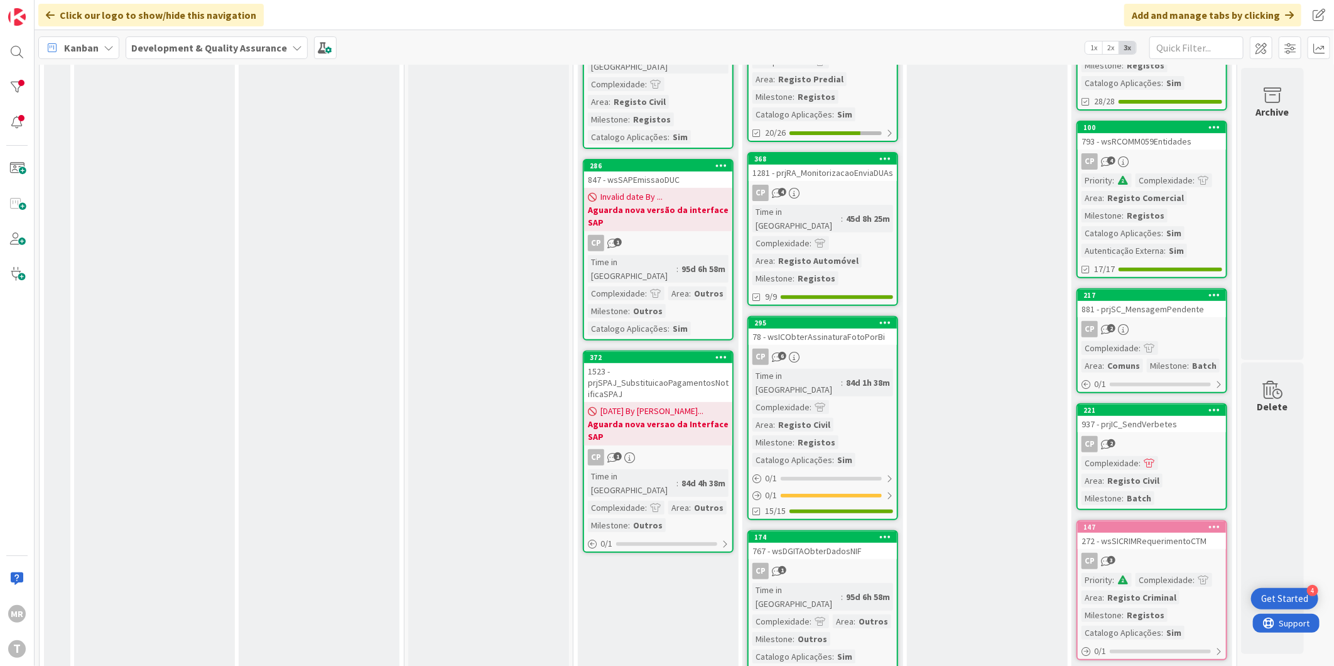
scroll to position [279, 0]
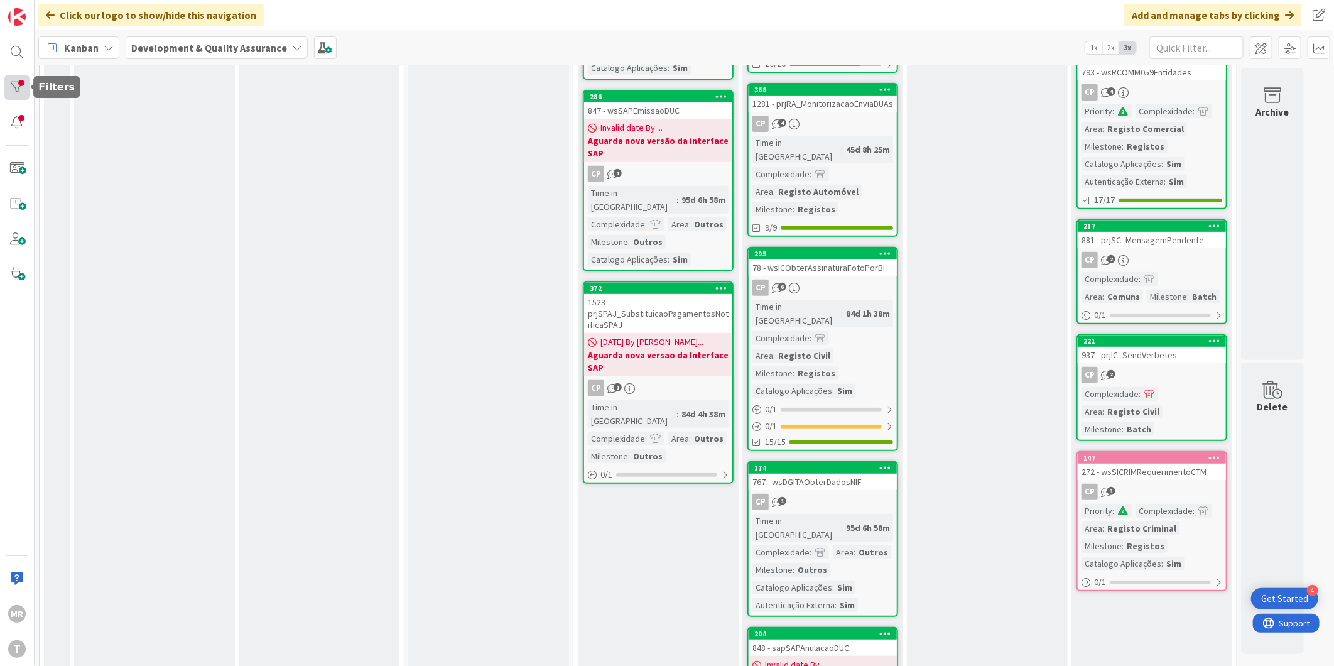
click at [23, 77] on div at bounding box center [16, 87] width 25 height 25
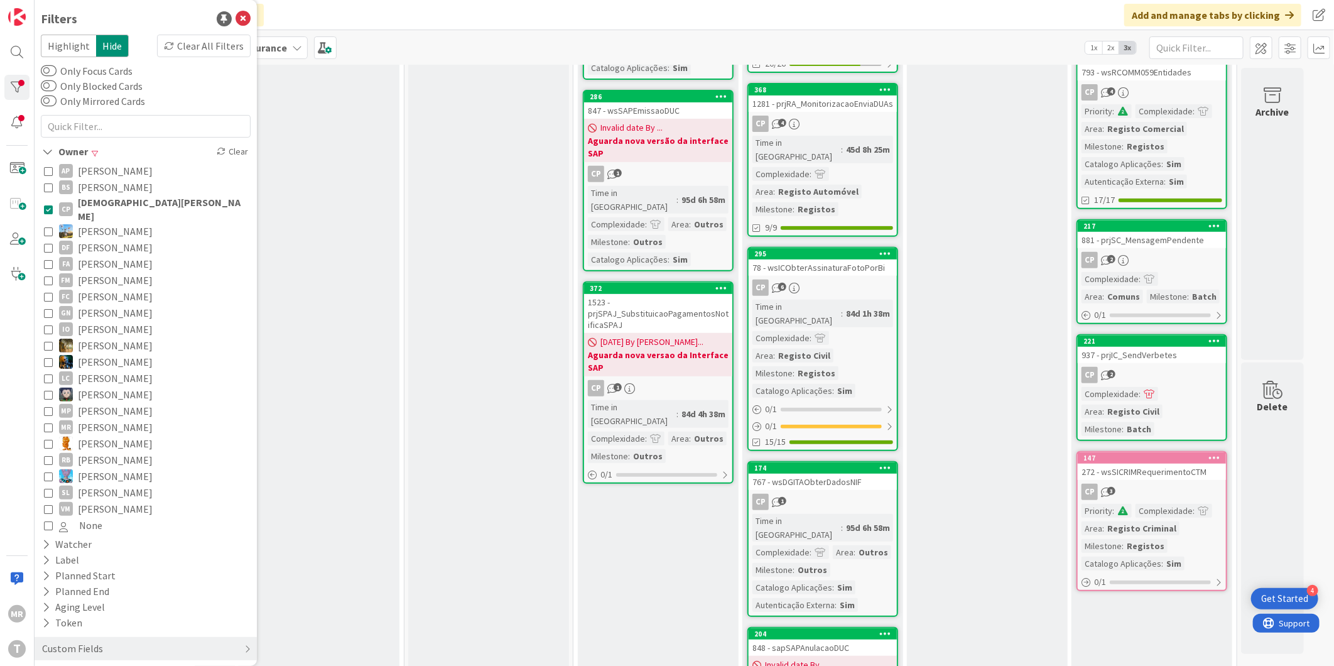
click at [84, 202] on span "[DEMOGRAPHIC_DATA][PERSON_NAME]" at bounding box center [163, 209] width 170 height 28
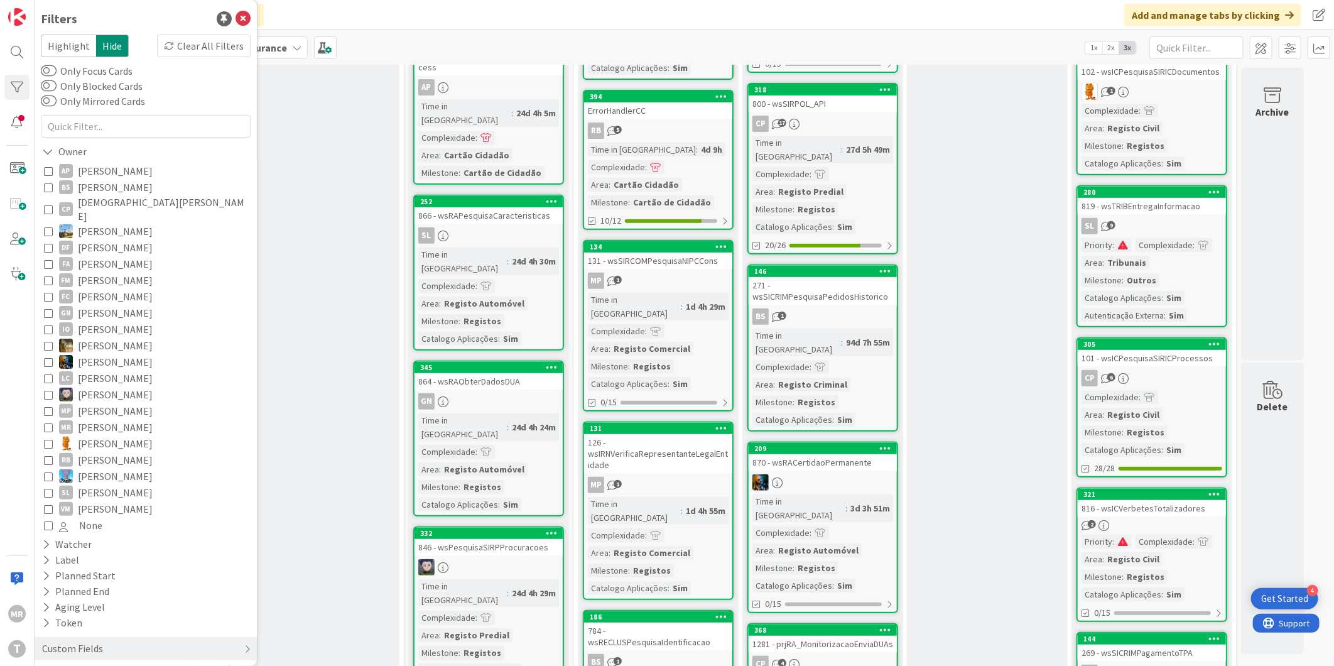
click at [98, 354] on span "[PERSON_NAME]" at bounding box center [115, 362] width 75 height 16
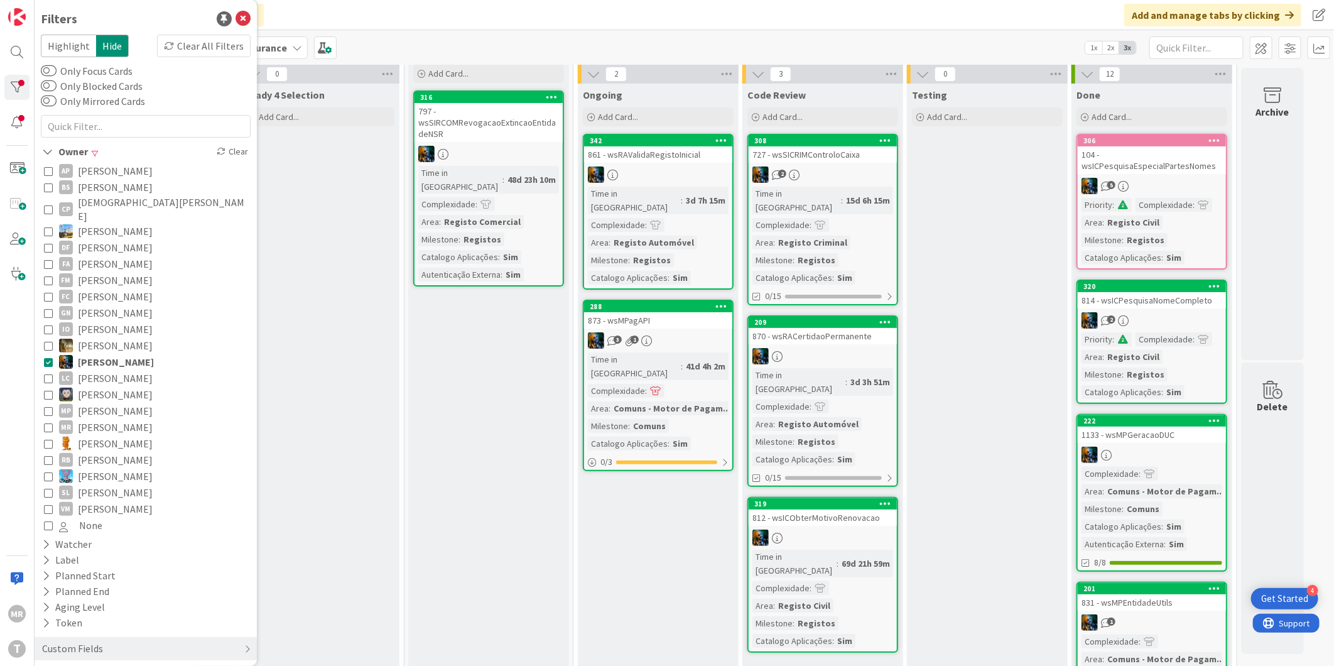
scroll to position [0, 0]
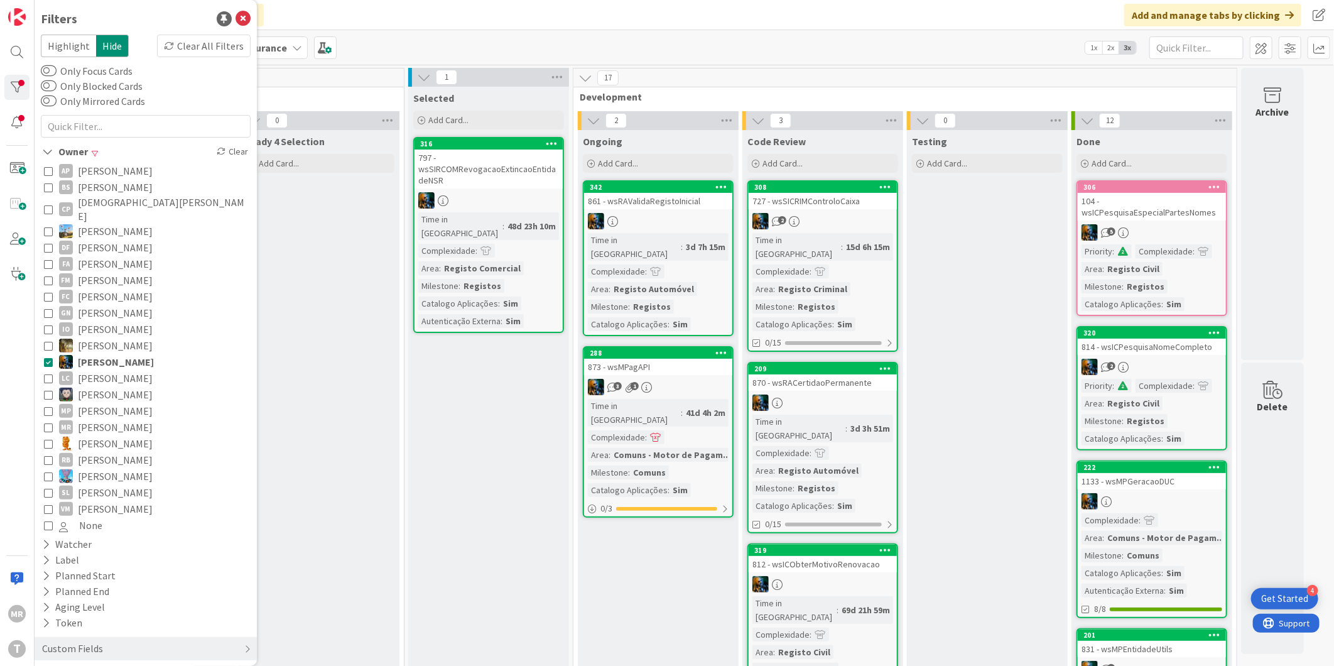
click at [126, 340] on span "[PERSON_NAME]" at bounding box center [115, 345] width 75 height 16
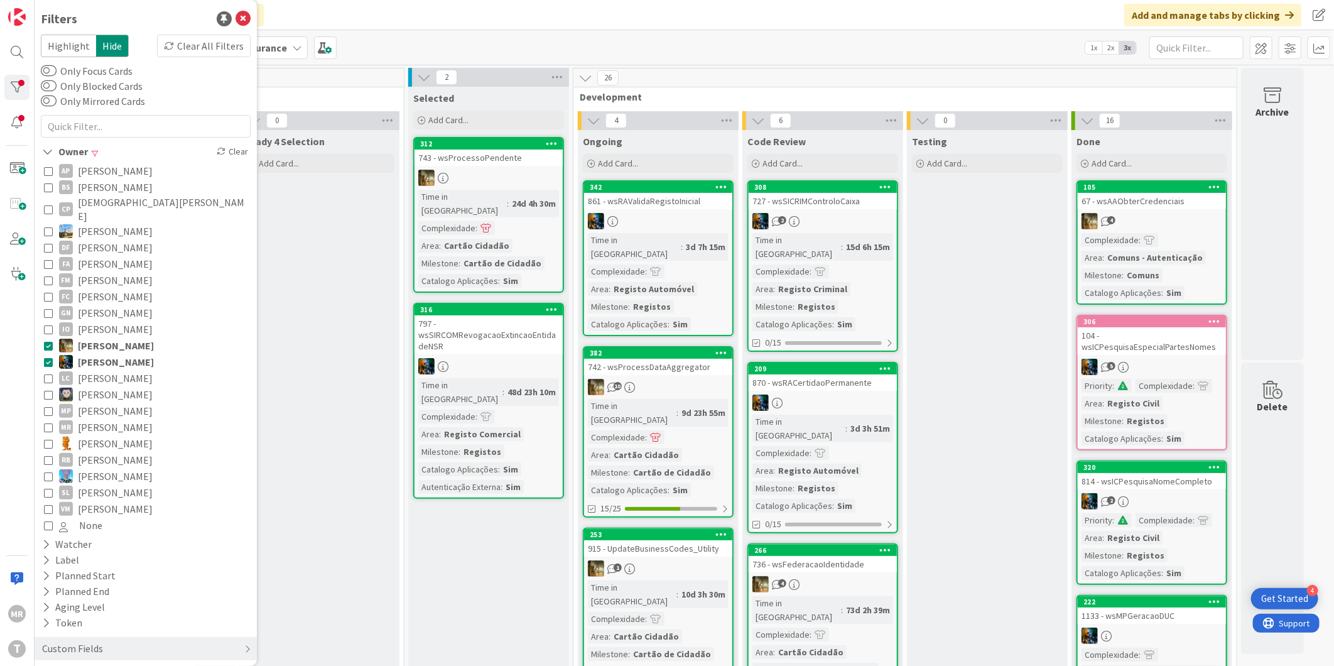
click at [119, 354] on span "[PERSON_NAME]" at bounding box center [116, 362] width 76 height 16
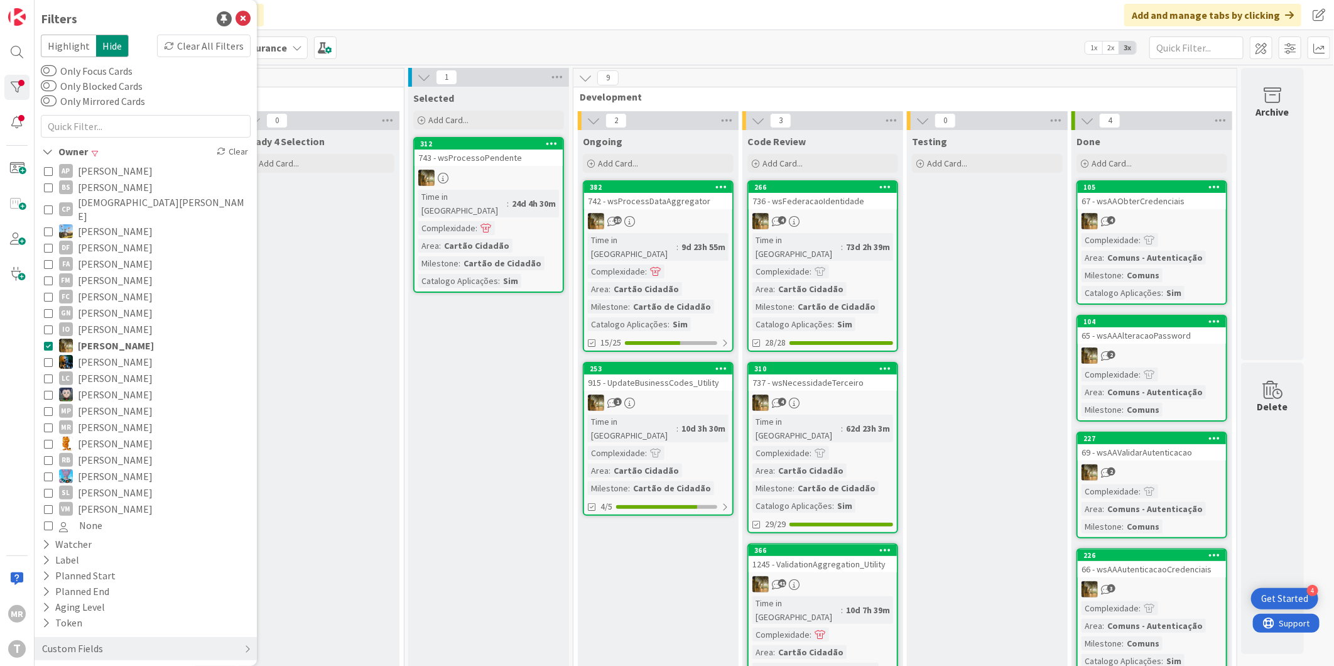
click at [117, 337] on span "[PERSON_NAME]" at bounding box center [116, 345] width 76 height 16
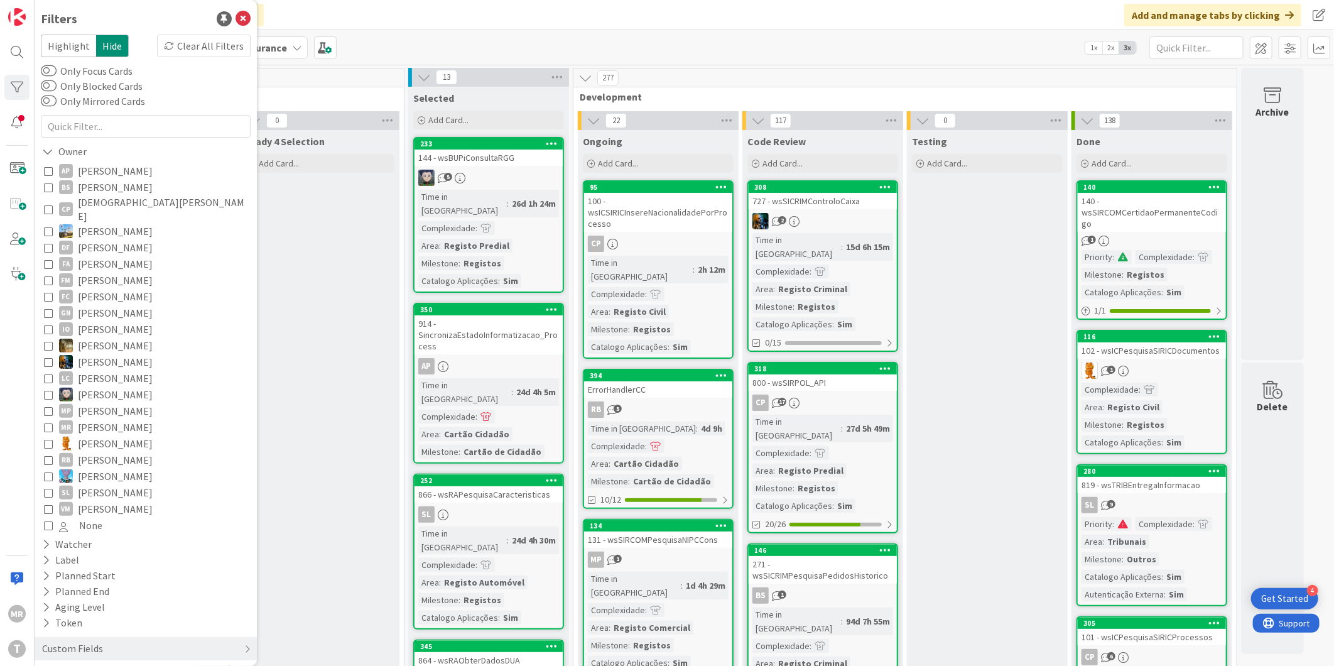
click at [111, 452] on span "[PERSON_NAME]" at bounding box center [115, 460] width 75 height 16
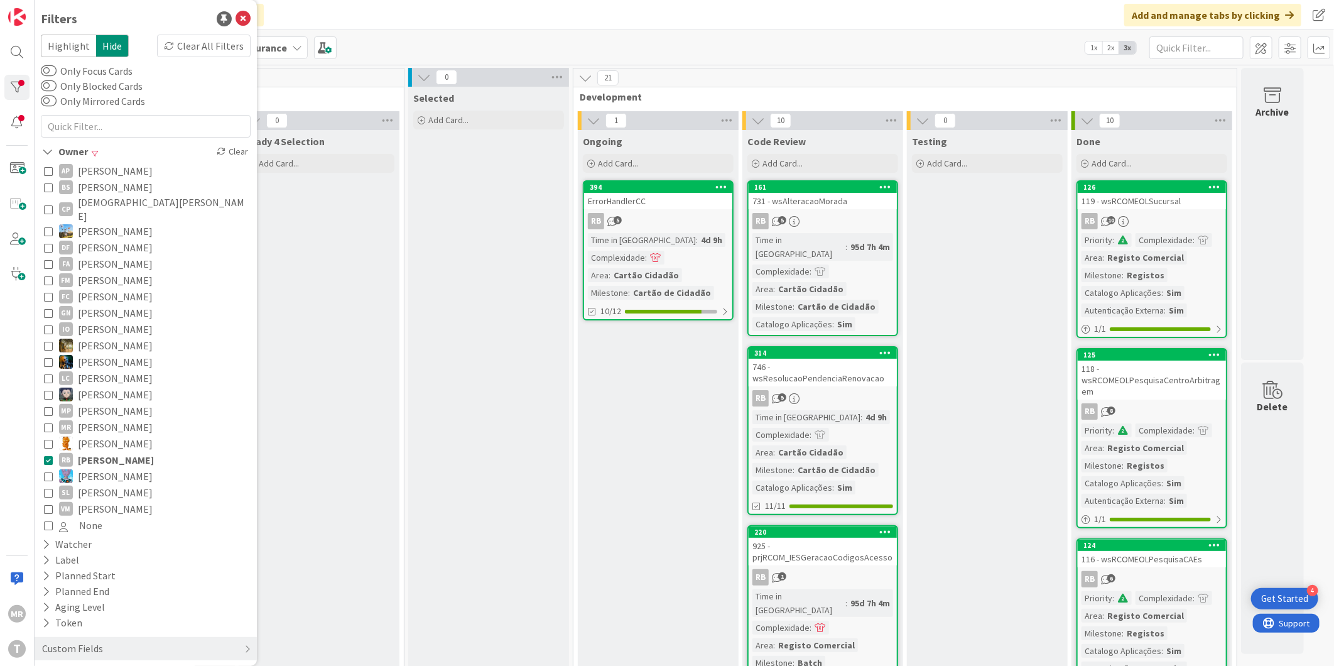
click at [111, 452] on span "[PERSON_NAME]" at bounding box center [116, 460] width 76 height 16
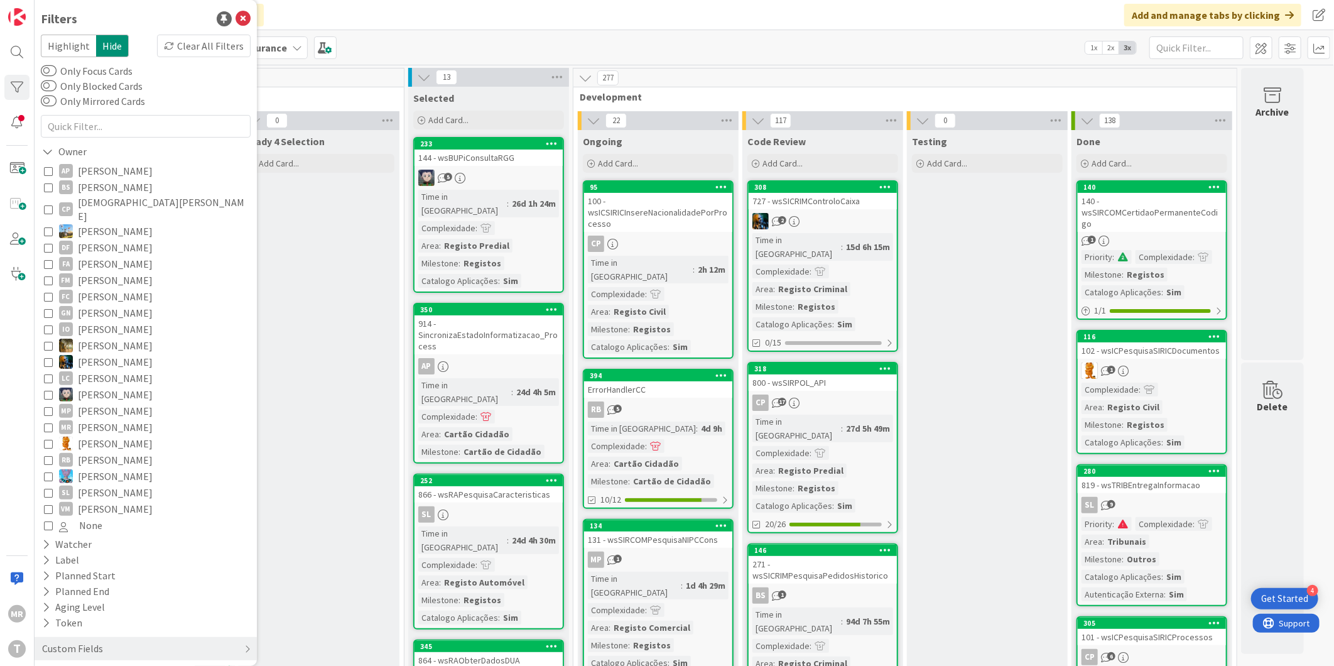
click at [114, 484] on span "[PERSON_NAME]" at bounding box center [115, 492] width 75 height 16
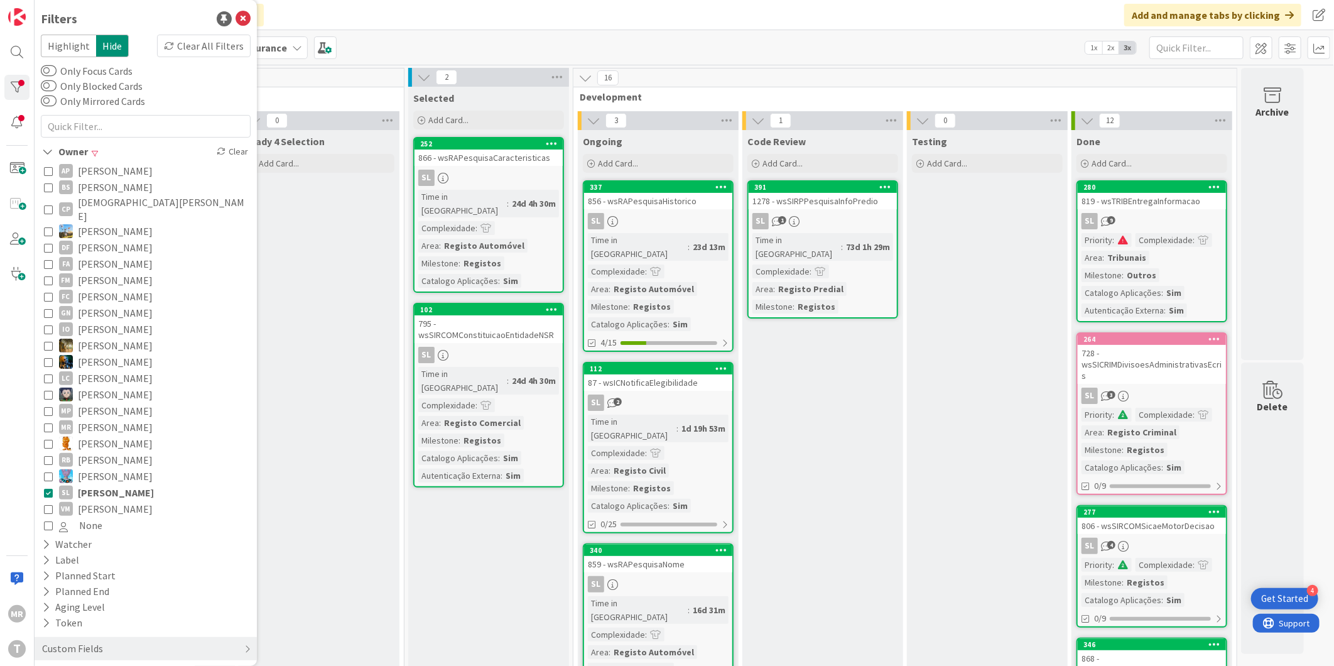
scroll to position [139, 0]
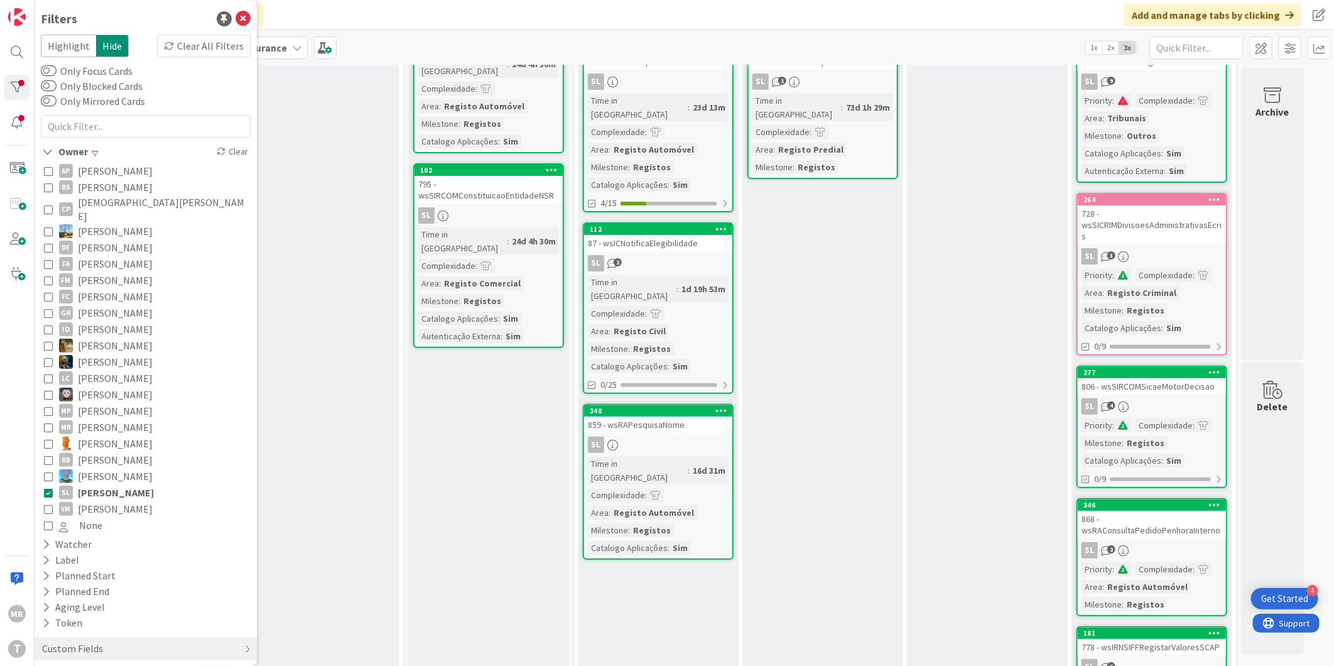
drag, startPoint x: 138, startPoint y: 476, endPoint x: 126, endPoint y: 487, distance: 16.4
click at [138, 484] on span "[PERSON_NAME]" at bounding box center [116, 492] width 76 height 16
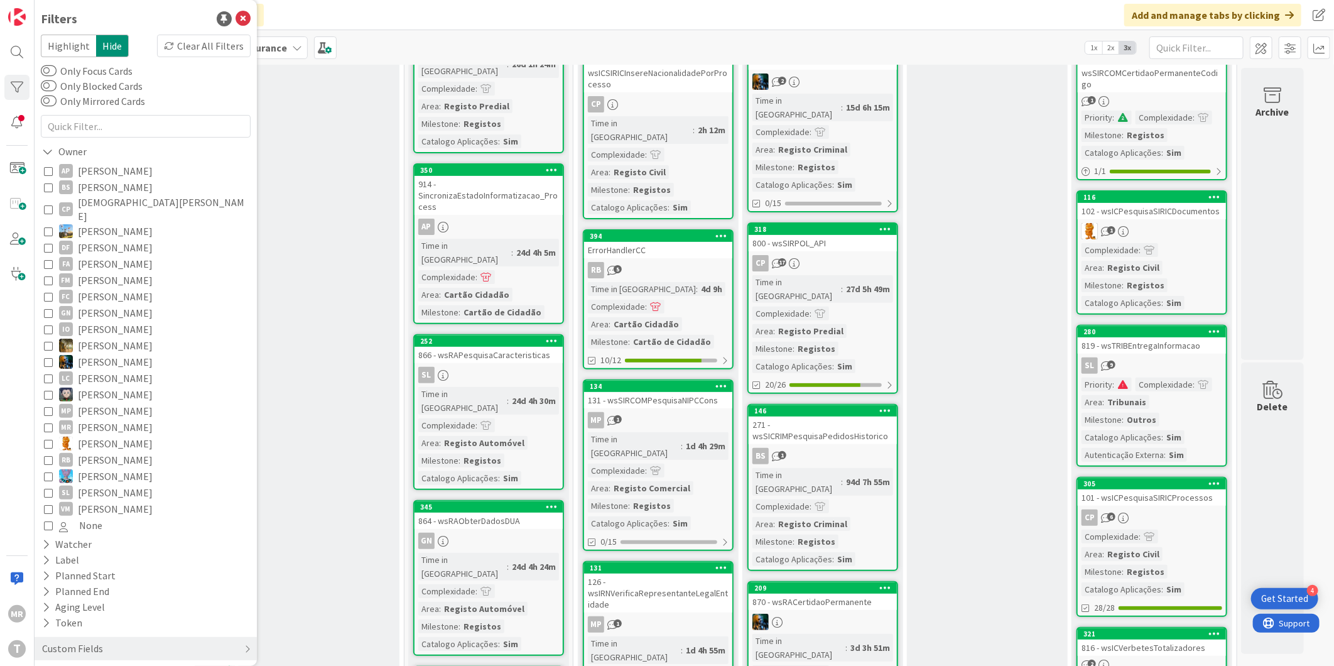
click at [124, 501] on span "[PERSON_NAME]" at bounding box center [115, 509] width 75 height 16
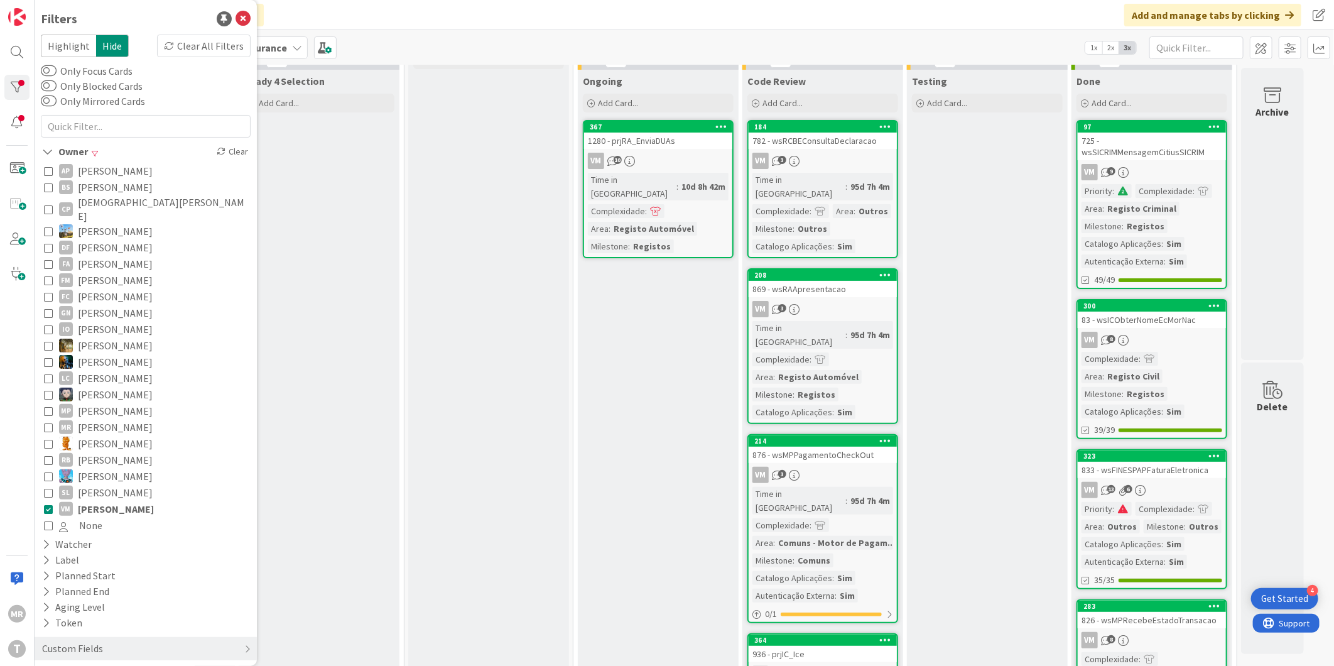
scroll to position [0, 0]
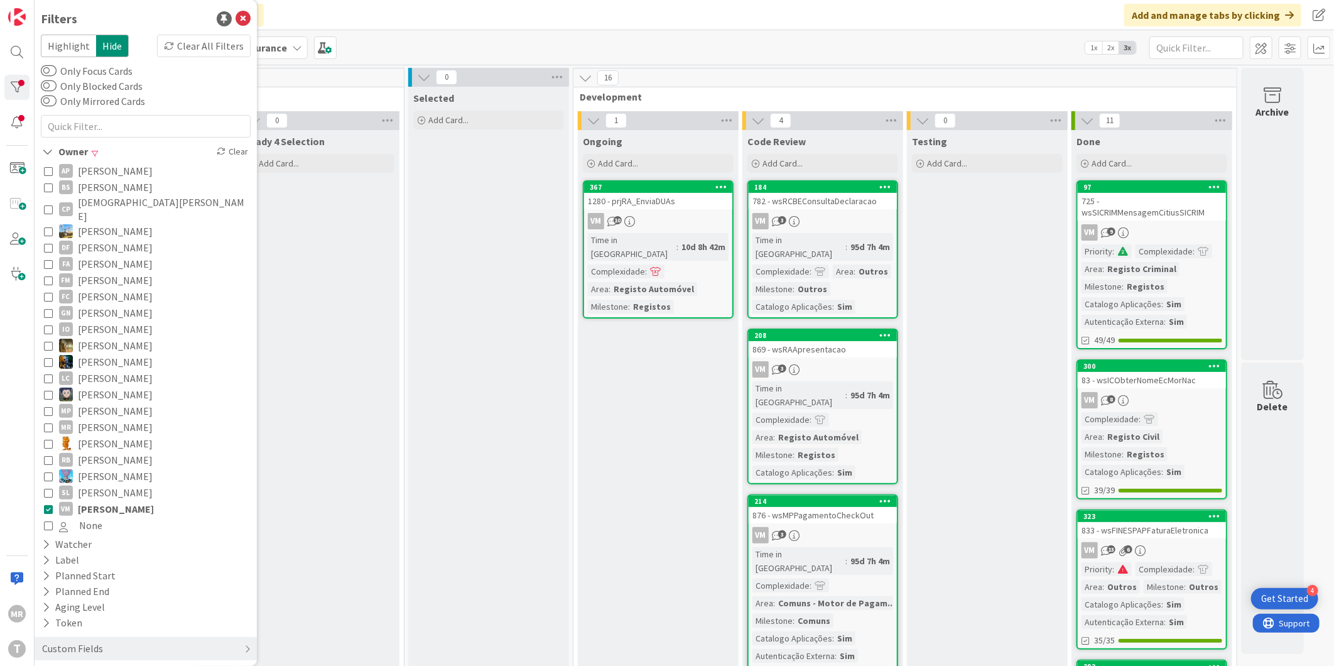
click at [126, 501] on span "[PERSON_NAME]" at bounding box center [116, 509] width 76 height 16
